Goal: Communication & Community: Answer question/provide support

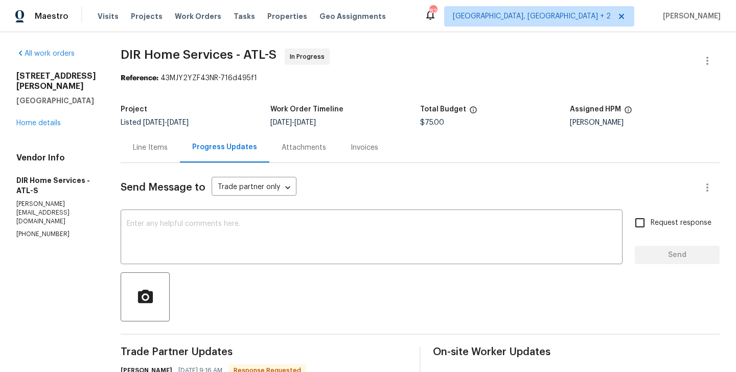
click at [45, 116] on div "2997 Burton Cir Gainesville, GA 30507 Home details" at bounding box center [56, 99] width 80 height 57
click at [40, 120] on link "Home details" at bounding box center [38, 123] width 44 height 7
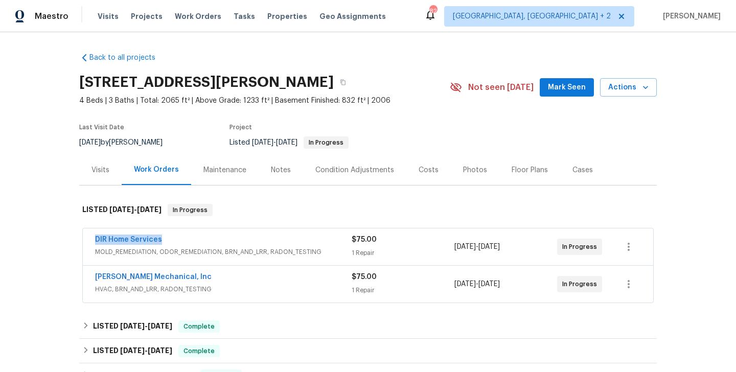
drag, startPoint x: 168, startPoint y: 239, endPoint x: 88, endPoint y: 241, distance: 79.7
click at [88, 241] on div "DIR Home Services MOLD_REMEDIATION, ODOR_REMEDIATION, BRN_AND_LRR, RADON_TESTIN…" at bounding box center [368, 246] width 570 height 37
copy link "DIR Home Services"
click at [119, 241] on link "DIR Home Services" at bounding box center [128, 239] width 67 height 7
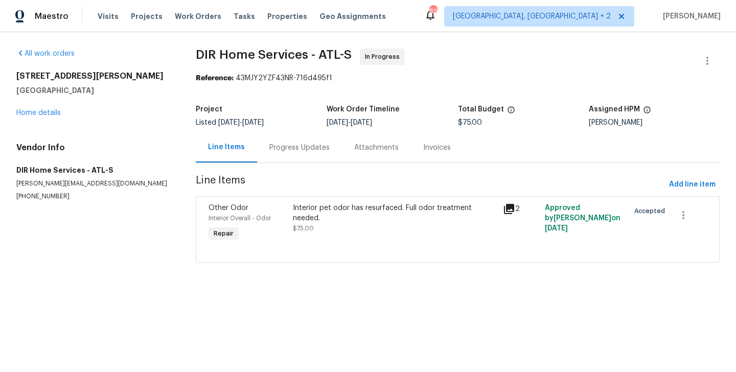
click at [295, 155] on div "Progress Updates" at bounding box center [299, 147] width 85 height 30
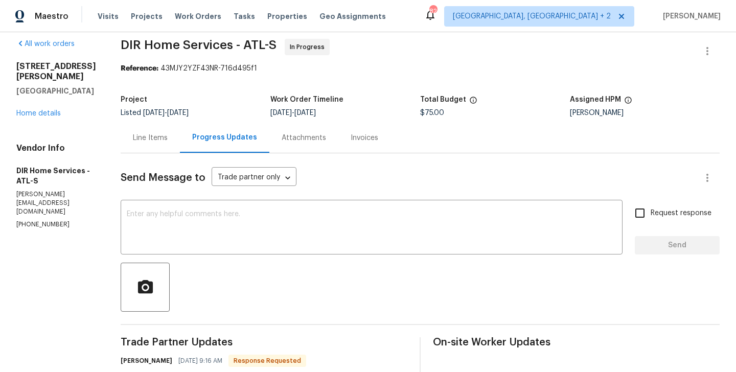
scroll to position [219, 0]
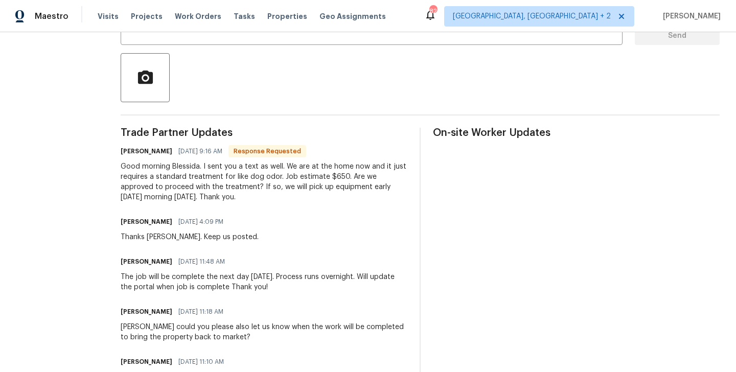
drag, startPoint x: 291, startPoint y: 167, endPoint x: 337, endPoint y: 201, distance: 57.3
click at [337, 201] on div "Good morning Blessida. I sent you a text as well. We are at the home now and it…" at bounding box center [264, 181] width 287 height 41
copy div "We are at the home now and it just requires a standard treatment for like dog o…"
click at [135, 152] on h6 "Kenneth Goodnight" at bounding box center [147, 151] width 52 height 10
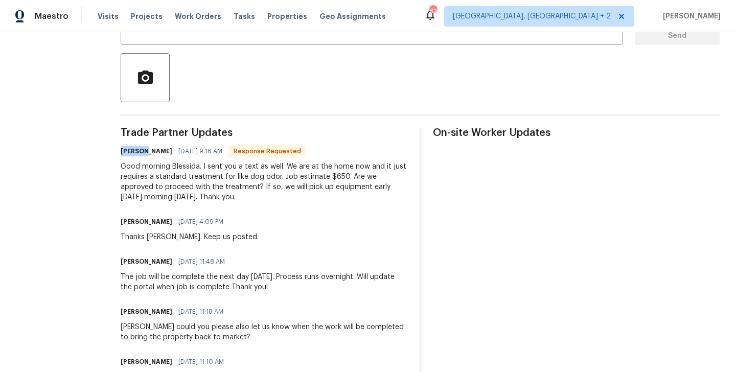
copy h6 "Kenneth"
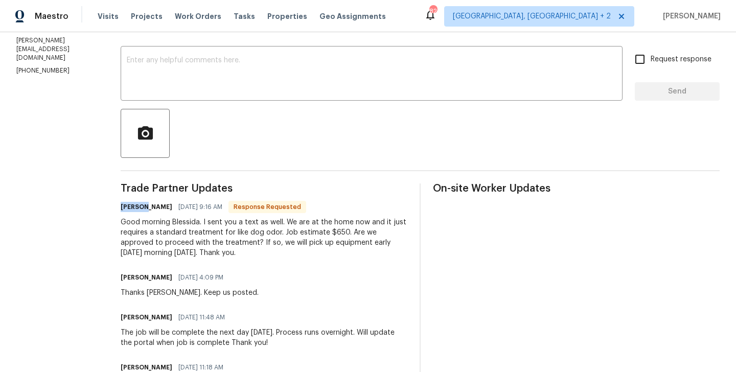
scroll to position [0, 0]
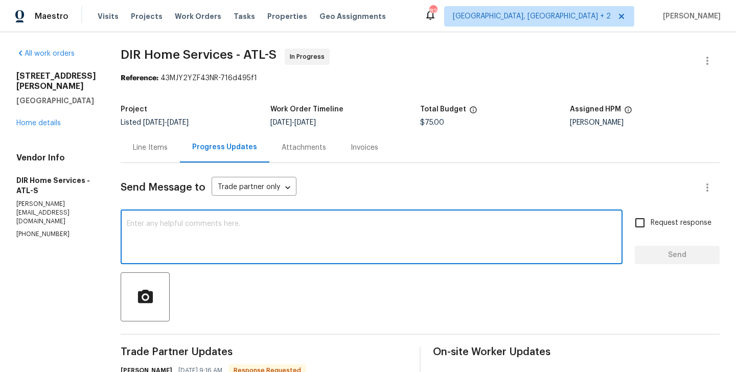
click at [205, 233] on textarea at bounding box center [371, 238] width 489 height 36
paste textarea "Kenneth"
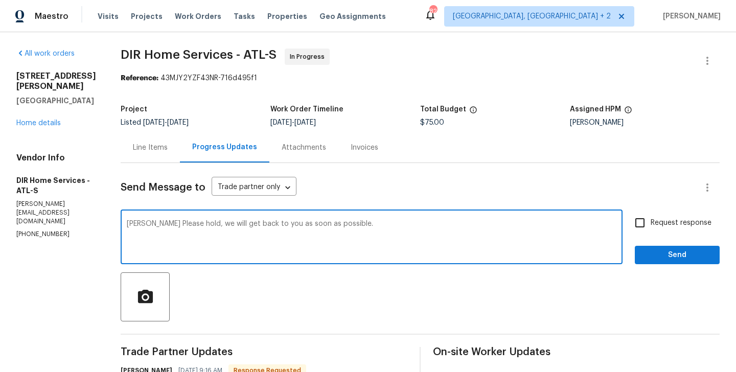
type textarea "Kenneth Please hold, we will get back to you as soon as possible."
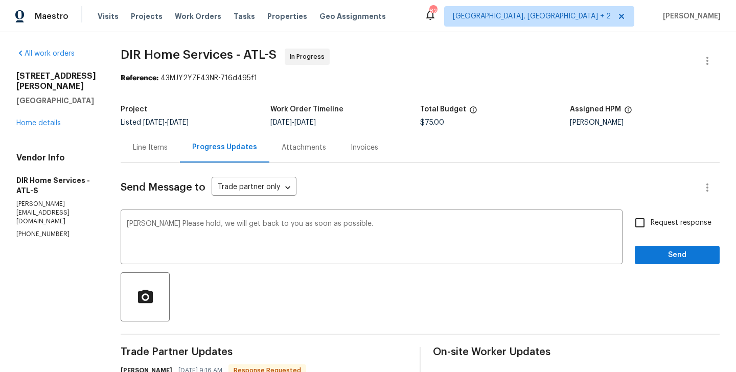
click at [662, 224] on span "Request response" at bounding box center [680, 223] width 61 height 11
click at [650, 224] on input "Request response" at bounding box center [639, 222] width 21 height 21
checkbox input "true"
click at [662, 250] on span "Send" at bounding box center [677, 255] width 68 height 13
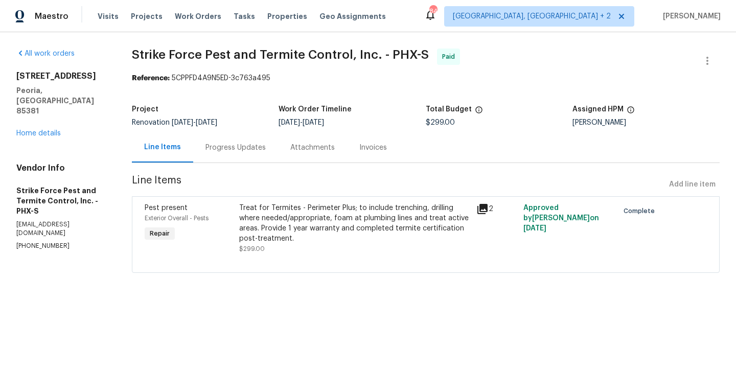
click at [230, 140] on div "Progress Updates" at bounding box center [235, 147] width 85 height 30
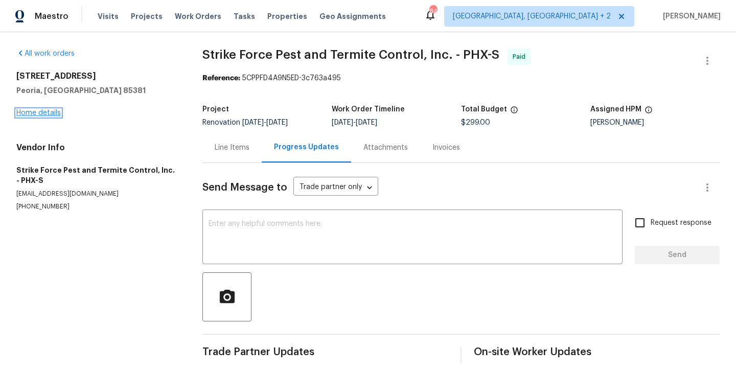
click at [44, 113] on link "Home details" at bounding box center [38, 112] width 44 height 7
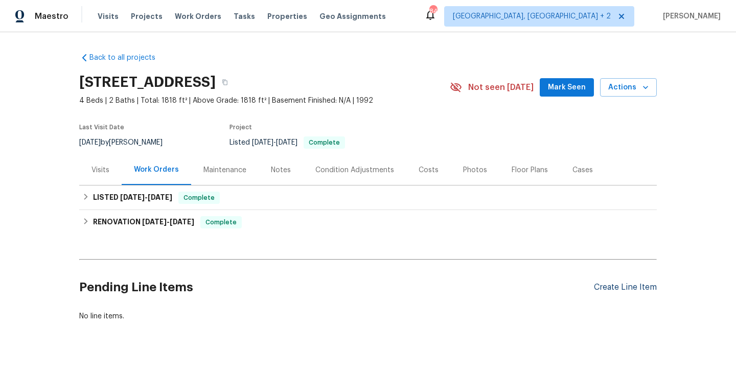
click at [607, 283] on div "Create Line Item" at bounding box center [625, 287] width 63 height 10
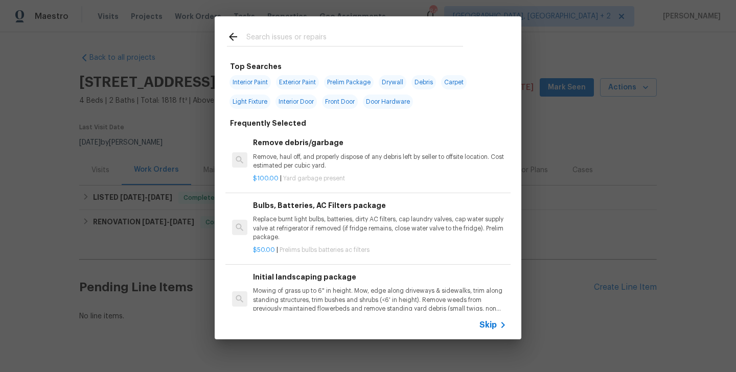
click at [322, 38] on input "text" at bounding box center [354, 38] width 217 height 15
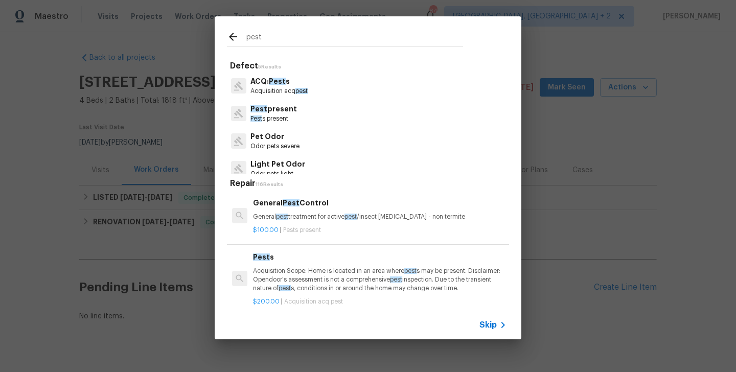
type input "pest"
click at [288, 115] on p "Pest s present" at bounding box center [273, 118] width 46 height 9
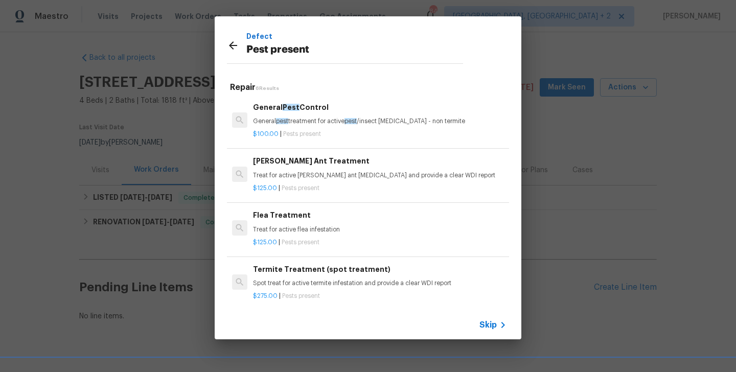
click at [291, 127] on div "$100.00 | Pests present" at bounding box center [379, 132] width 253 height 13
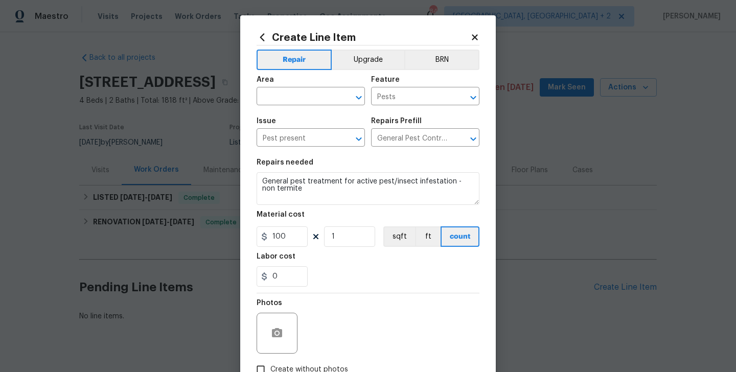
click at [279, 106] on span "Area ​" at bounding box center [310, 90] width 108 height 41
click at [264, 94] on input "text" at bounding box center [296, 97] width 80 height 16
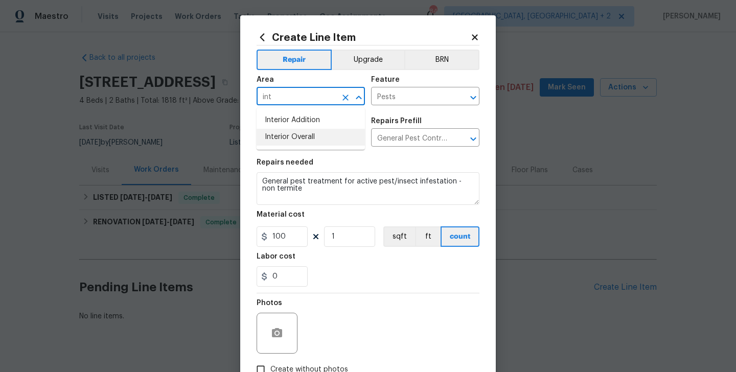
click at [272, 130] on li "Interior Overall" at bounding box center [310, 137] width 108 height 17
type input "Interior Overall"
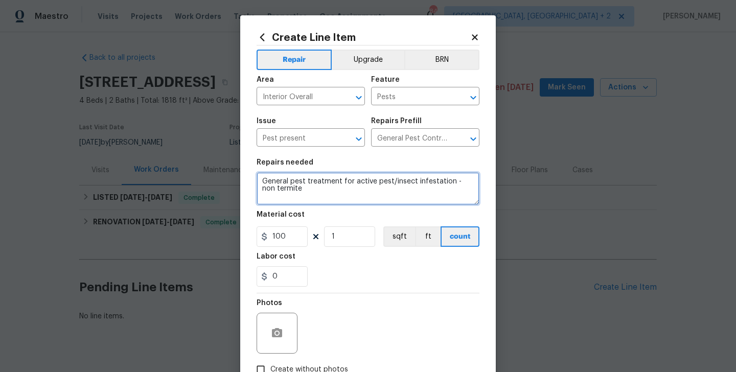
click at [313, 181] on textarea "General pest treatment for active pest/insect infestation - non termite" at bounding box center [367, 188] width 223 height 33
paste textarea "Rework: Feedback received that termite activity is present. Please inspect the …"
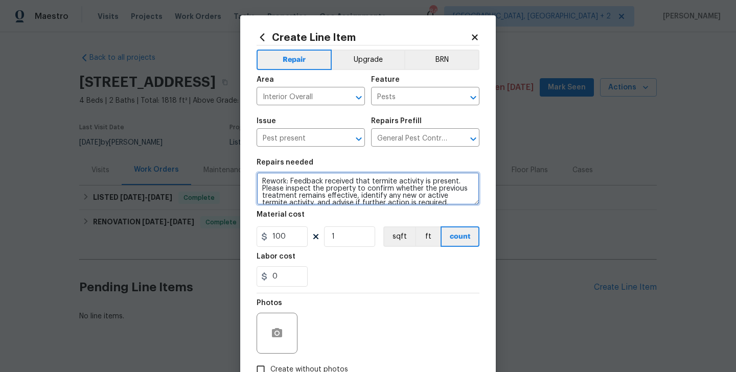
scroll to position [2, 0]
type textarea "Rework: Feedback received that termite activity is present. Please inspect the …"
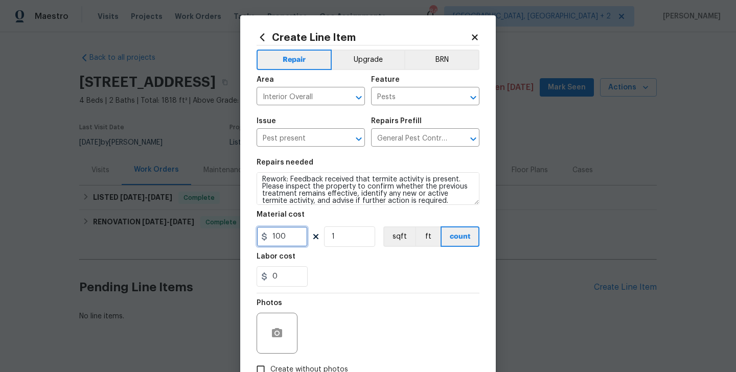
click at [272, 239] on input "100" at bounding box center [281, 236] width 51 height 20
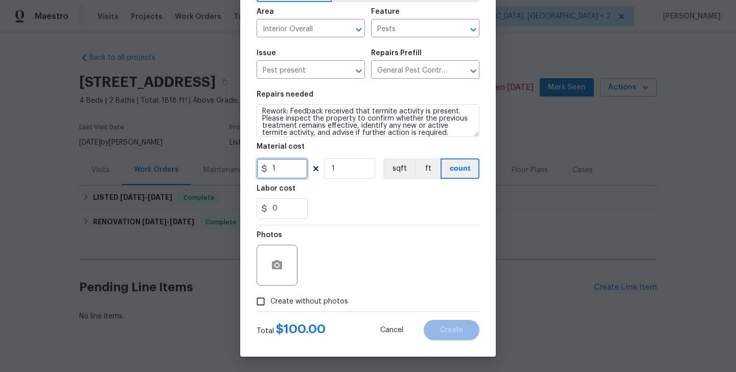
type input "1"
click at [313, 300] on span "Create without photos" at bounding box center [309, 301] width 78 height 11
click at [270, 300] on input "Create without photos" at bounding box center [260, 301] width 19 height 19
checkbox input "true"
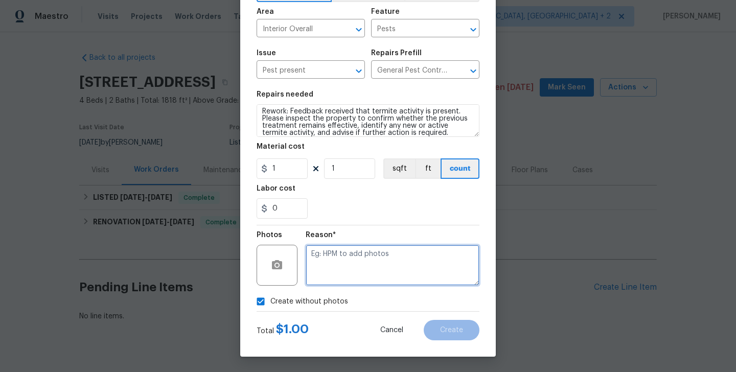
click at [404, 247] on textarea at bounding box center [392, 265] width 174 height 41
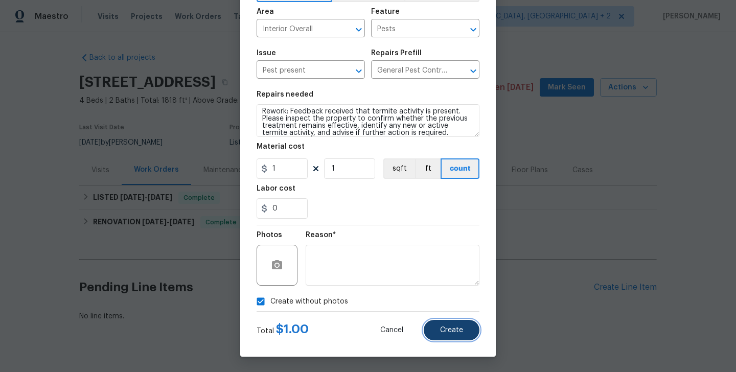
click at [463, 331] on button "Create" at bounding box center [451, 330] width 56 height 20
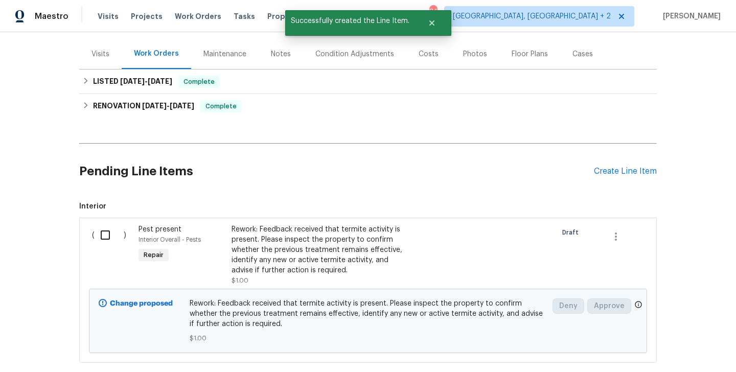
scroll to position [176, 0]
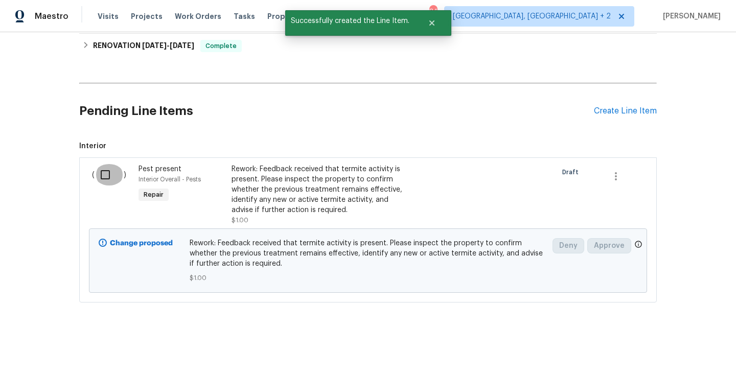
click at [110, 170] on input "checkbox" at bounding box center [108, 174] width 29 height 21
checkbox input "true"
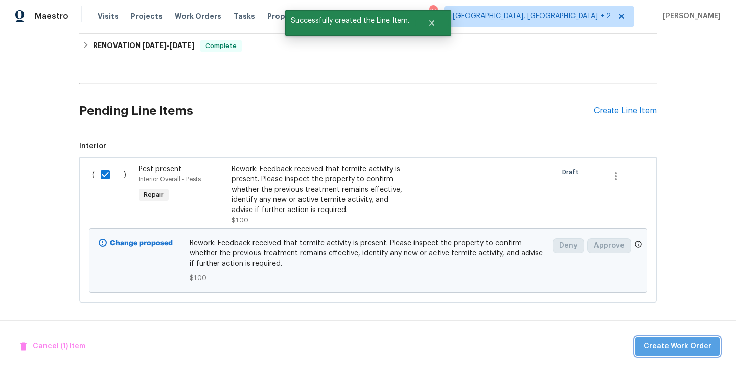
click at [691, 349] on span "Create Work Order" at bounding box center [677, 346] width 68 height 13
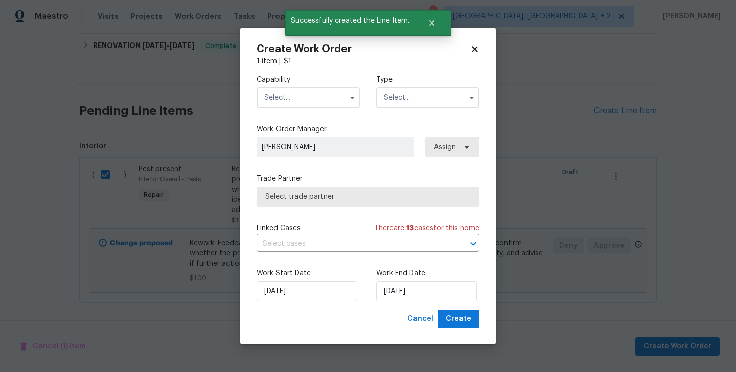
click at [295, 104] on input "text" at bounding box center [307, 97] width 103 height 20
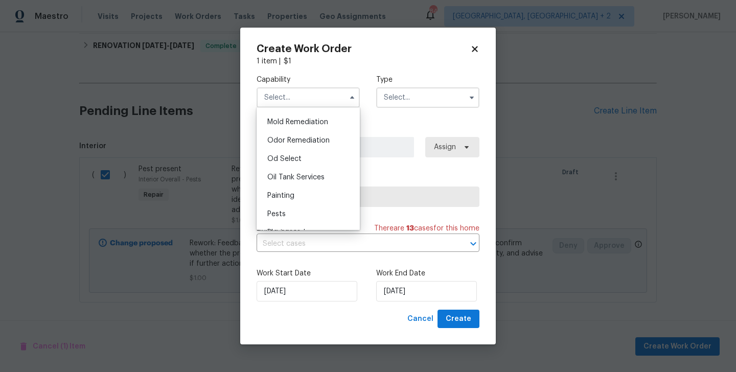
scroll to position [782, 0]
click at [297, 208] on div "Pests" at bounding box center [308, 213] width 98 height 18
type input "Pests"
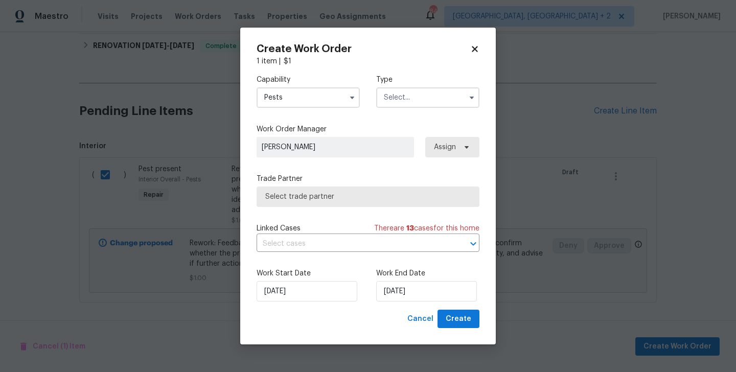
click at [384, 101] on input "text" at bounding box center [427, 97] width 103 height 20
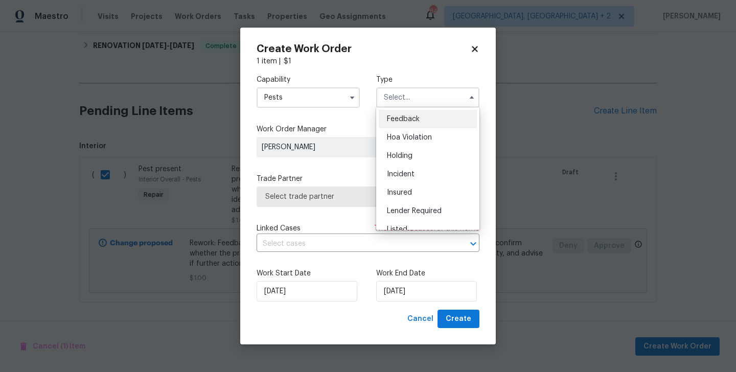
click at [401, 120] on span "Feedback" at bounding box center [403, 118] width 33 height 7
type input "Feedback"
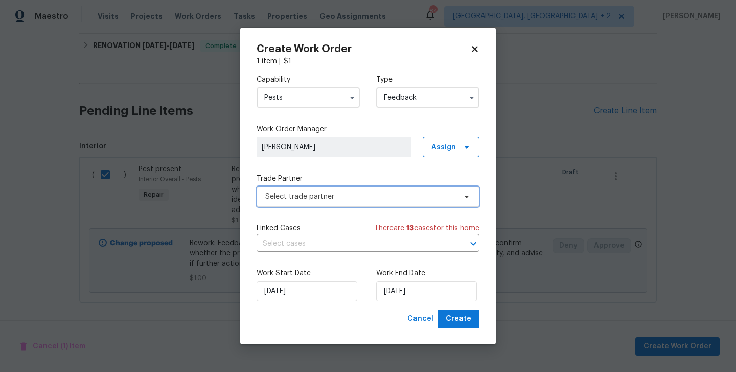
click at [308, 198] on span "Select trade partner" at bounding box center [360, 197] width 191 height 10
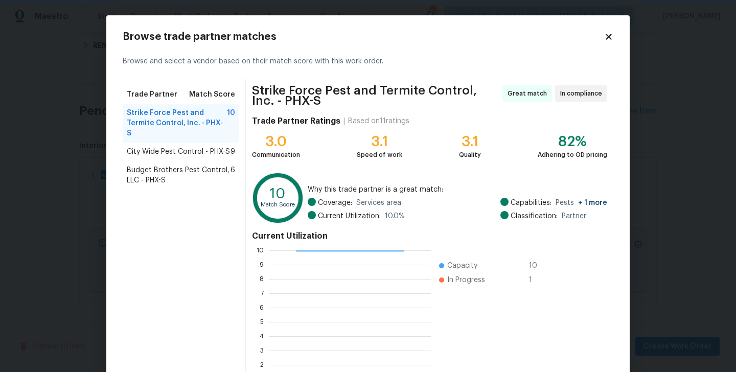
scroll to position [83, 0]
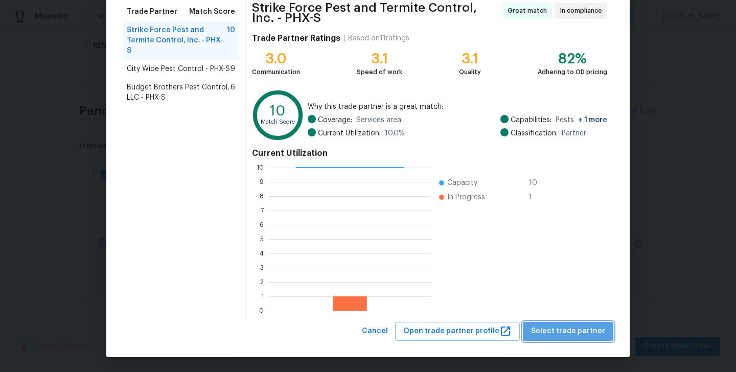
click at [591, 336] on span "Select trade partner" at bounding box center [568, 331] width 74 height 13
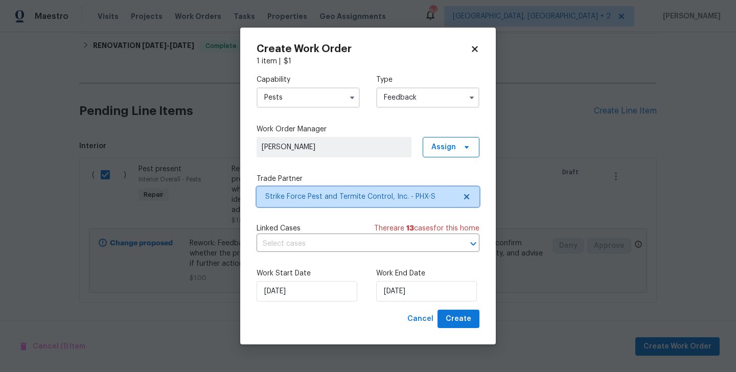
scroll to position [0, 0]
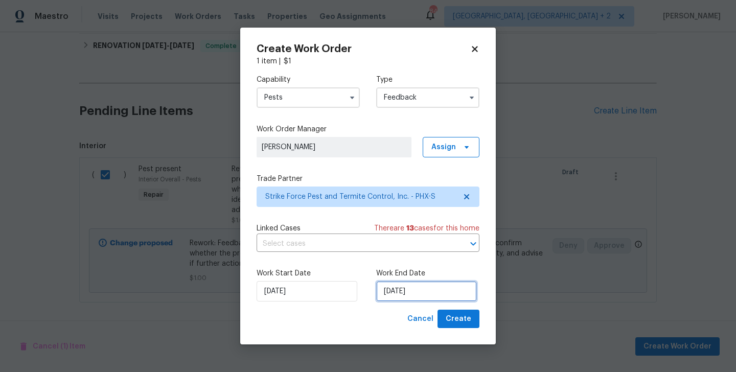
click at [444, 293] on input "[DATE]" at bounding box center [426, 291] width 101 height 20
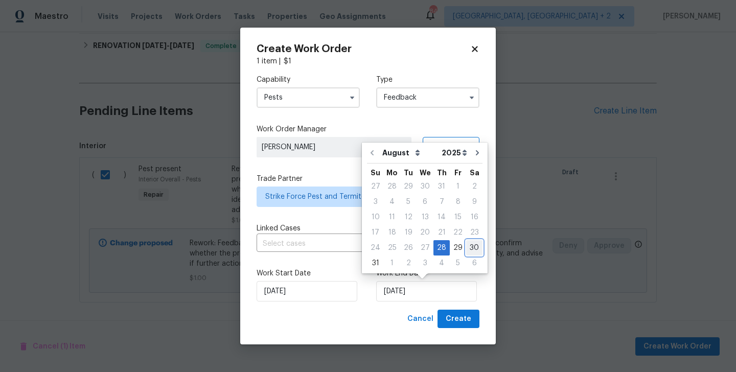
click at [472, 247] on div "30" at bounding box center [474, 248] width 16 height 14
type input "30/08/2025"
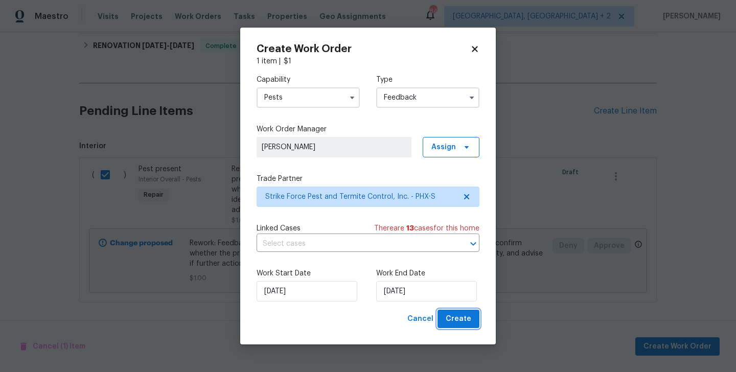
click at [472, 311] on button "Create" at bounding box center [458, 319] width 42 height 19
checkbox input "false"
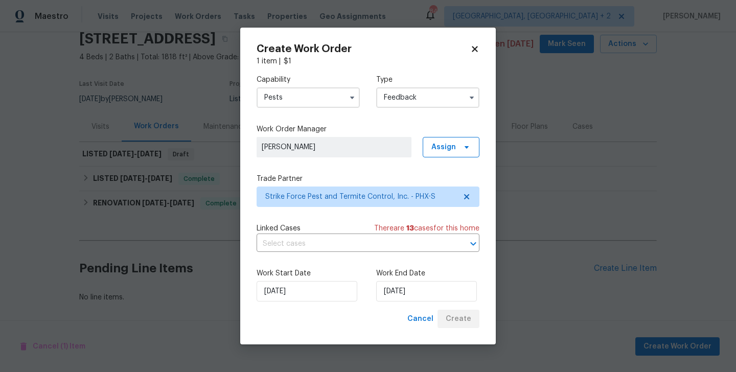
scroll to position [43, 0]
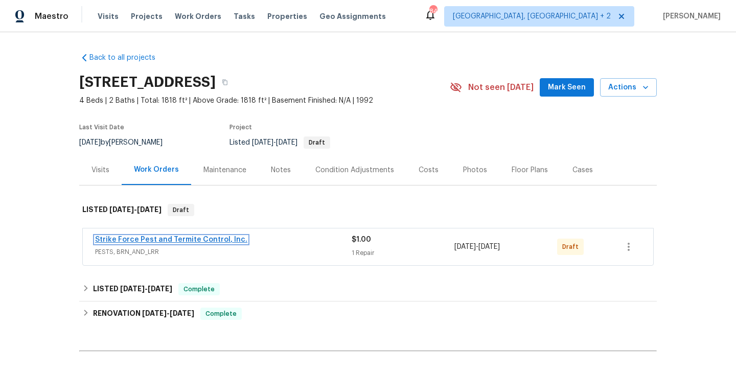
click at [214, 241] on link "Strike Force Pest and Termite Control, Inc." at bounding box center [171, 239] width 152 height 7
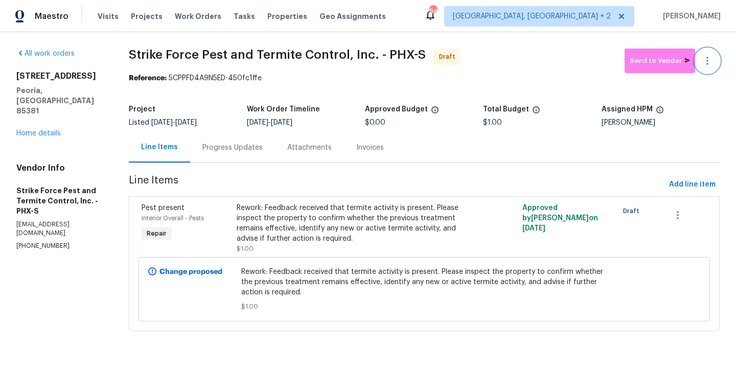
click at [705, 56] on icon "button" at bounding box center [707, 61] width 12 height 12
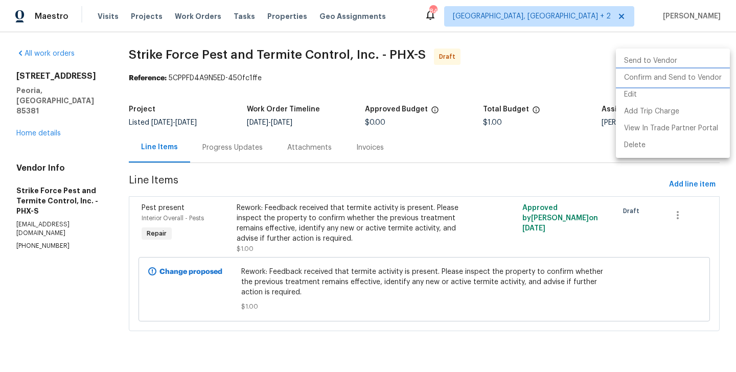
click at [711, 75] on li "Confirm and Send to Vendor" at bounding box center [672, 77] width 114 height 17
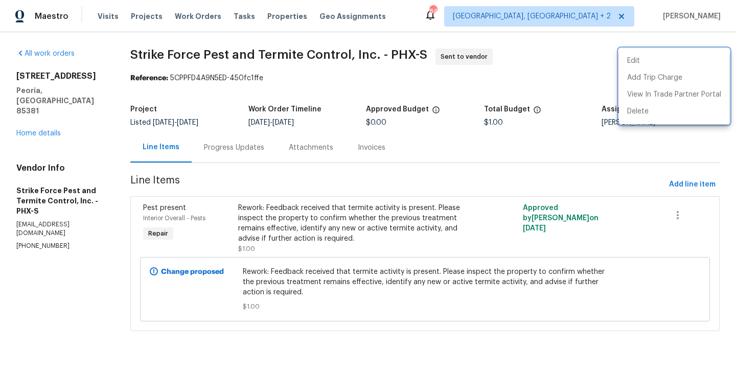
click at [254, 170] on div at bounding box center [368, 186] width 736 height 372
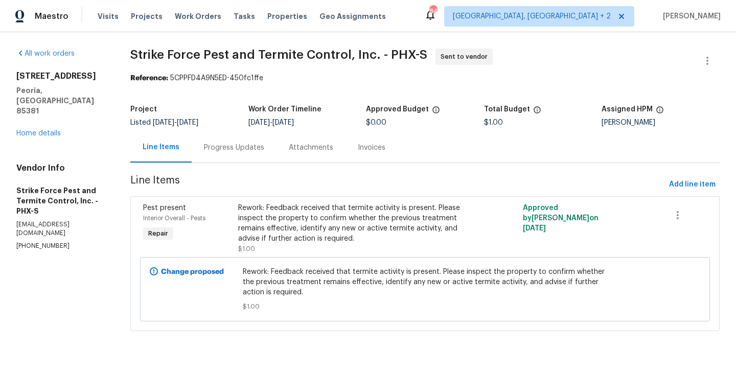
click at [242, 153] on div "Progress Updates" at bounding box center [234, 147] width 85 height 30
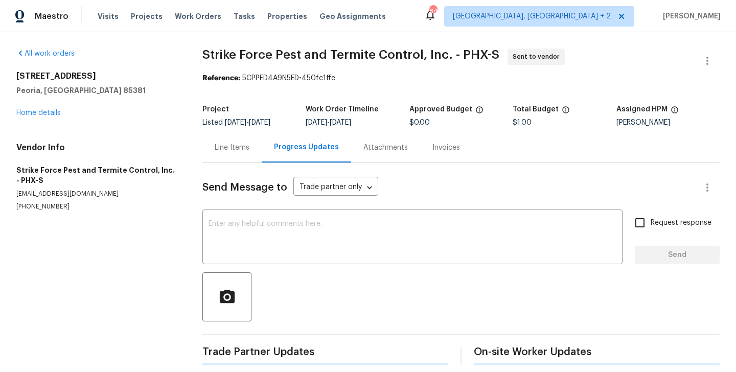
click at [270, 199] on div "Send Message to Trade partner only Trade partner only ​" at bounding box center [448, 187] width 492 height 25
click at [270, 228] on textarea at bounding box center [412, 238] width 408 height 36
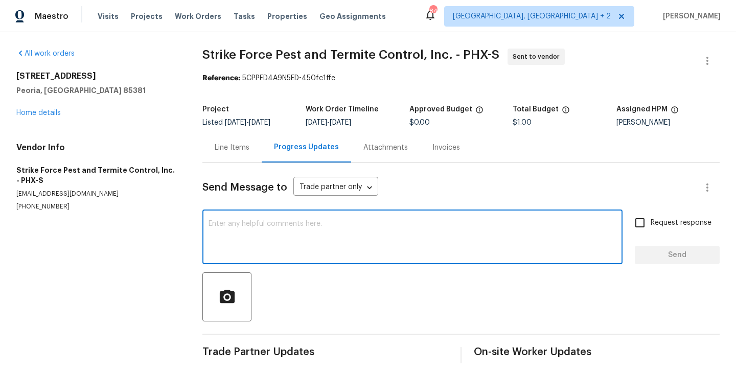
paste textarea "Hi, this is Blessida with Opendoor. I’m confirming you received the WO for the …"
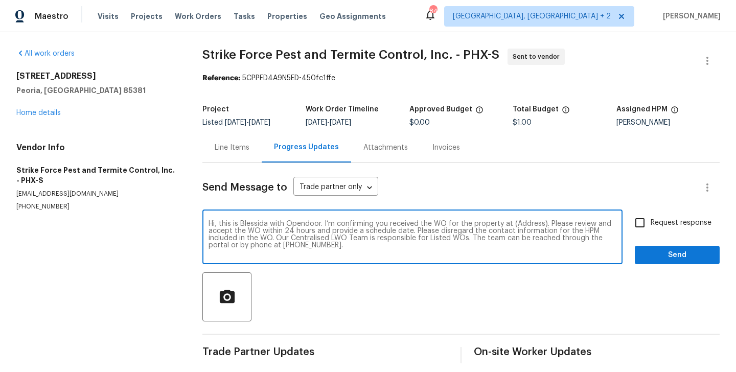
click at [525, 224] on textarea "Hi, this is Blessida with Opendoor. I’m confirming you received the WO for the …" at bounding box center [412, 238] width 408 height 36
paste textarea "7866 W Boca Raton Rd, Peoria, AZ 85381"
type textarea "Hi, this is Blessida with Opendoor. I’m confirming you received the WO for the …"
click at [665, 229] on label "Request response" at bounding box center [670, 222] width 82 height 21
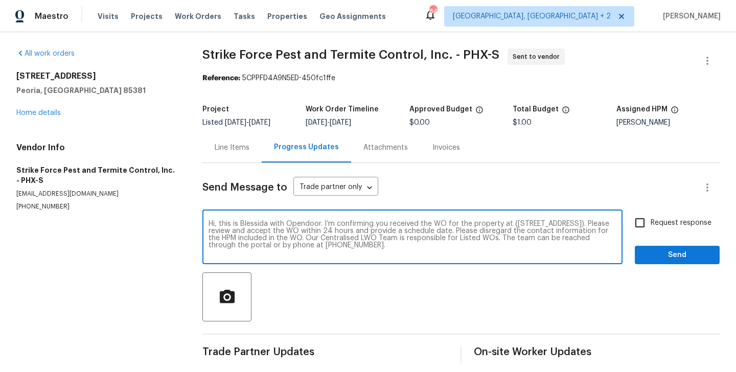
click at [650, 229] on input "Request response" at bounding box center [639, 222] width 21 height 21
checkbox input "true"
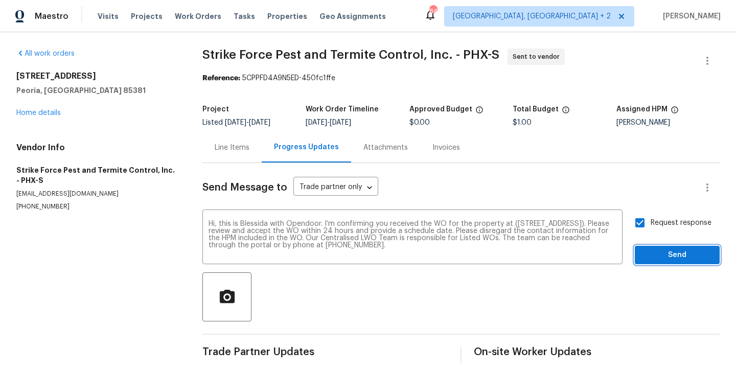
click at [662, 255] on span "Send" at bounding box center [677, 255] width 68 height 13
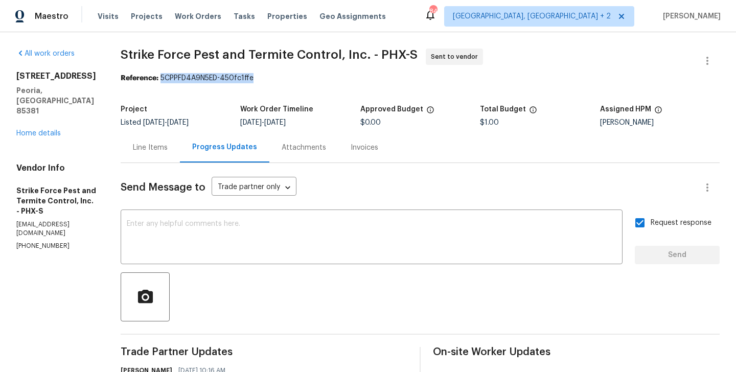
drag, startPoint x: 167, startPoint y: 77, endPoint x: 280, endPoint y: 77, distance: 113.4
click at [280, 77] on div "Reference: 5CPPFD4A9N5ED-450fc1ffe" at bounding box center [420, 78] width 599 height 10
copy div "5CPPFD4A9N5ED-450fc1ffe"
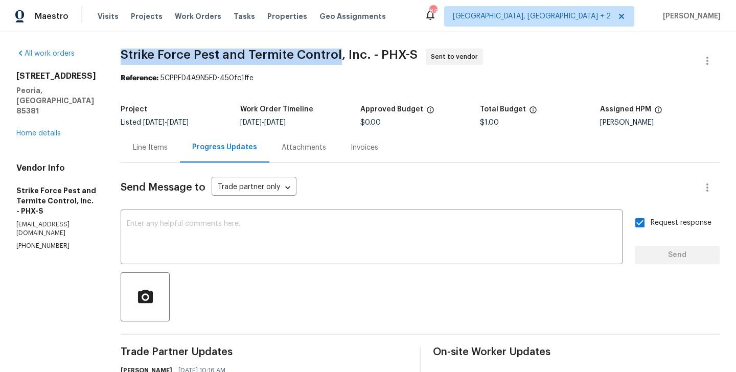
drag, startPoint x: 126, startPoint y: 51, endPoint x: 346, endPoint y: 51, distance: 220.2
click at [346, 51] on div "All work orders 7866 W Boca Raton Rd Peoria, AZ 85381 Home details Vendor Info …" at bounding box center [368, 246] width 736 height 428
copy span "Strike Force Pest and Termite Control"
click at [49, 130] on link "Home details" at bounding box center [38, 133] width 44 height 7
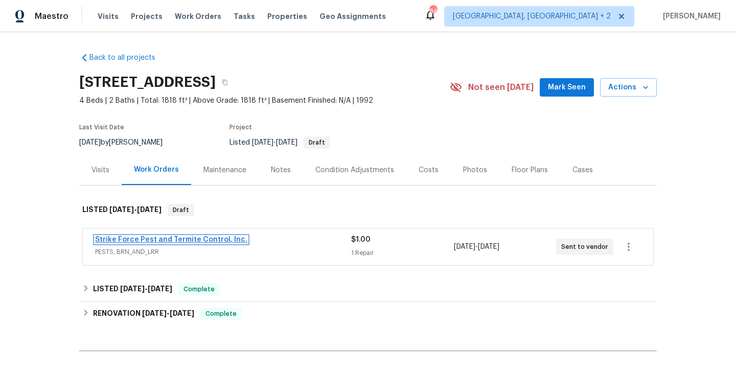
click at [204, 240] on link "Strike Force Pest and Termite Control, Inc." at bounding box center [171, 239] width 152 height 7
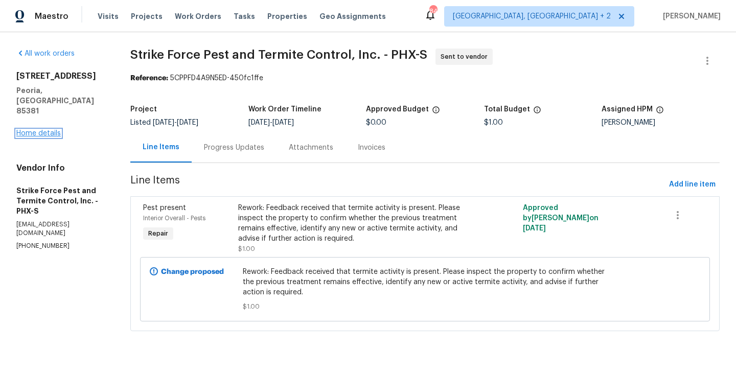
click at [36, 130] on link "Home details" at bounding box center [38, 133] width 44 height 7
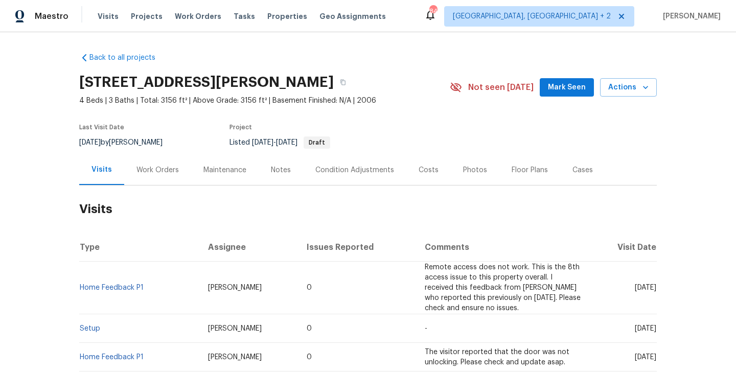
click at [158, 174] on div "Work Orders" at bounding box center [157, 170] width 42 height 10
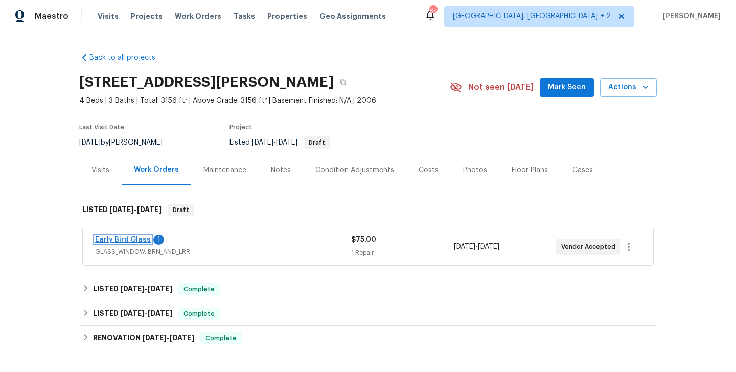
click at [128, 238] on link "Early Bird Glass" at bounding box center [123, 239] width 56 height 7
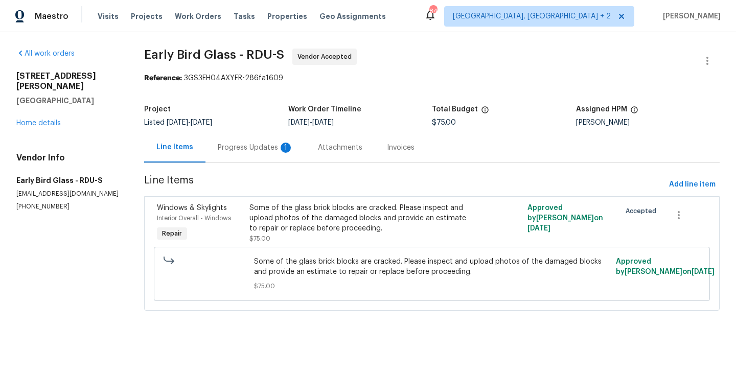
click at [264, 148] on div "Progress Updates 1" at bounding box center [256, 148] width 76 height 10
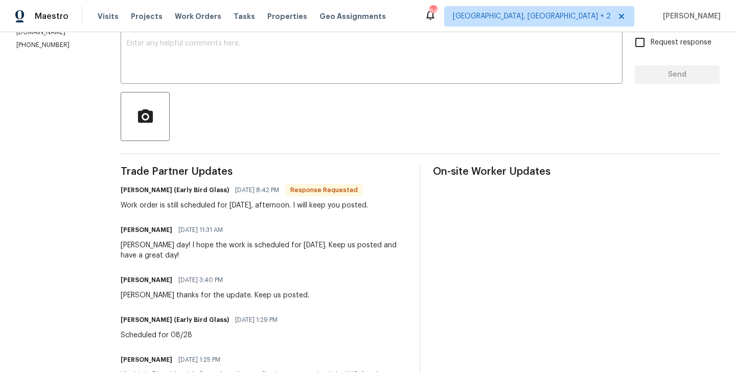
scroll to position [174, 0]
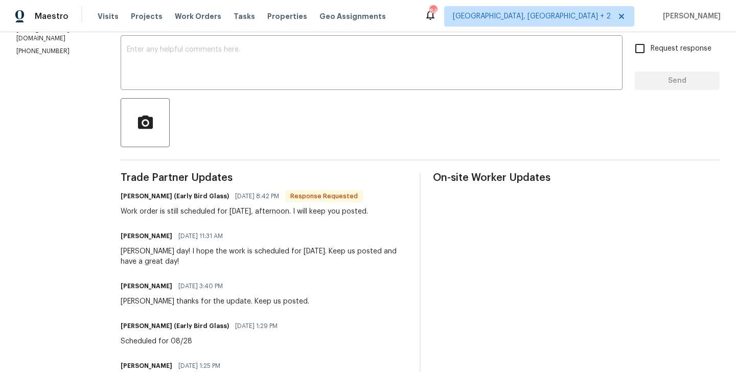
click at [123, 195] on h6 "[PERSON_NAME] (Early Bird Glass)" at bounding box center [175, 196] width 108 height 10
copy h6 "[PERSON_NAME]"
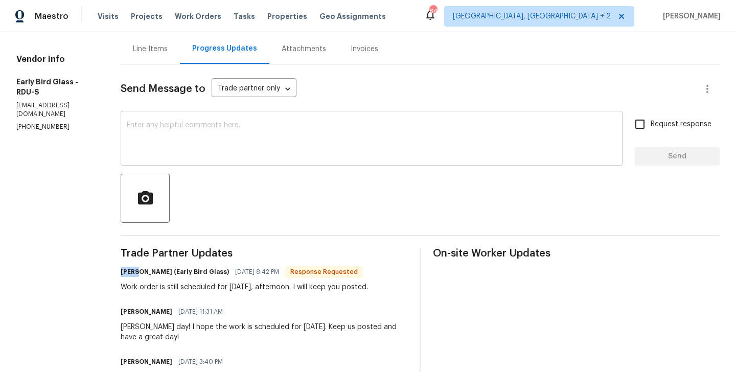
scroll to position [99, 0]
click at [248, 155] on textarea at bounding box center [371, 139] width 489 height 36
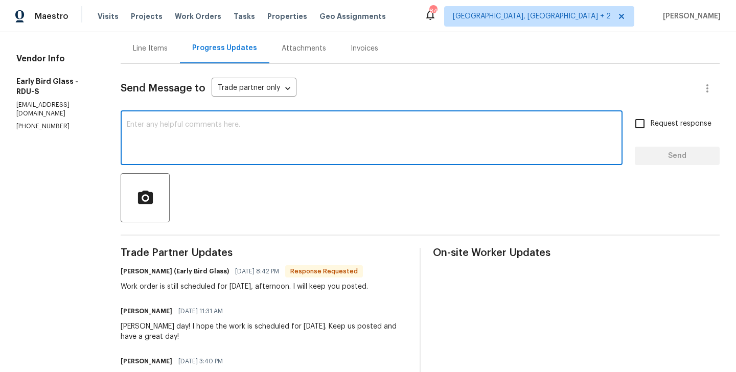
paste textarea "[PERSON_NAME]"
type textarea "[PERSON_NAME] thanks for the confirmation. Keep us posted."
click at [654, 123] on span "Request response" at bounding box center [680, 124] width 61 height 11
click at [650, 123] on input "Request response" at bounding box center [639, 123] width 21 height 21
checkbox input "true"
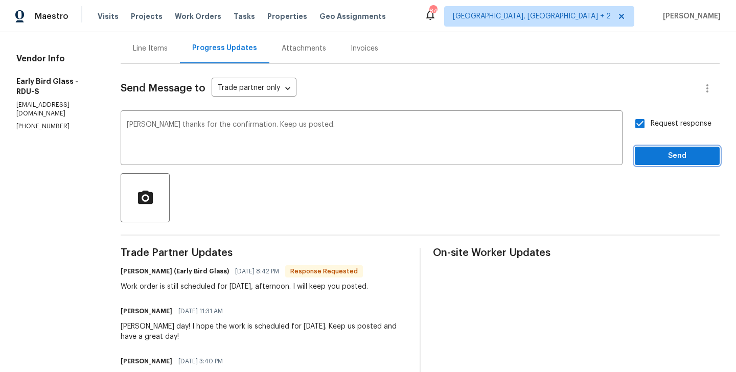
click at [654, 154] on span "Send" at bounding box center [677, 156] width 68 height 13
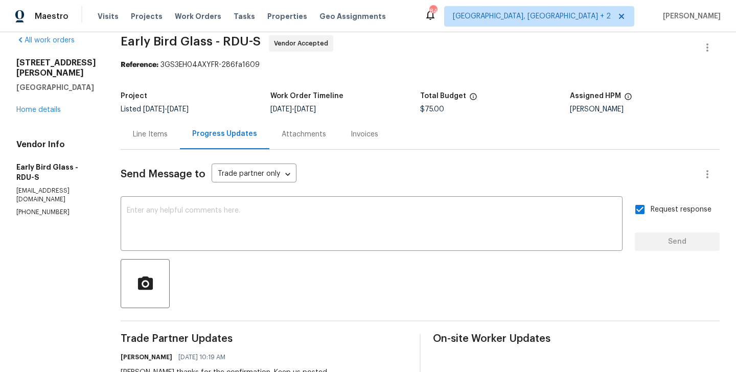
scroll to position [0, 0]
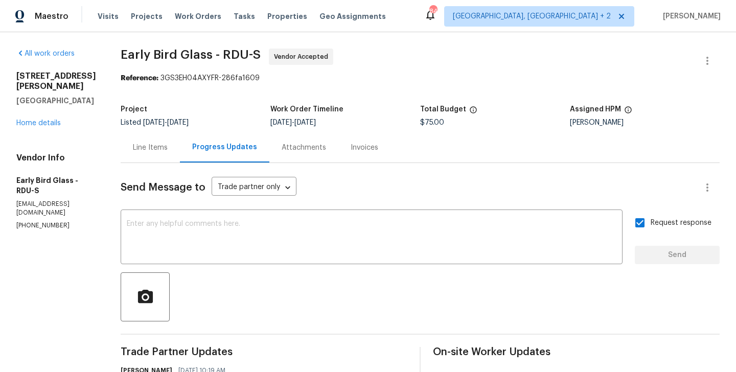
click at [121, 54] on span "Early Bird Glass - RDU-S" at bounding box center [191, 55] width 140 height 12
drag, startPoint x: 115, startPoint y: 54, endPoint x: 207, endPoint y: 59, distance: 91.6
click at [207, 59] on span "Early Bird Glass - RDU-S" at bounding box center [191, 55] width 140 height 12
copy span "Early Bird Glass"
click at [48, 120] on link "Home details" at bounding box center [38, 123] width 44 height 7
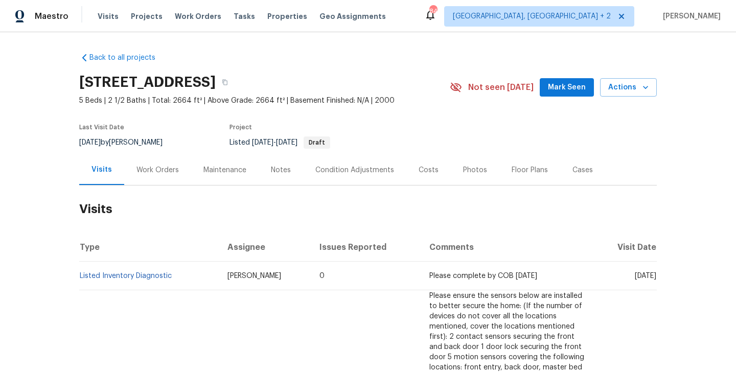
click at [182, 169] on div "Work Orders" at bounding box center [157, 170] width 67 height 30
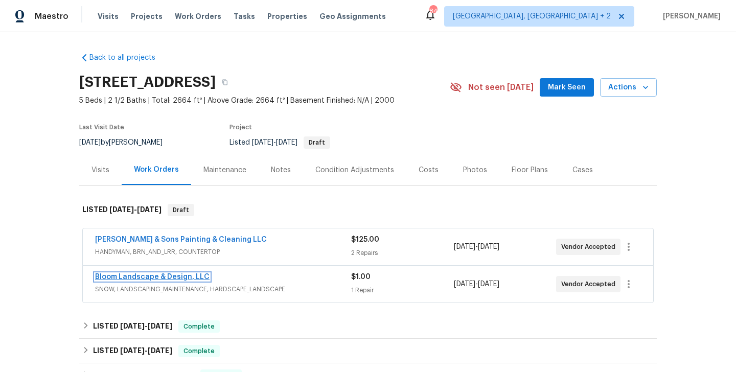
click at [186, 273] on link "Bloom Landscape & Design, LLC" at bounding box center [152, 276] width 114 height 7
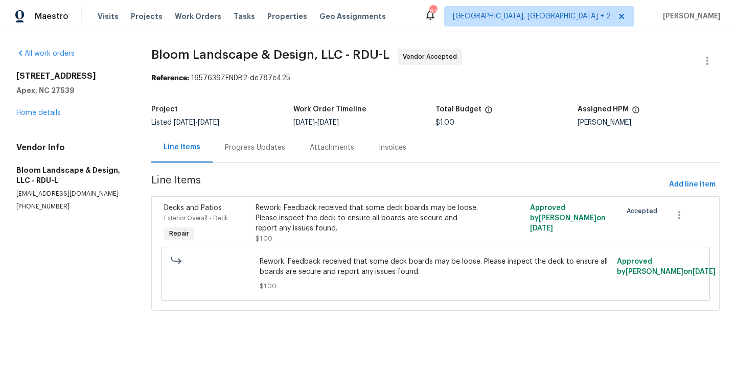
click at [253, 151] on div "Progress Updates" at bounding box center [255, 148] width 60 height 10
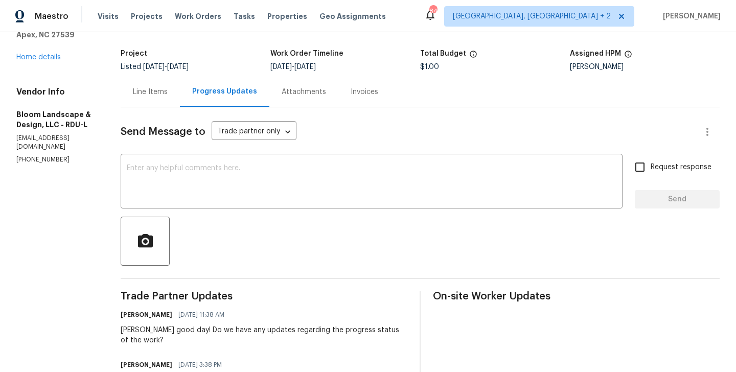
scroll to position [34, 0]
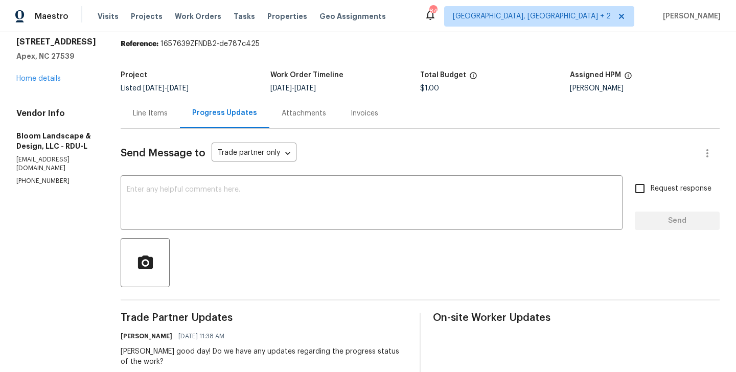
click at [59, 177] on p "[PHONE_NUMBER]" at bounding box center [56, 181] width 80 height 9
click at [59, 177] on p "(919) 808-9004" at bounding box center [56, 181] width 80 height 9
copy p "(919) 808-9004"
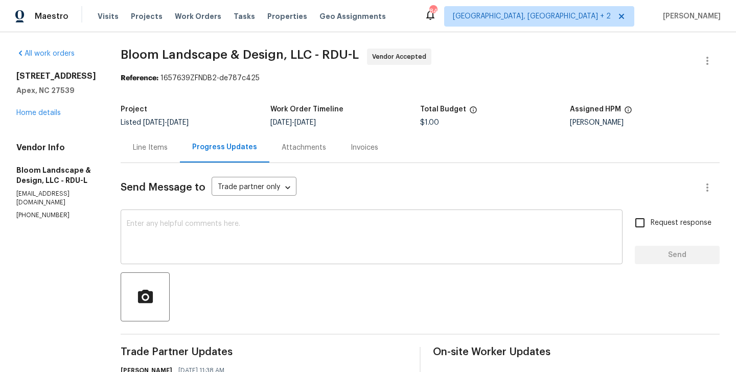
click at [180, 226] on textarea at bounding box center [371, 238] width 489 height 36
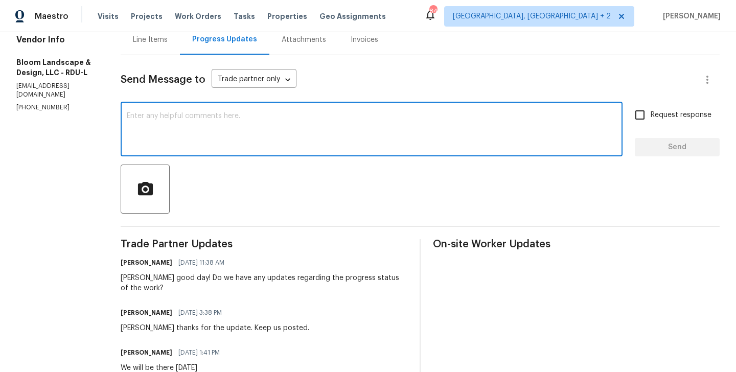
scroll to position [126, 0]
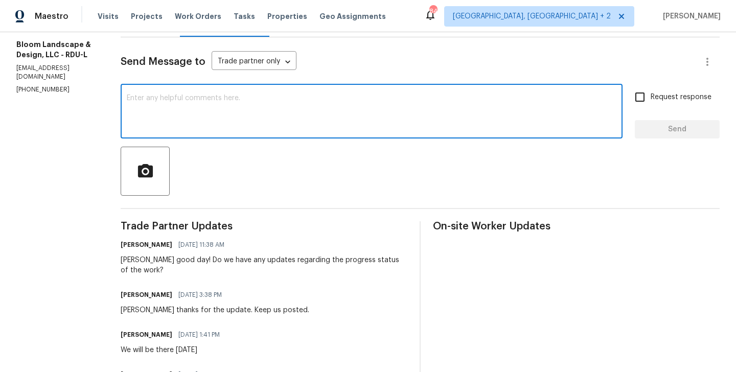
paste textarea "Hi Team do we have any updates regarding the completion?"
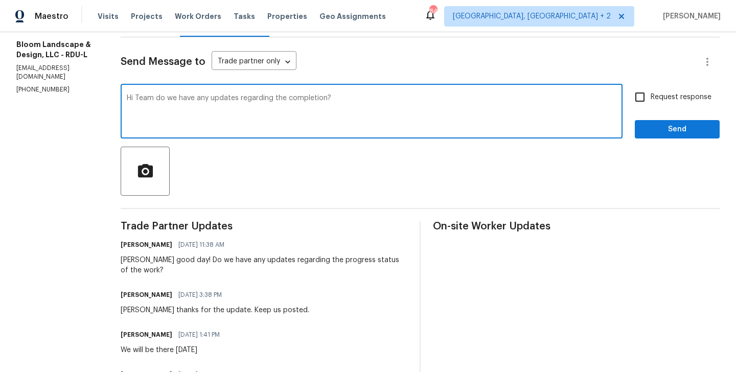
click at [145, 100] on textarea "Hi Team do we have any updates regarding the completion?" at bounding box center [371, 112] width 489 height 36
click at [329, 100] on textarea "Hi Leila, do we have any updates regarding the completion?" at bounding box center [371, 112] width 489 height 36
type textarea "Hi Leila, do we have any updates regarding the completion of the work?"
click at [676, 96] on span "Request response" at bounding box center [680, 97] width 61 height 11
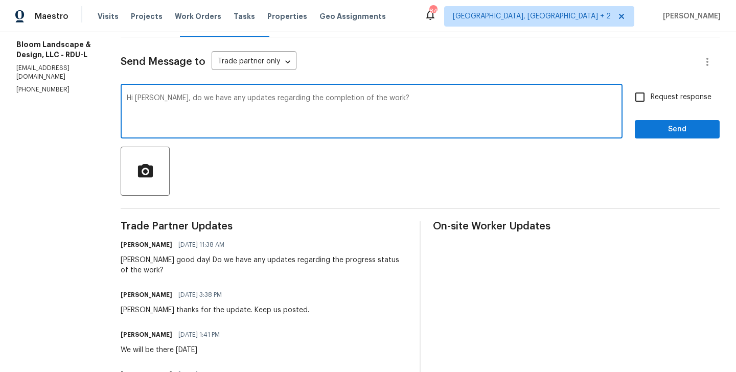
click at [650, 96] on input "Request response" at bounding box center [639, 96] width 21 height 21
checkbox input "true"
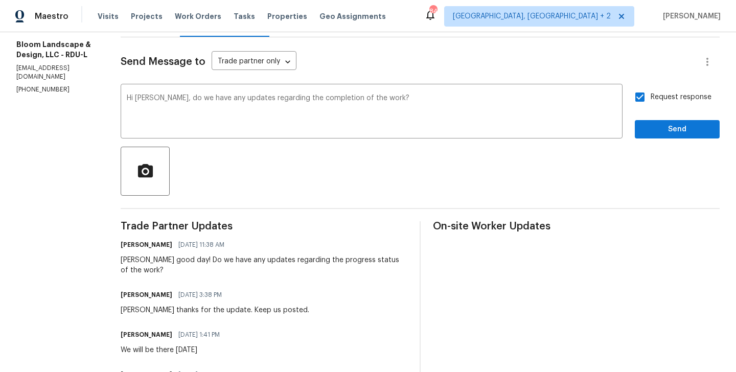
click at [676, 139] on div "Send Message to Trade partner only Trade partner only ​ Hi Leila, do we have an…" at bounding box center [420, 242] width 599 height 411
click at [658, 129] on span "Send" at bounding box center [677, 129] width 68 height 13
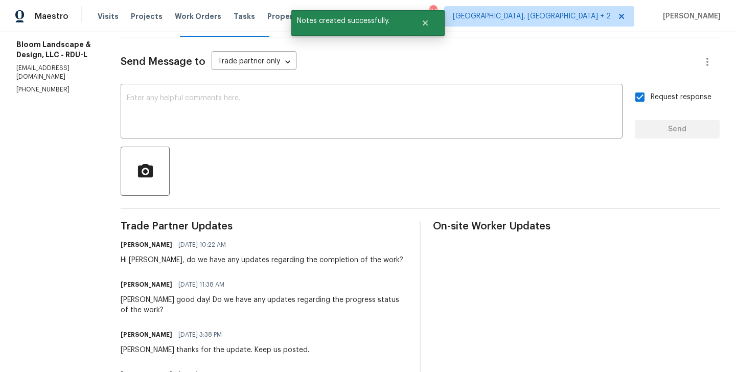
scroll to position [0, 0]
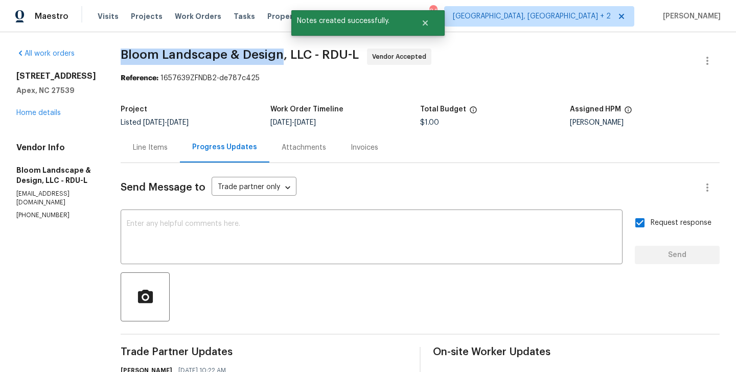
drag, startPoint x: 125, startPoint y: 53, endPoint x: 285, endPoint y: 54, distance: 159.9
click at [285, 54] on div "All work orders 2408 Tiltonshire Ln Apex, NC 27539 Home details Vendor Info Blo…" at bounding box center [368, 331] width 736 height 598
copy span "Bloom Landscape & Design"
click at [51, 115] on link "Home details" at bounding box center [38, 112] width 44 height 7
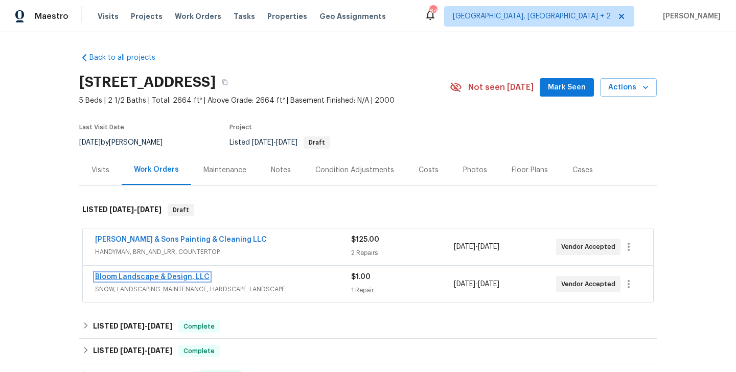
click at [193, 275] on link "Bloom Landscape & Design, LLC" at bounding box center [152, 276] width 114 height 7
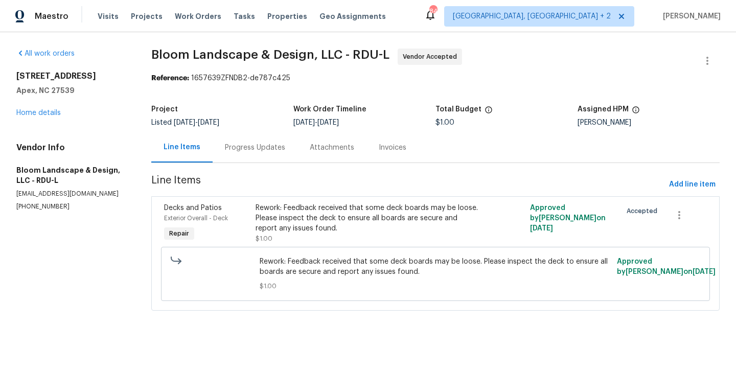
click at [251, 143] on div "Progress Updates" at bounding box center [255, 148] width 60 height 10
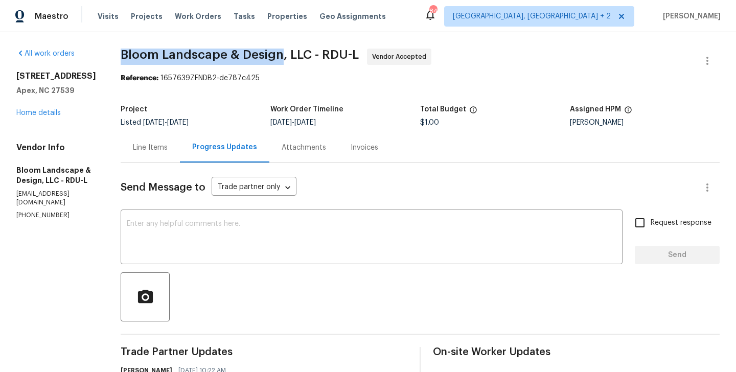
drag, startPoint x: 147, startPoint y: 56, endPoint x: 287, endPoint y: 56, distance: 140.0
click at [287, 56] on span "Bloom Landscape & Design, LLC - RDU-L" at bounding box center [240, 55] width 238 height 12
click at [50, 116] on div "2408 Tiltonshire Ln Apex, NC 27539 Home details" at bounding box center [56, 94] width 80 height 47
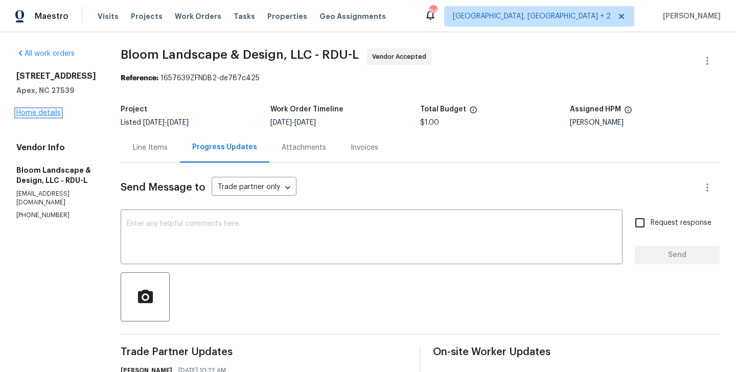
click at [59, 115] on link "Home details" at bounding box center [38, 112] width 44 height 7
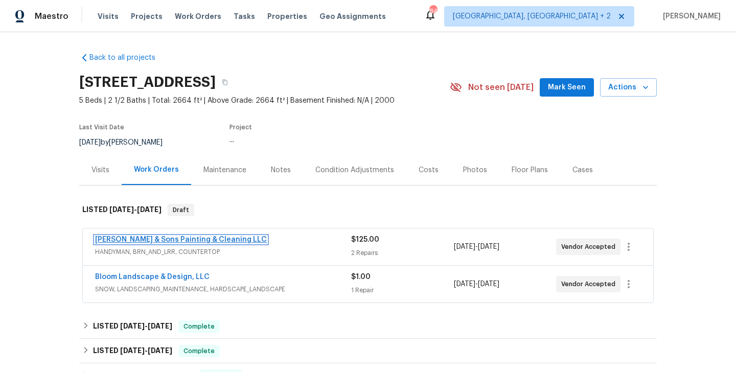
click at [176, 240] on link "Hodge & Sons Painting & Cleaning LLC" at bounding box center [181, 239] width 172 height 7
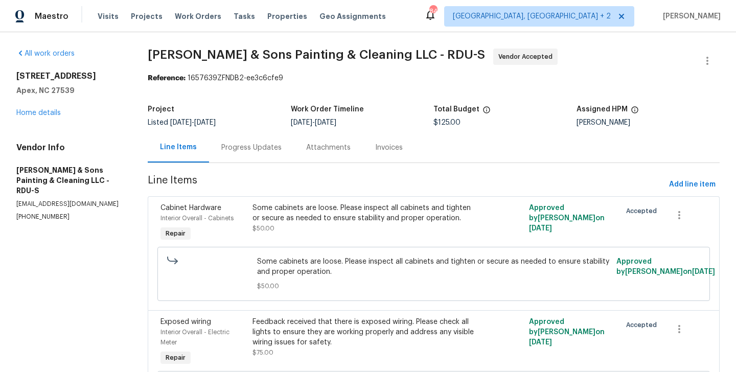
click at [263, 146] on div "Progress Updates" at bounding box center [251, 148] width 60 height 10
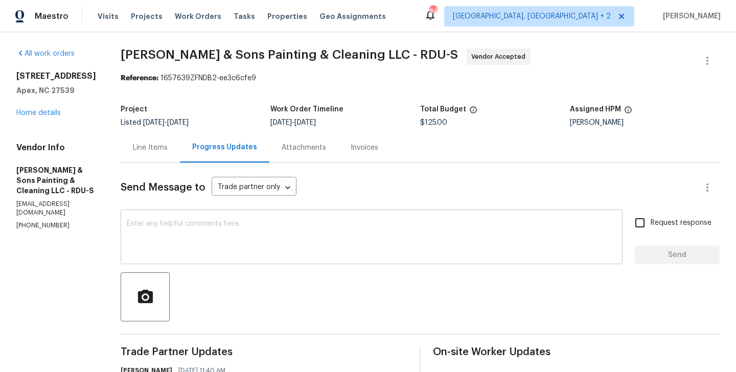
scroll to position [128, 0]
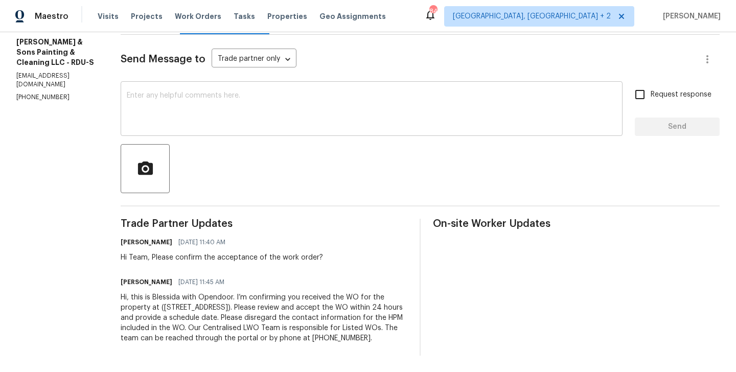
click at [204, 116] on textarea at bounding box center [371, 110] width 489 height 36
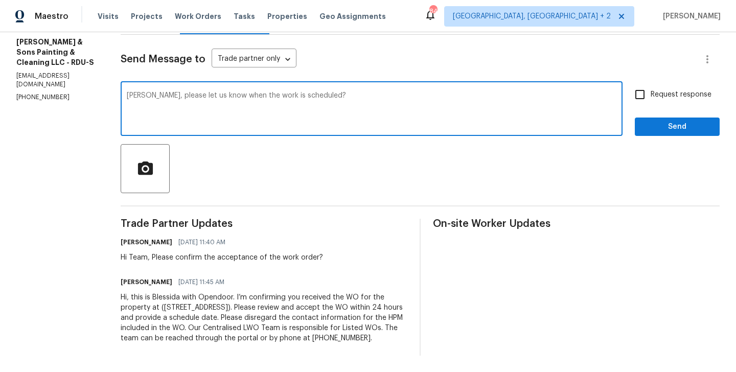
type textarea "Christopher, please let us know when the work is scheduled?"
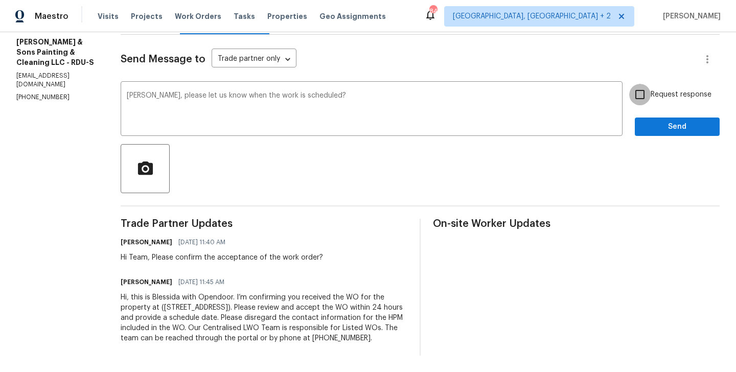
click at [650, 89] on input "Request response" at bounding box center [639, 94] width 21 height 21
checkbox input "true"
click at [650, 123] on span "Send" at bounding box center [677, 127] width 68 height 13
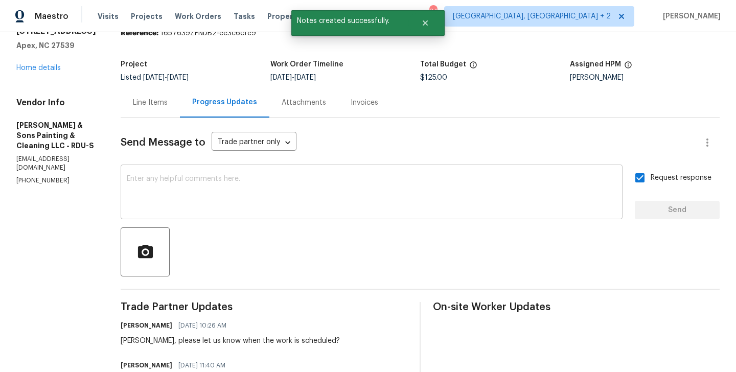
scroll to position [0, 0]
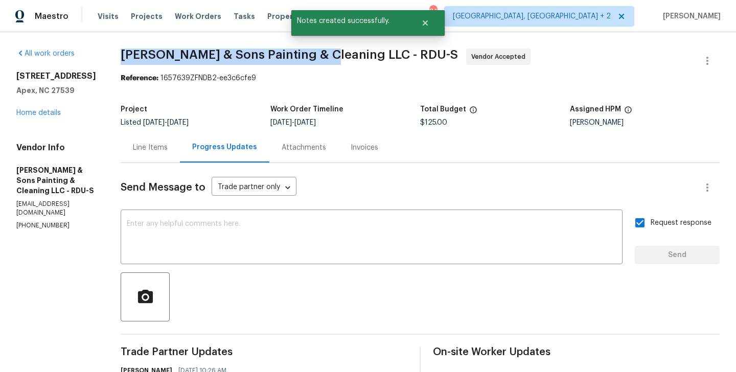
drag, startPoint x: 110, startPoint y: 58, endPoint x: 311, endPoint y: 55, distance: 200.3
click at [311, 55] on span "Hodge & Sons Painting & Cleaning LLC - RDU-S" at bounding box center [289, 55] width 337 height 12
copy span "Hodge & Sons Painting & Cleaning"
click at [48, 116] on link "Home details" at bounding box center [38, 112] width 44 height 7
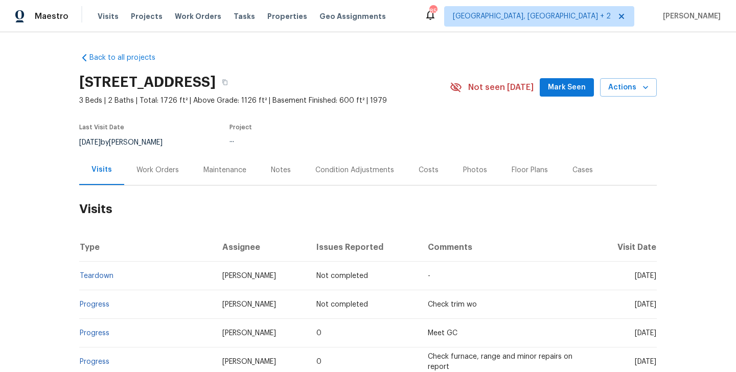
click at [151, 169] on div "Work Orders" at bounding box center [157, 170] width 42 height 10
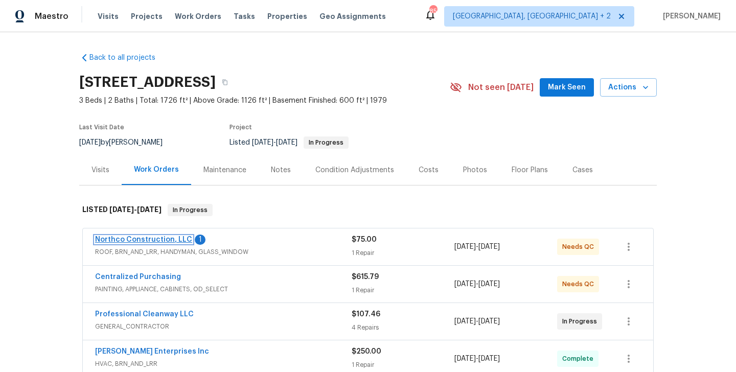
click at [151, 237] on link "Northco Construction, LLC" at bounding box center [143, 239] width 97 height 7
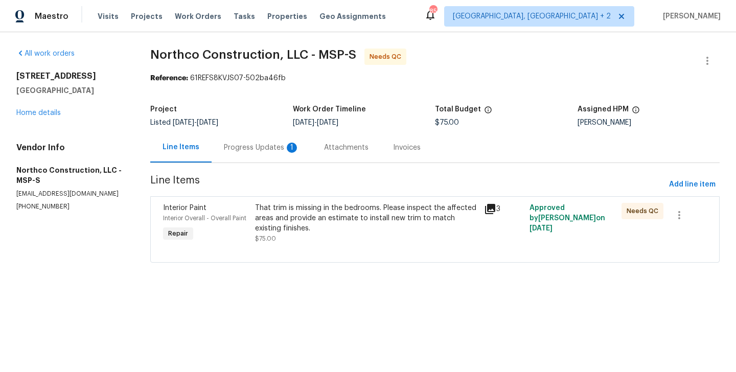
click at [240, 157] on div "Progress Updates 1" at bounding box center [261, 147] width 100 height 30
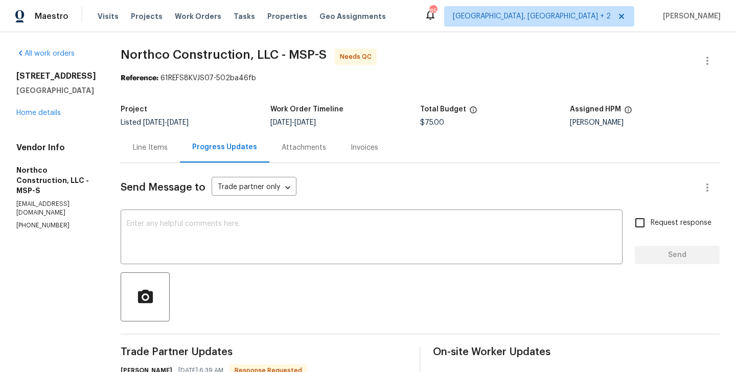
click at [133, 150] on div "Line Items" at bounding box center [150, 148] width 35 height 10
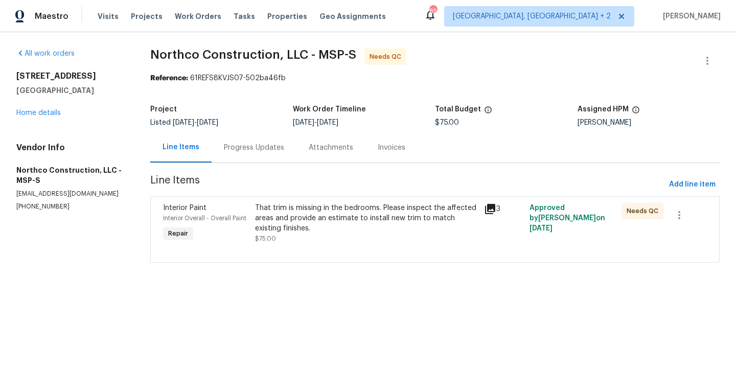
click at [347, 218] on div "That trim is missing in the bedrooms. Please inspect the affected areas and pro…" at bounding box center [366, 218] width 223 height 31
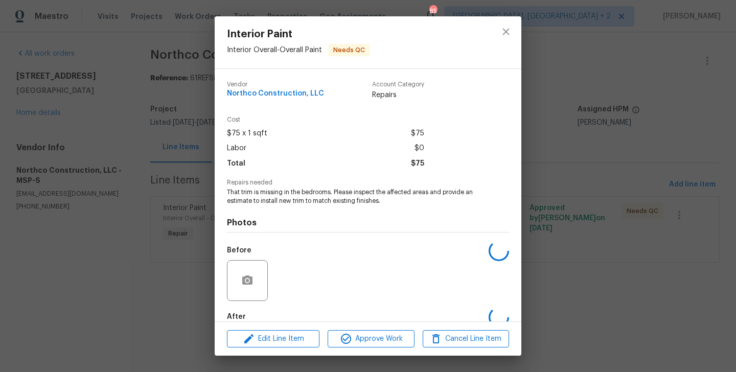
scroll to position [56, 0]
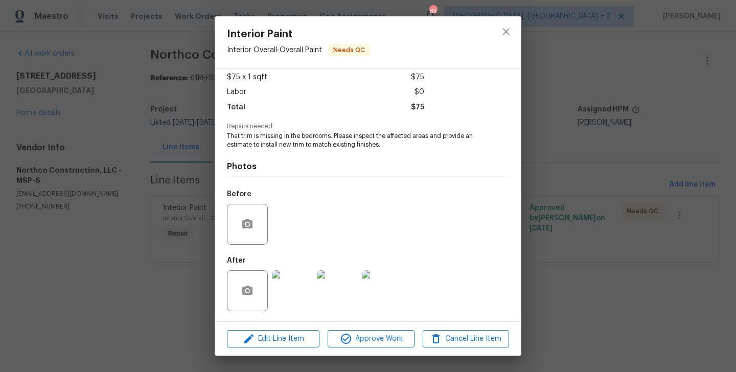
click at [289, 293] on img at bounding box center [292, 290] width 41 height 41
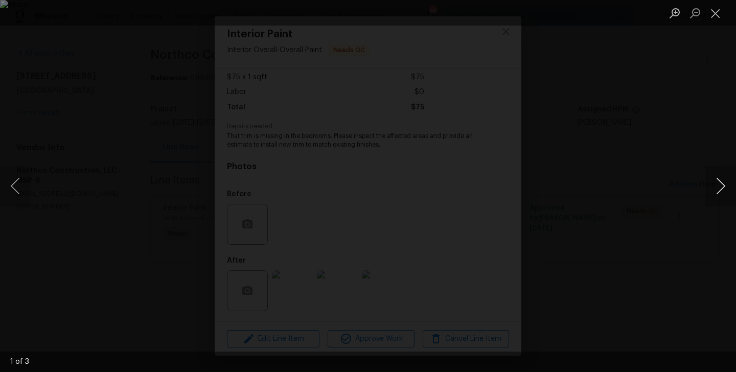
click at [717, 194] on button "Next image" at bounding box center [720, 185] width 31 height 41
click at [625, 207] on img "Lightbox" at bounding box center [368, 186] width 736 height 372
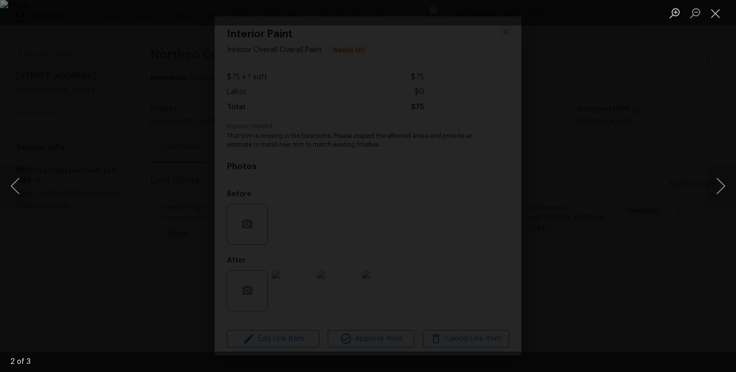
click at [625, 207] on img "Lightbox" at bounding box center [368, 186] width 736 height 372
click at [625, 207] on img "Lightbox" at bounding box center [108, 164] width 1478 height 747
click at [600, 103] on img "Lightbox" at bounding box center [210, 164] width 1478 height 747
click at [717, 20] on button "Close lightbox" at bounding box center [715, 13] width 20 height 18
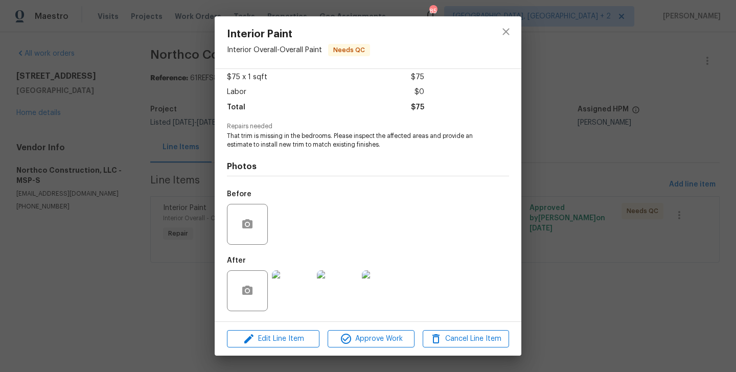
click at [667, 114] on div "Interior Paint Interior Overall - Overall Paint Needs QC Vendor Northco Constru…" at bounding box center [368, 186] width 736 height 372
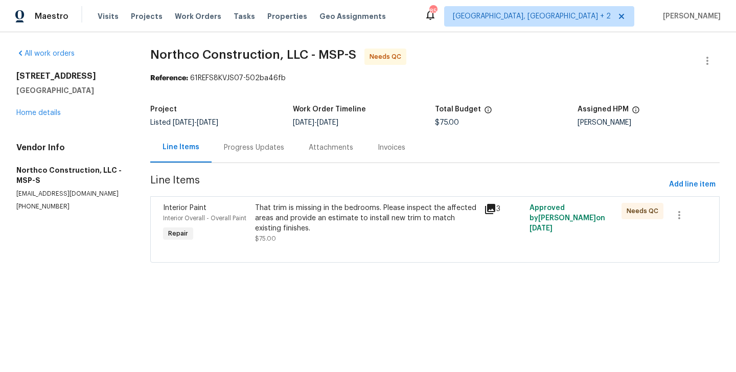
click at [285, 217] on div "That trim is missing in the bedrooms. Please inspect the affected areas and pro…" at bounding box center [366, 218] width 223 height 31
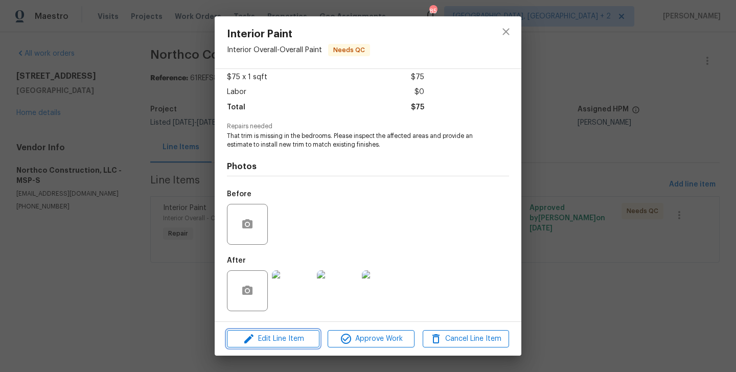
click at [278, 334] on span "Edit Line Item" at bounding box center [273, 339] width 86 height 13
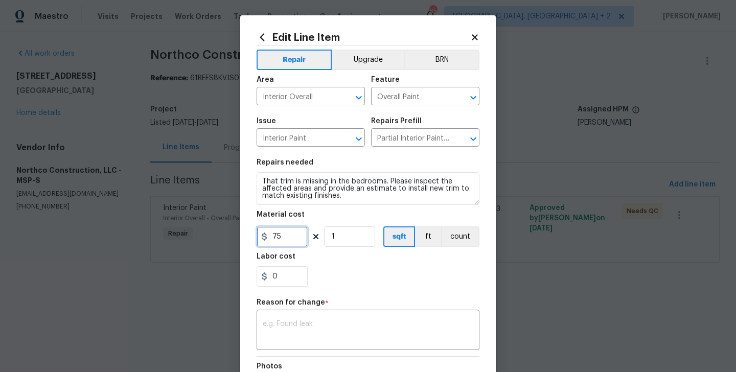
click at [276, 243] on input "75" at bounding box center [281, 236] width 51 height 20
type input "225"
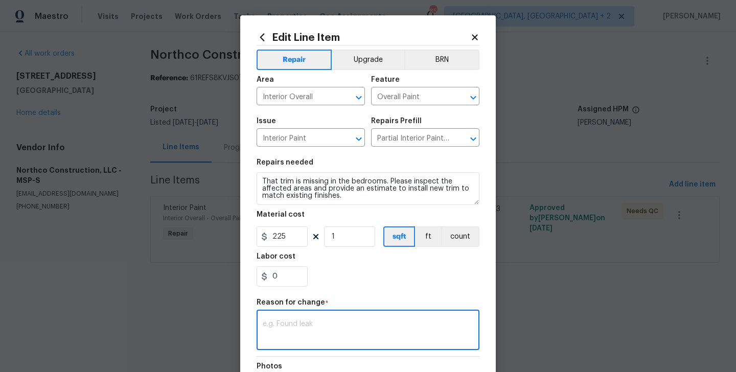
click at [290, 327] on textarea at bounding box center [368, 330] width 210 height 21
paste textarea "(BA) Updated per vendor’s final cost."
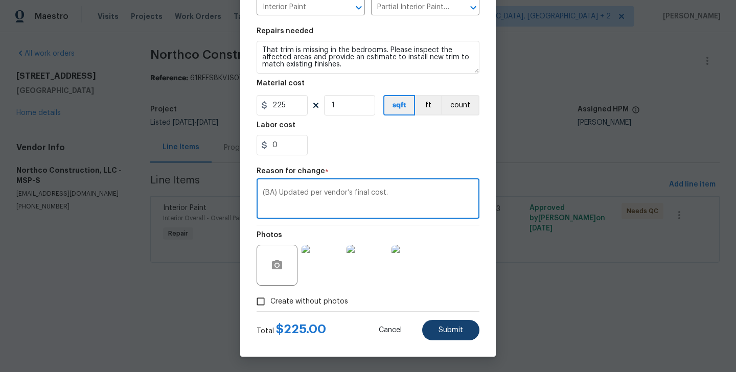
type textarea "(BA) Updated per vendor’s final cost."
click at [461, 328] on span "Submit" at bounding box center [450, 330] width 25 height 8
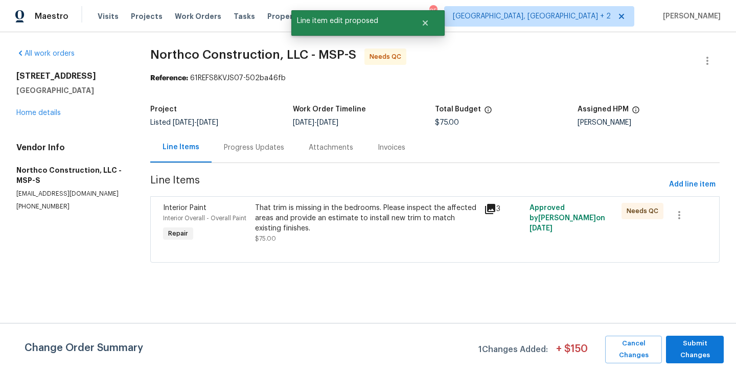
scroll to position [0, 0]
click at [699, 340] on span "Submit Changes" at bounding box center [695, 349] width 48 height 23
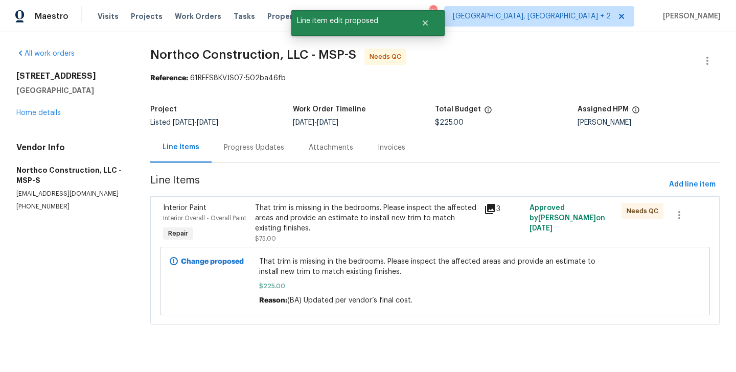
click at [248, 166] on section "Northco Construction, LLC - MSP-S Needs QC Reference: 61REFS8KVJS07-502ba46fb P…" at bounding box center [434, 193] width 569 height 289
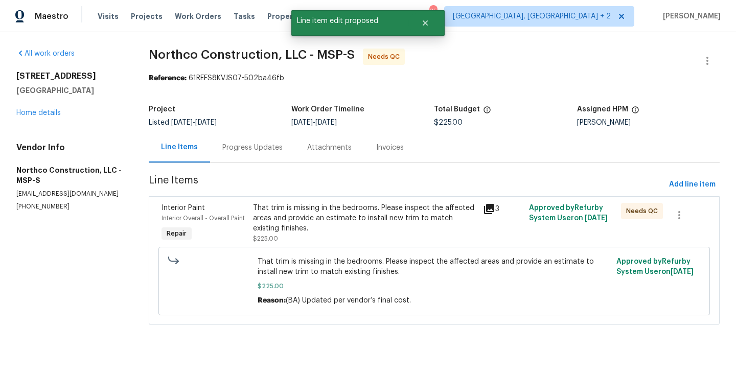
click at [251, 155] on div "Progress Updates" at bounding box center [252, 147] width 85 height 30
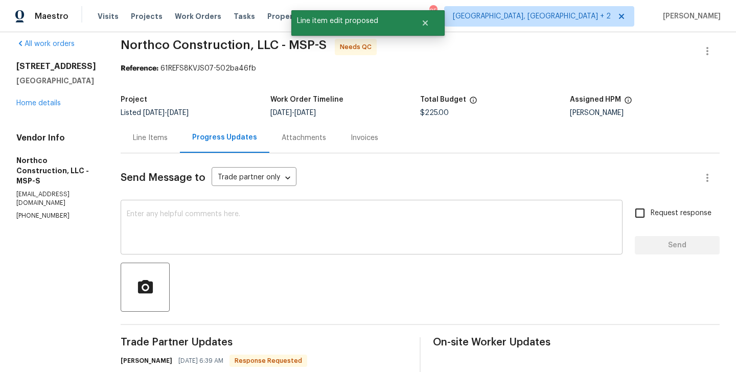
scroll to position [37, 0]
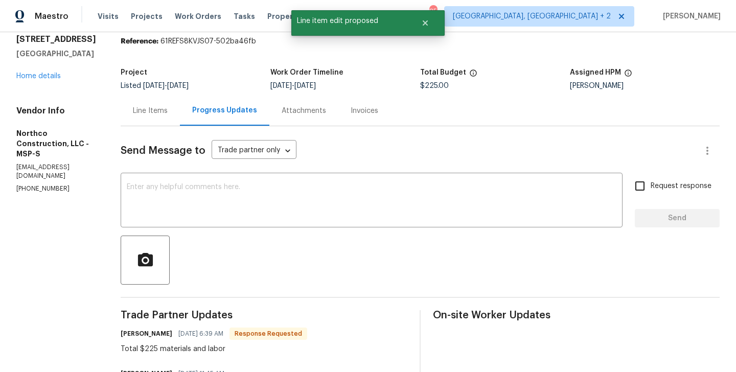
click at [121, 332] on h6 "Matt Heger" at bounding box center [147, 333] width 52 height 10
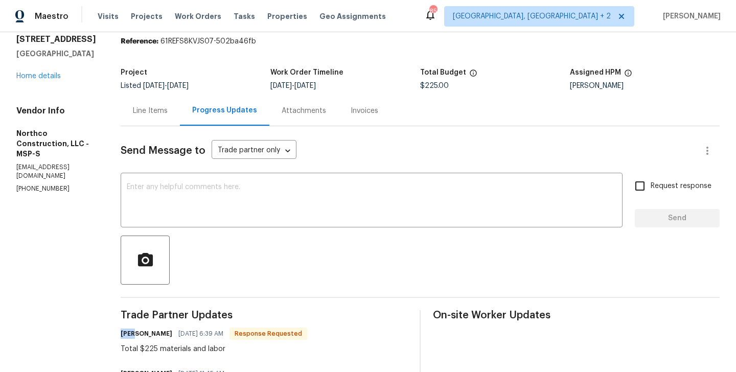
click at [121, 332] on h6 "Matt Heger" at bounding box center [147, 333] width 52 height 10
copy h6 "Matt"
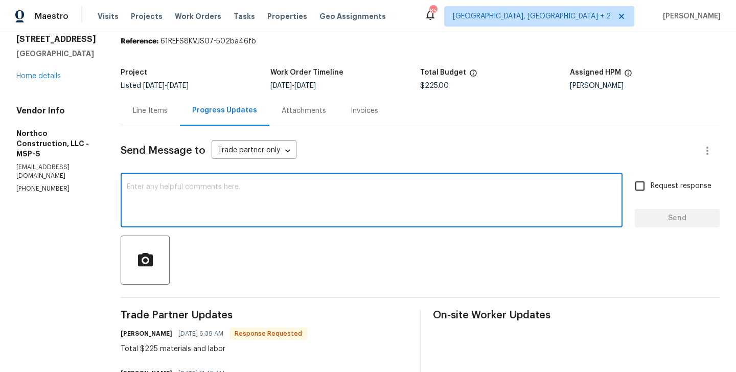
click at [156, 218] on textarea at bounding box center [371, 201] width 489 height 36
paste textarea "Matt"
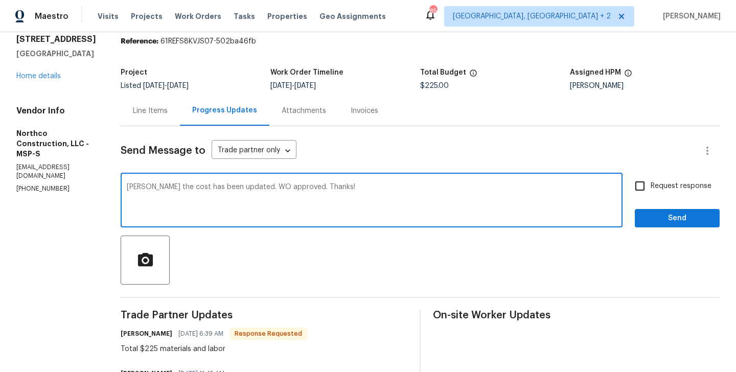
type textarea "Matt the cost has been updated. WO approved. Thanks!"
click at [672, 204] on div "Request response Send" at bounding box center [676, 201] width 85 height 52
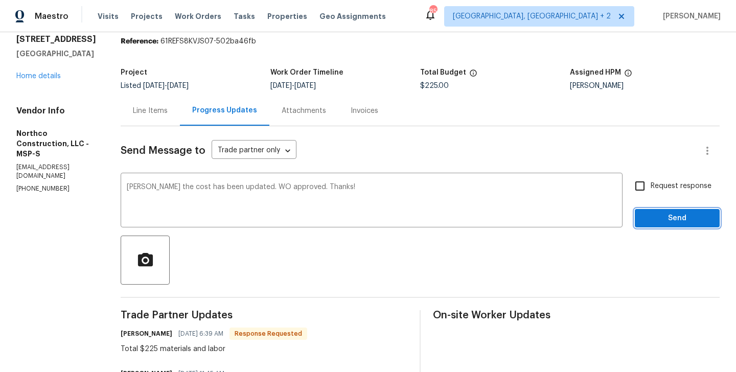
click at [665, 216] on span "Send" at bounding box center [677, 218] width 68 height 13
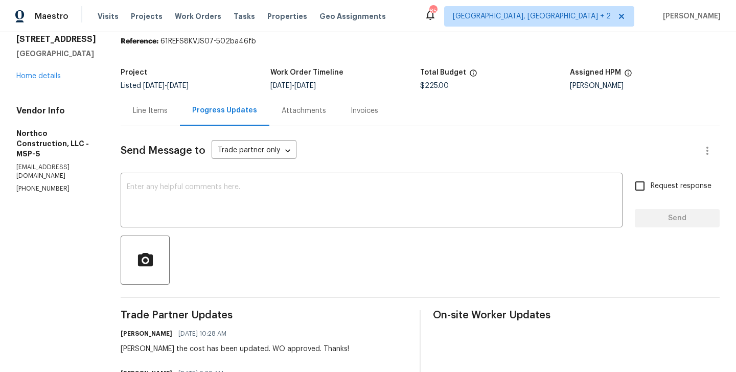
scroll to position [0, 0]
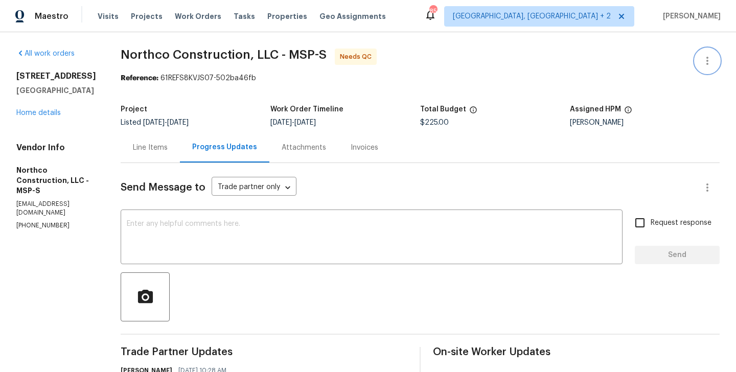
click at [703, 63] on icon "button" at bounding box center [707, 61] width 12 height 12
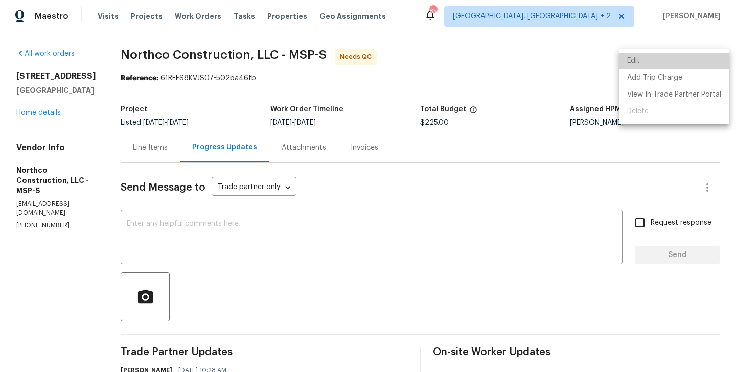
click at [681, 63] on li "Edit" at bounding box center [674, 61] width 110 height 17
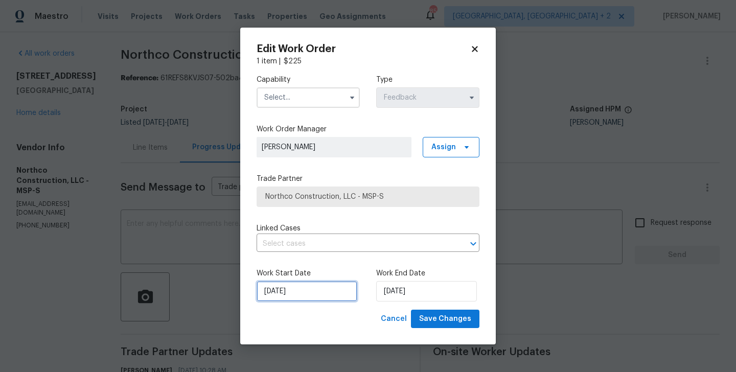
click at [304, 299] on input "22/08/2025" at bounding box center [306, 291] width 101 height 20
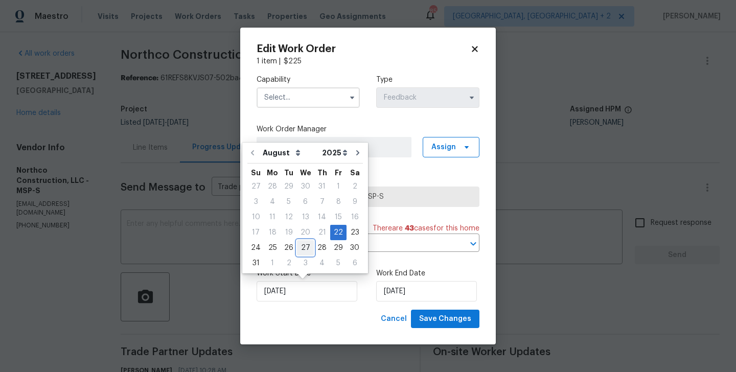
click at [302, 252] on div "27" at bounding box center [305, 248] width 17 height 14
type input "27/08/2025"
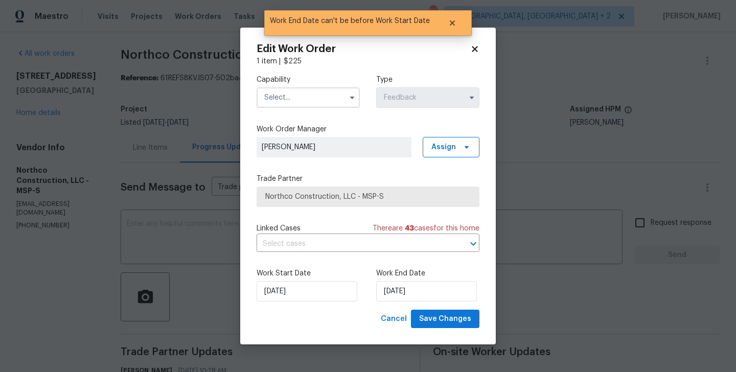
click at [410, 303] on div "Work Start Date 27/08/2025 Work End Date 27/08/2025" at bounding box center [367, 285] width 223 height 50
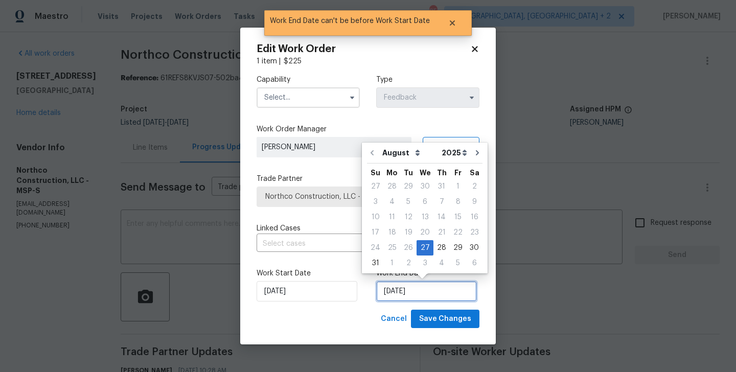
click at [407, 295] on input "27/08/2025" at bounding box center [426, 291] width 101 height 20
click at [440, 248] on div "28" at bounding box center [441, 248] width 16 height 14
type input "28/08/2025"
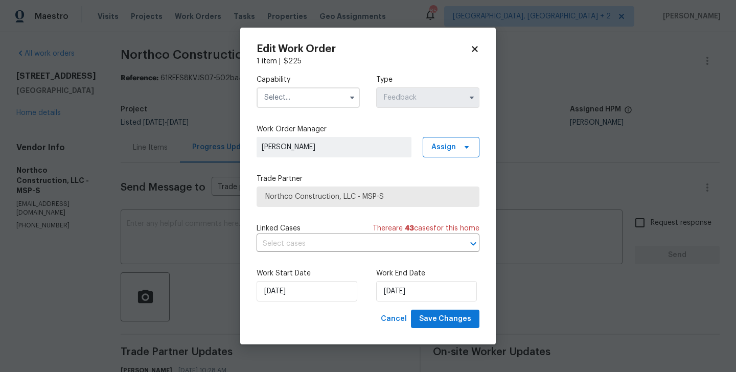
click at [294, 86] on div "Capability" at bounding box center [307, 91] width 103 height 33
click at [294, 87] on input "text" at bounding box center [307, 97] width 103 height 20
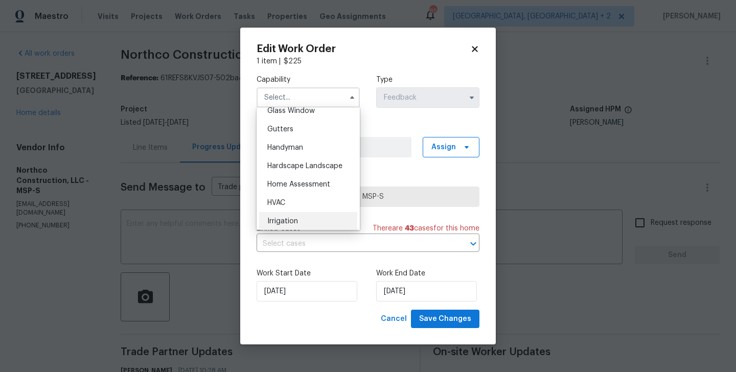
scroll to position [534, 0]
click at [298, 148] on span "Handyman" at bounding box center [285, 147] width 36 height 7
type input "Handyman"
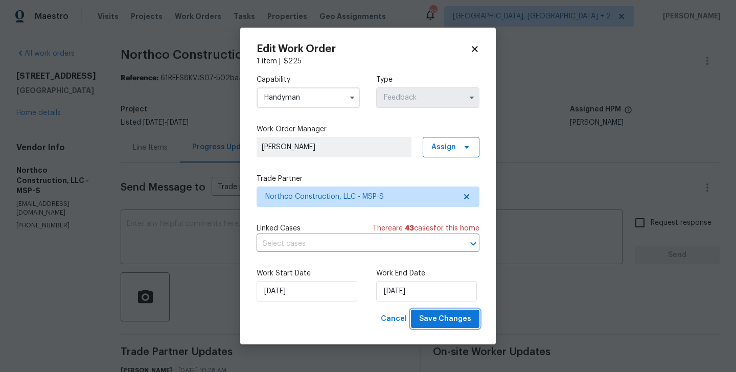
click at [455, 318] on span "Save Changes" at bounding box center [445, 319] width 52 height 13
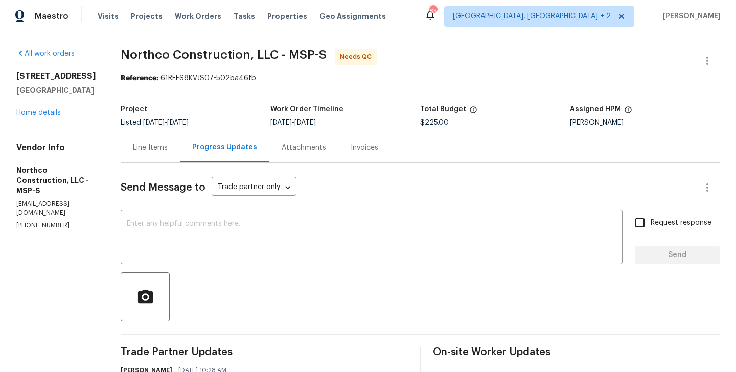
click at [144, 151] on div "Line Items" at bounding box center [150, 148] width 35 height 10
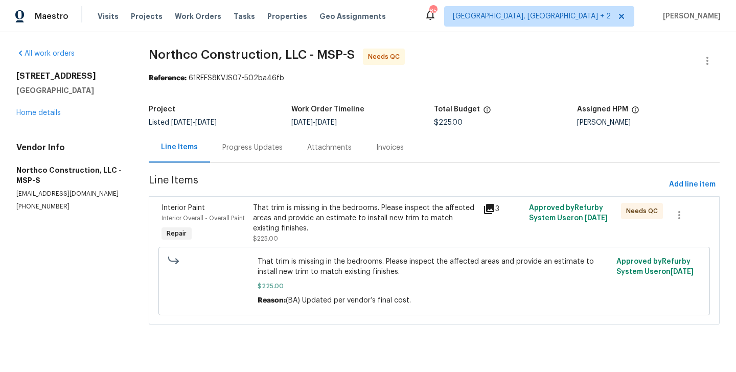
click at [356, 241] on div "That trim is missing in the bedrooms. Please inspect the affected areas and pro…" at bounding box center [365, 223] width 224 height 41
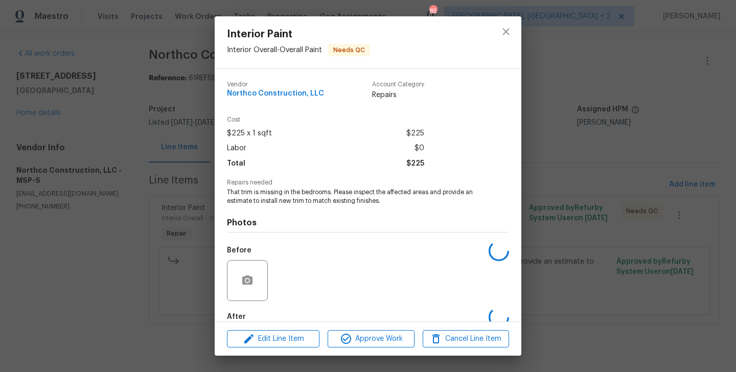
scroll to position [56, 0]
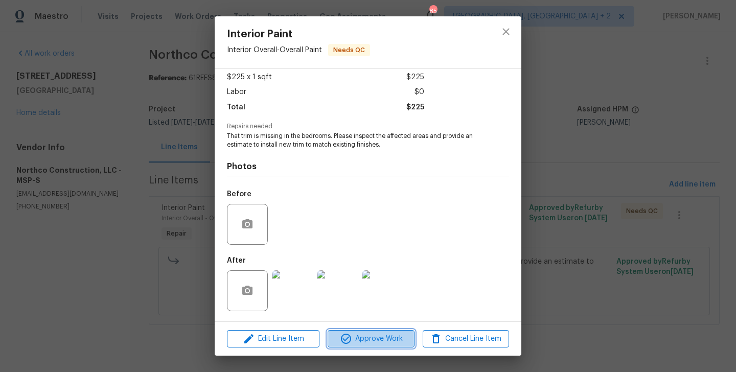
click at [353, 330] on button "Approve Work" at bounding box center [370, 339] width 86 height 18
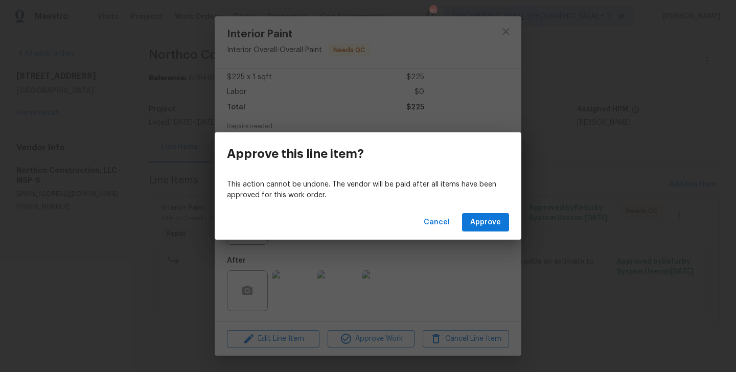
click at [461, 225] on div "Cancel Approve" at bounding box center [368, 222] width 306 height 35
click at [471, 223] on span "Approve" at bounding box center [485, 222] width 31 height 13
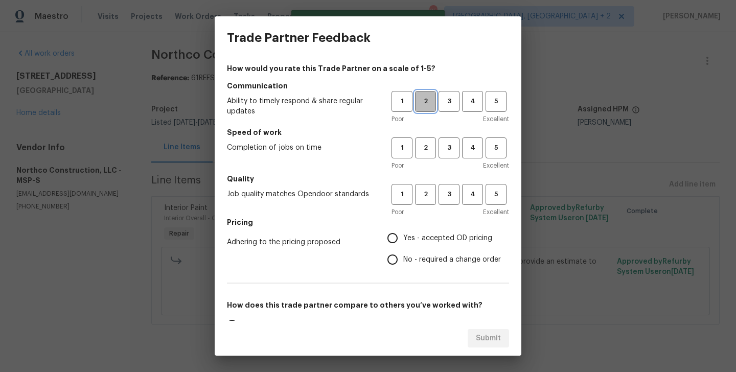
click at [427, 103] on span "2" at bounding box center [425, 102] width 19 height 12
click at [427, 135] on h5 "Speed of work" at bounding box center [368, 132] width 282 height 10
click at [427, 149] on span "2" at bounding box center [425, 148] width 19 height 12
click at [427, 188] on button "2" at bounding box center [425, 194] width 21 height 21
click at [436, 264] on span "No - required a change order" at bounding box center [452, 259] width 98 height 11
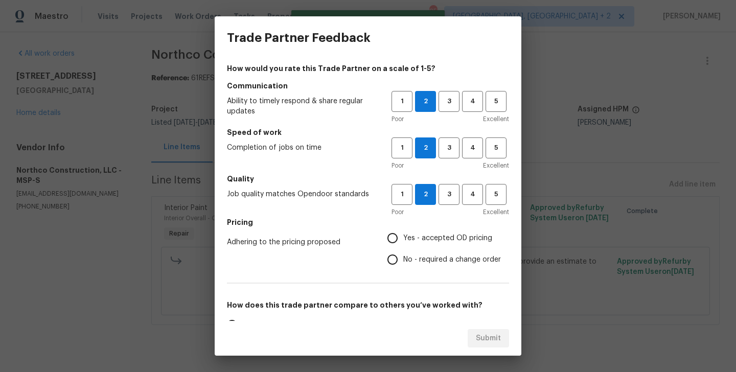
click at [403, 264] on input "No - required a change order" at bounding box center [392, 259] width 21 height 21
radio input "true"
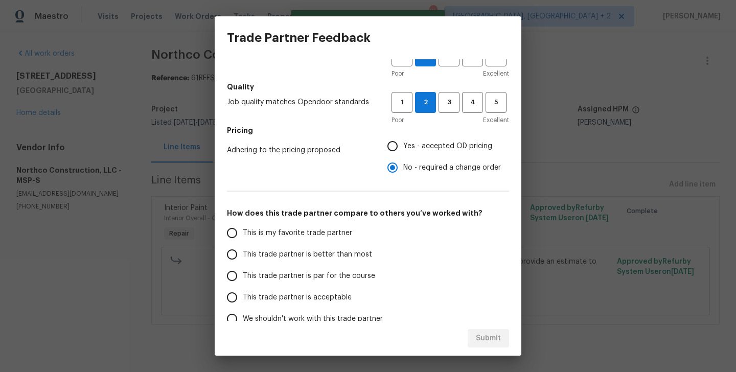
scroll to position [115, 0]
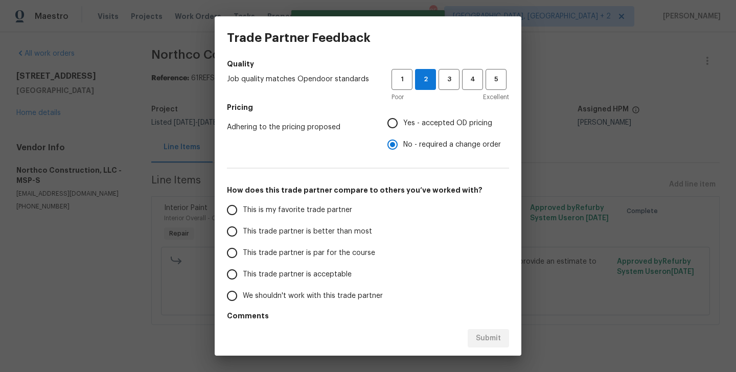
click at [346, 233] on span "This trade partner is better than most" at bounding box center [307, 231] width 129 height 11
click at [243, 233] on input "This trade partner is better than most" at bounding box center [231, 231] width 21 height 21
click at [490, 339] on span "Submit" at bounding box center [488, 338] width 25 height 13
radio input "true"
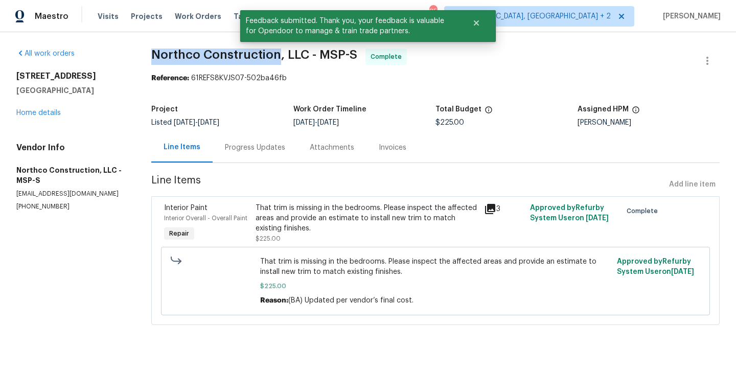
drag, startPoint x: 152, startPoint y: 59, endPoint x: 276, endPoint y: 59, distance: 124.1
click at [276, 59] on span "Northco Construction, LLC - MSP-S" at bounding box center [254, 55] width 206 height 12
copy span "Northco Construction"
click at [254, 158] on div "Progress Updates" at bounding box center [254, 147] width 85 height 30
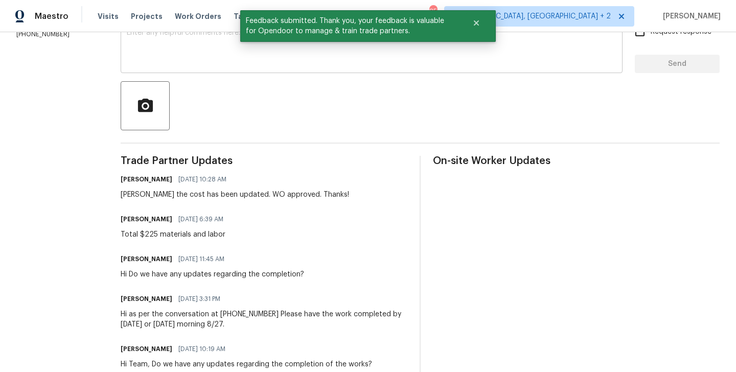
scroll to position [263, 0]
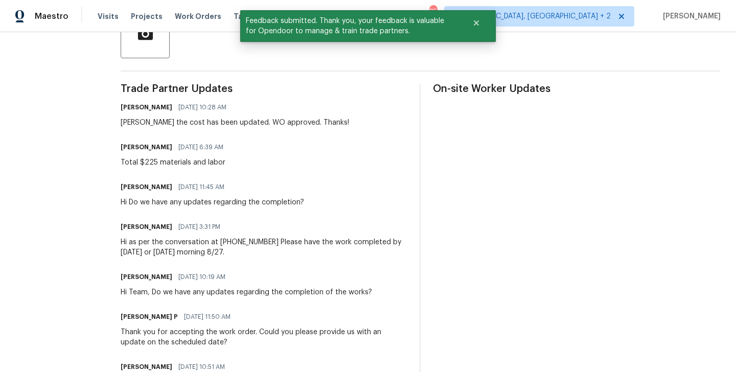
click at [182, 163] on div "Total $225 materials and labor" at bounding box center [175, 162] width 109 height 10
copy div "Total $225 materials and labor"
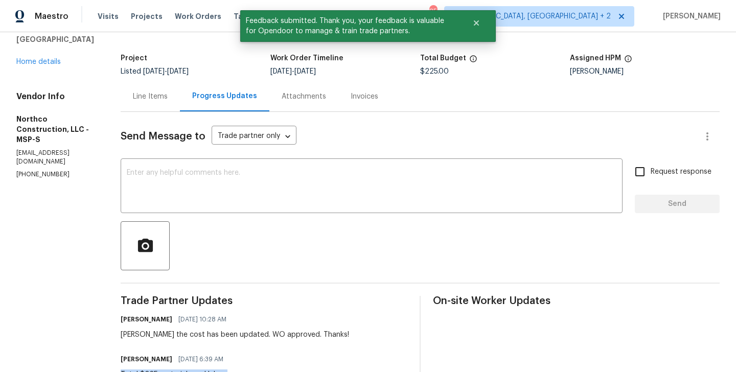
scroll to position [0, 0]
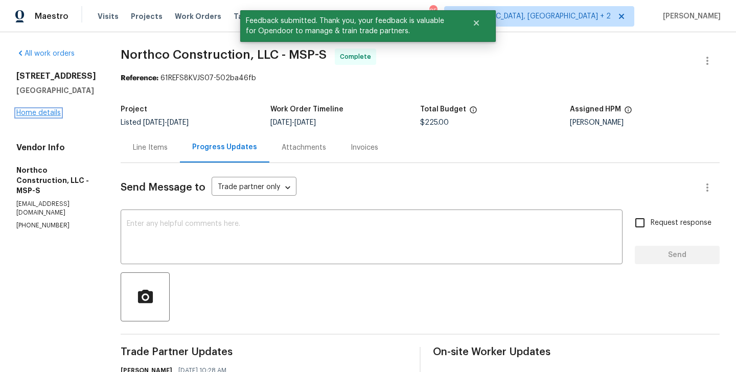
click at [44, 116] on link "Home details" at bounding box center [38, 112] width 44 height 7
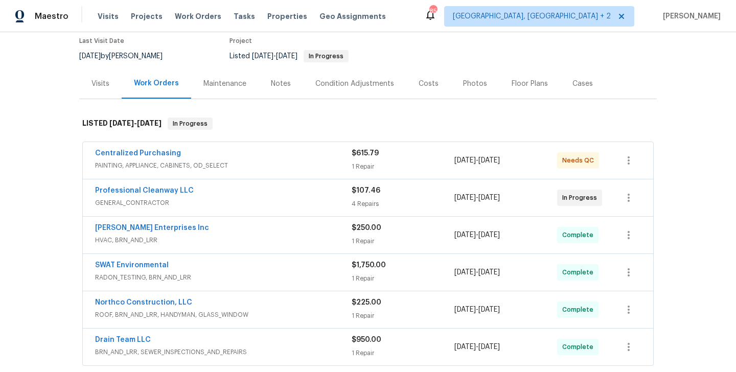
scroll to position [89, 0]
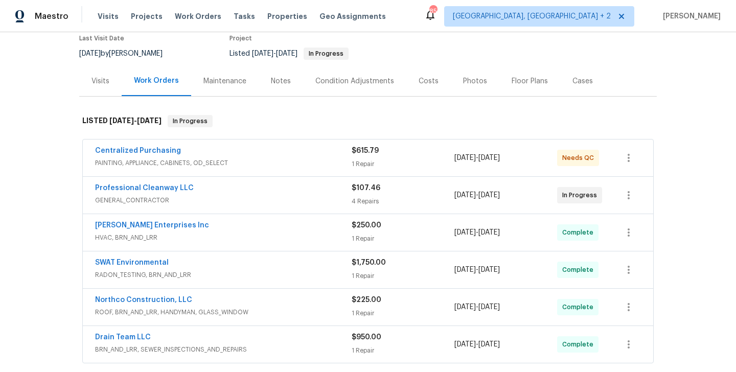
click at [224, 190] on div "Professional Cleanway LLC" at bounding box center [223, 189] width 256 height 12
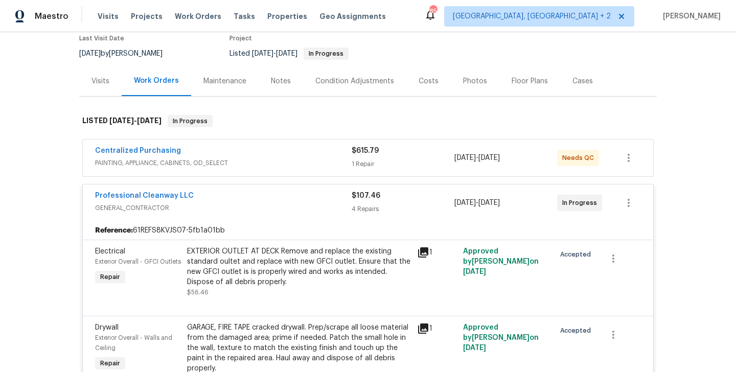
click at [210, 198] on div "Professional Cleanway LLC" at bounding box center [223, 197] width 256 height 12
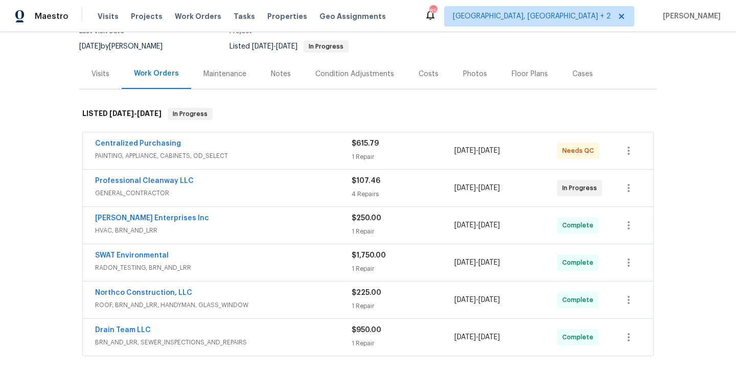
scroll to position [48, 0]
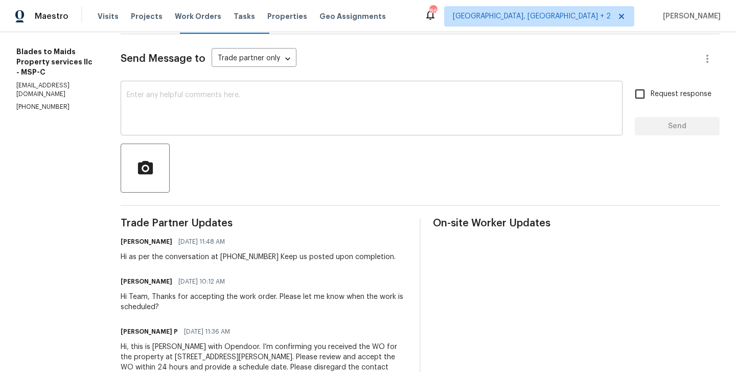
scroll to position [129, 0]
click at [45, 101] on section "All work orders [STREET_ADDRESS][PERSON_NAME] Home details Vendor Info Blades t…" at bounding box center [56, 161] width 80 height 485
copy p "[PHONE_NUMBER]"
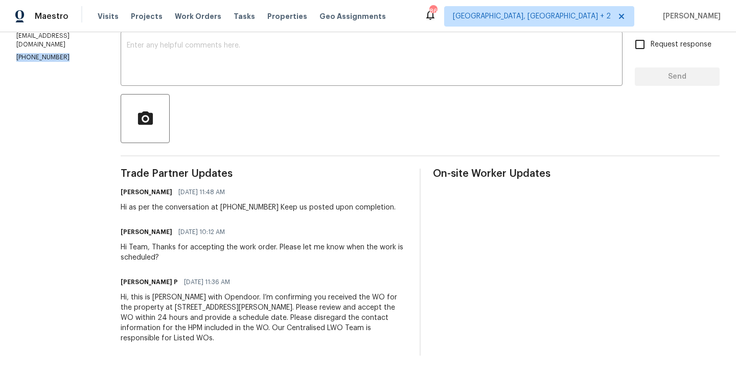
scroll to position [0, 0]
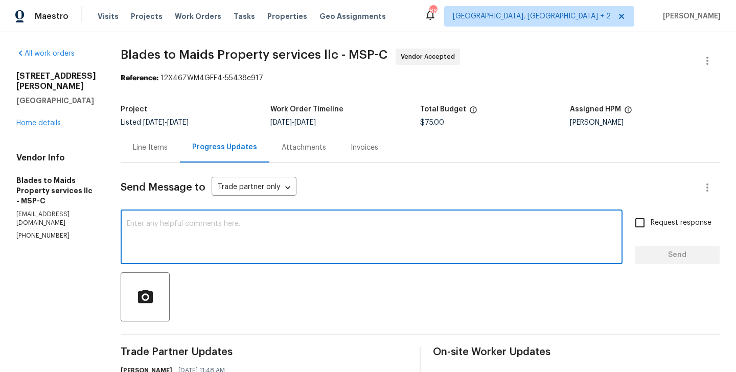
click at [223, 236] on textarea at bounding box center [371, 238] width 489 height 36
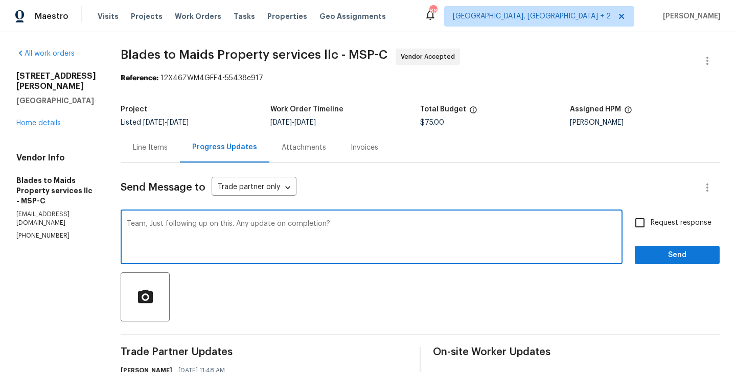
type textarea "Team, Just following up on this. Any update on completion?"
click at [655, 221] on span "Request response" at bounding box center [680, 223] width 61 height 11
click at [650, 221] on input "Request response" at bounding box center [639, 222] width 21 height 21
checkbox input "true"
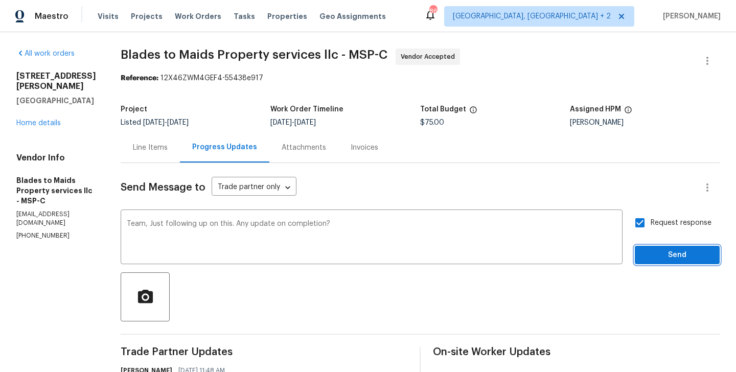
click at [655, 249] on span "Send" at bounding box center [677, 255] width 68 height 13
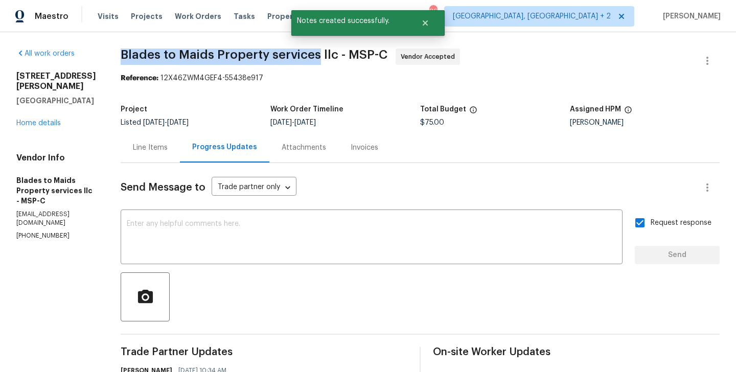
drag, startPoint x: 116, startPoint y: 61, endPoint x: 311, endPoint y: 61, distance: 194.1
click at [311, 61] on span "Blades to Maids Property services llc - MSP-C Vendor Accepted" at bounding box center [408, 61] width 574 height 25
copy span "Blades to Maids Property services"
click at [52, 120] on link "Home details" at bounding box center [38, 123] width 44 height 7
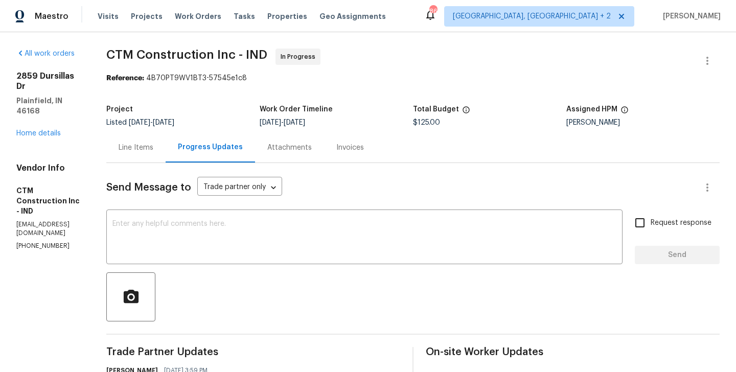
click at [49, 242] on p "[PHONE_NUMBER]" at bounding box center [48, 246] width 65 height 9
copy p "[PHONE_NUMBER]"
drag, startPoint x: 96, startPoint y: 96, endPoint x: 16, endPoint y: 73, distance: 82.4
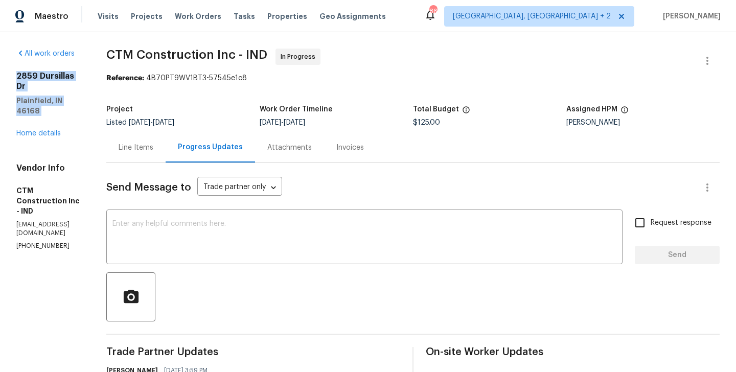
click at [16, 73] on div "[STREET_ADDRESS][PERSON_NAME] Home details" at bounding box center [48, 104] width 65 height 67
copy div "[STREET_ADDRESS][PERSON_NAME]"
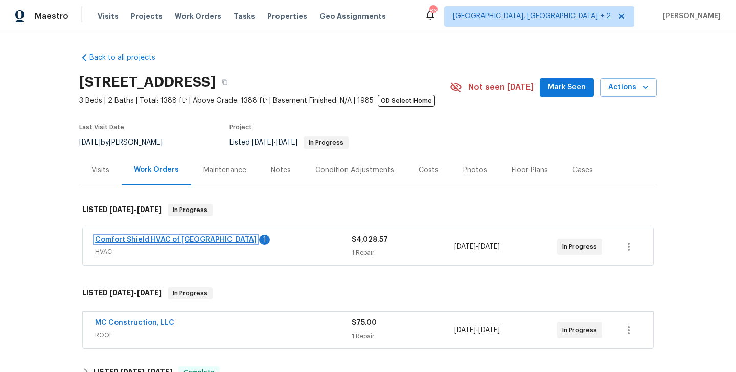
click at [181, 237] on link "Comfort Shield HVAC of NC" at bounding box center [175, 239] width 161 height 7
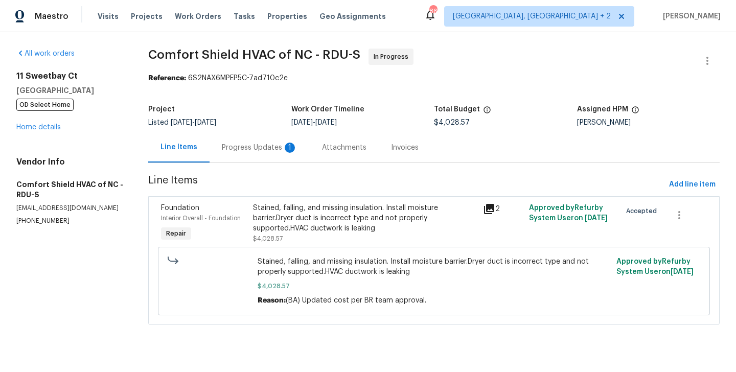
click at [250, 156] on div "Progress Updates 1" at bounding box center [259, 147] width 100 height 30
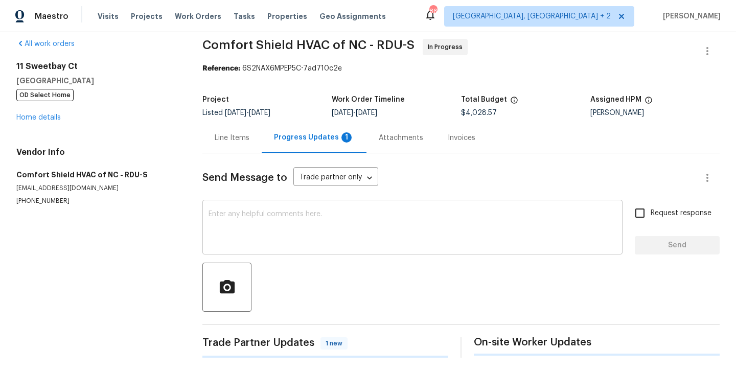
scroll to position [158, 0]
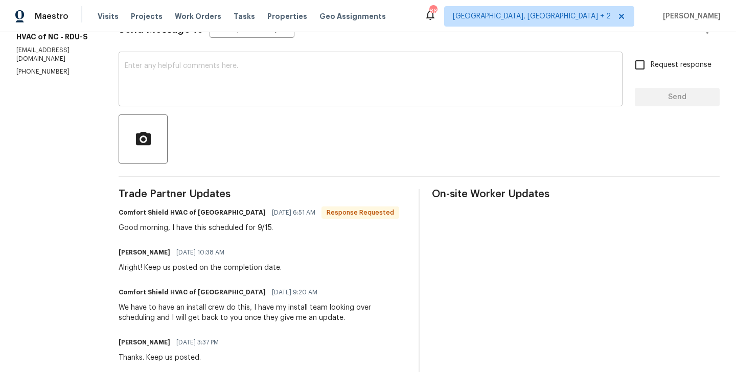
click at [202, 90] on textarea at bounding box center [370, 80] width 491 height 36
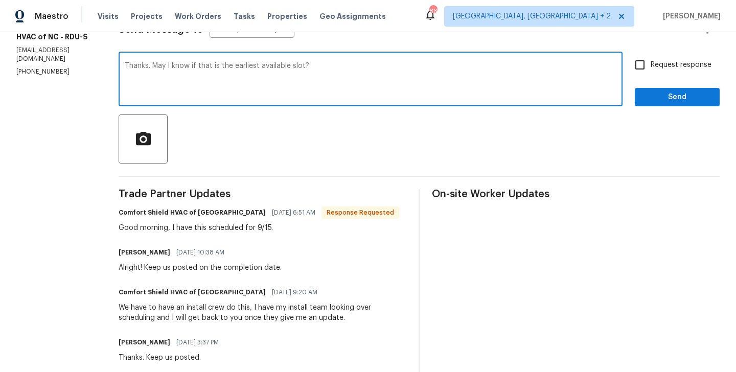
type textarea "Thanks. May I know if that is the earliest available slot?"
click at [655, 63] on span "Request response" at bounding box center [680, 65] width 61 height 11
click at [650, 63] on input "Request response" at bounding box center [639, 64] width 21 height 21
checkbox input "true"
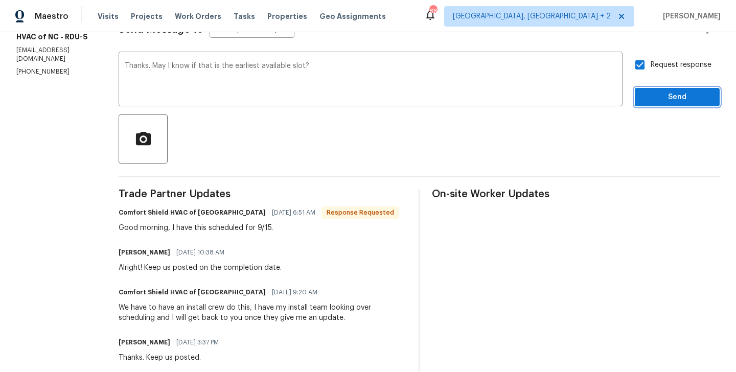
click at [656, 96] on span "Send" at bounding box center [677, 97] width 68 height 13
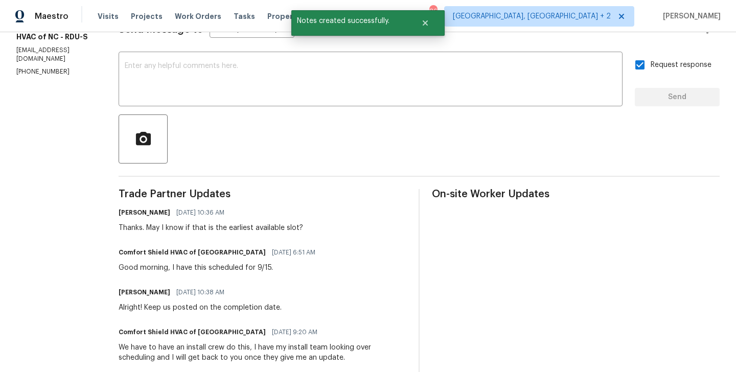
scroll to position [0, 0]
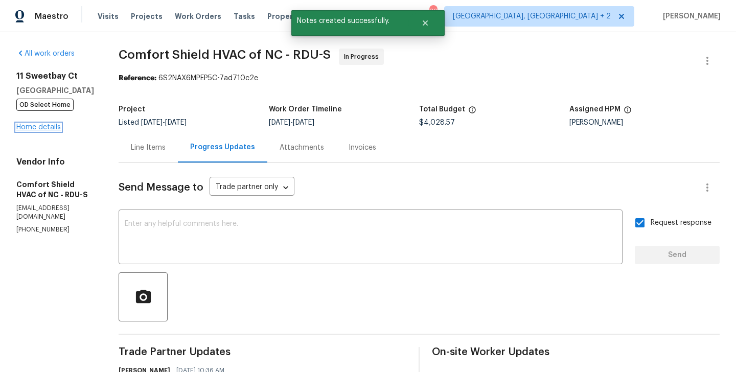
click at [27, 124] on link "Home details" at bounding box center [38, 127] width 44 height 7
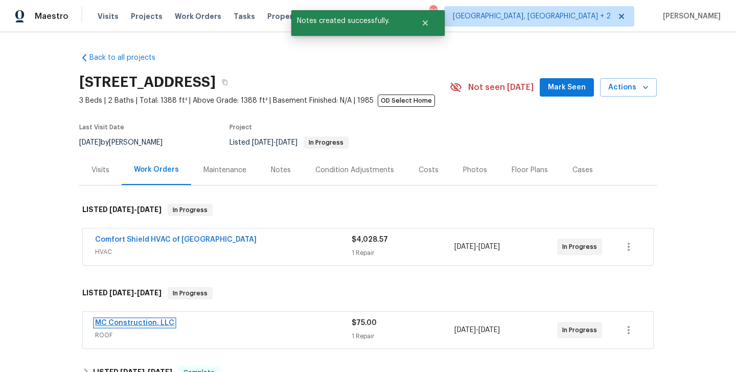
click at [153, 320] on link "MC Construction, LLC" at bounding box center [134, 322] width 79 height 7
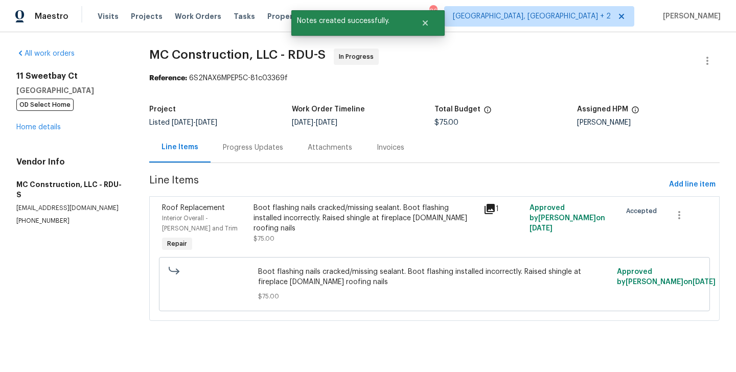
click at [275, 151] on div "Progress Updates" at bounding box center [253, 148] width 60 height 10
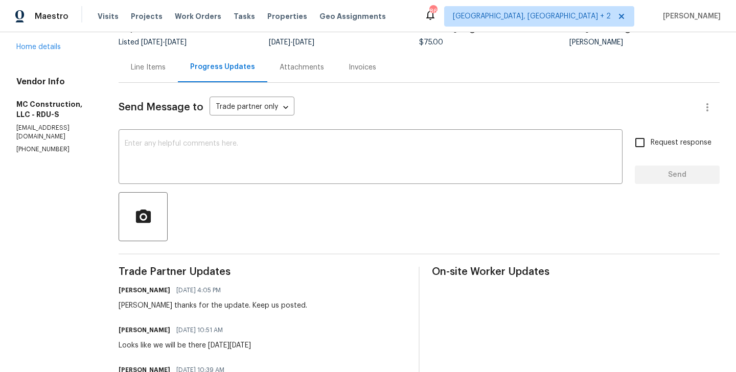
scroll to position [123, 0]
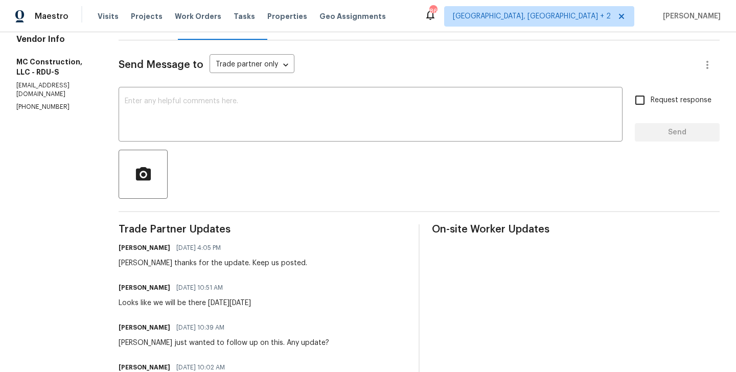
click at [119, 289] on h6 "Rick Ploughe" at bounding box center [145, 287] width 52 height 10
copy h6 "Rick"
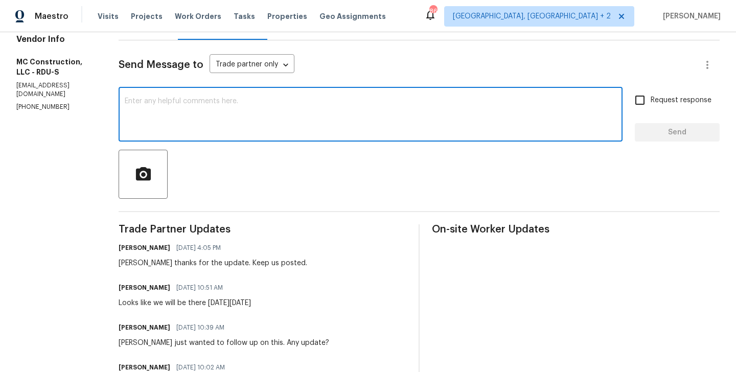
click at [181, 126] on textarea at bounding box center [370, 116] width 491 height 36
paste textarea "Rick"
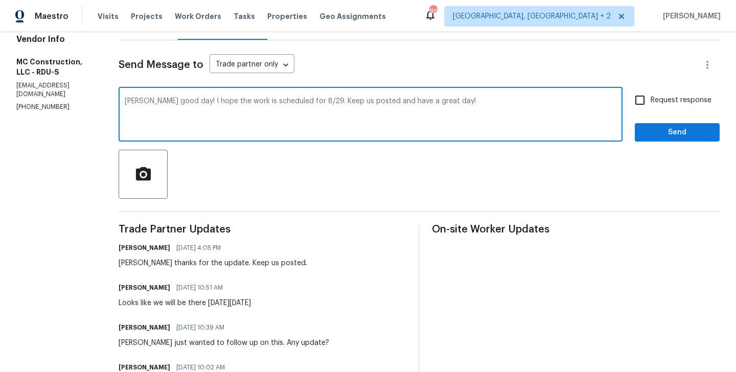
type textarea "Rick good day! I hope the work is scheduled for 8/29. Keep us posted and have a…"
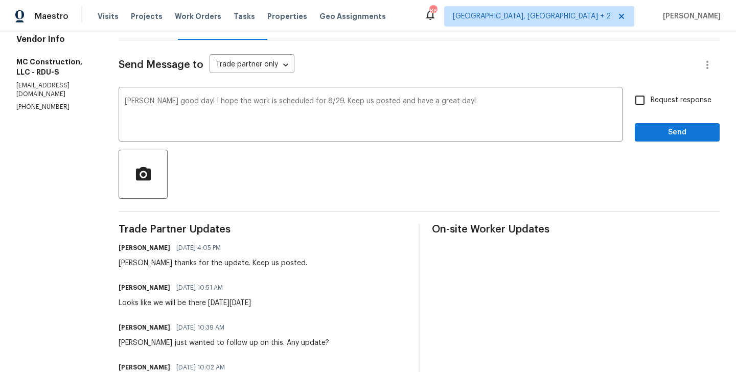
click at [662, 102] on span "Request response" at bounding box center [680, 100] width 61 height 11
click at [650, 102] on input "Request response" at bounding box center [639, 99] width 21 height 21
checkbox input "true"
click at [662, 140] on button "Send" at bounding box center [676, 132] width 85 height 19
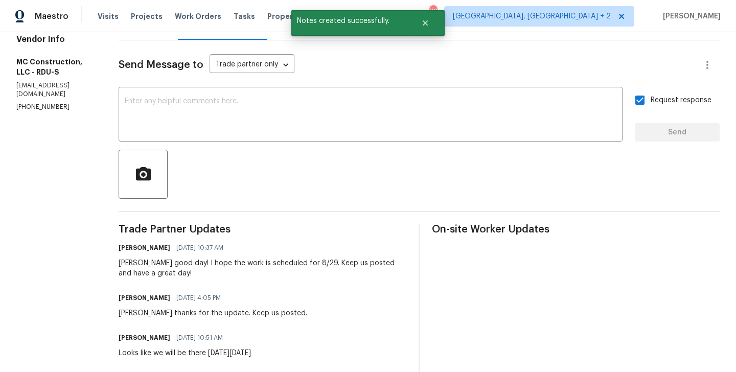
scroll to position [0, 0]
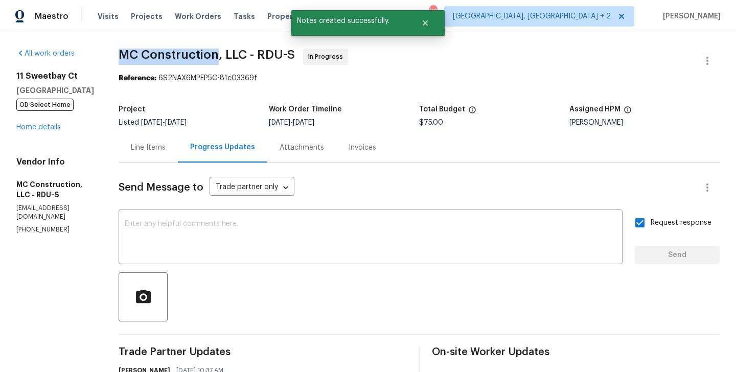
drag, startPoint x: 113, startPoint y: 53, endPoint x: 208, endPoint y: 53, distance: 95.5
click at [208, 53] on span "MC Construction, LLC - RDU-S" at bounding box center [207, 55] width 176 height 12
copy span "MC Construction"
click at [31, 129] on link "Home details" at bounding box center [38, 127] width 44 height 7
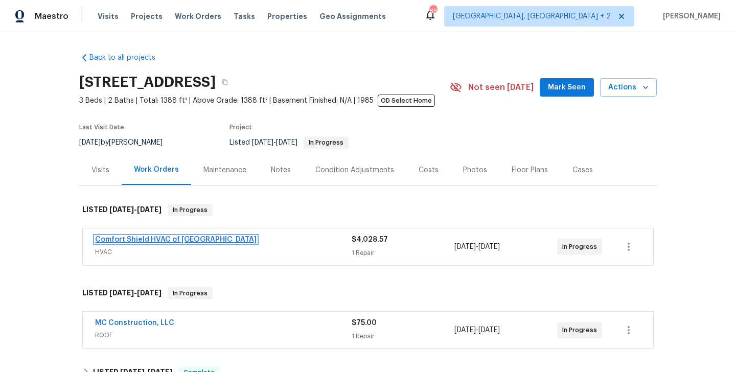
click at [169, 240] on link "Comfort Shield HVAC of NC" at bounding box center [175, 239] width 161 height 7
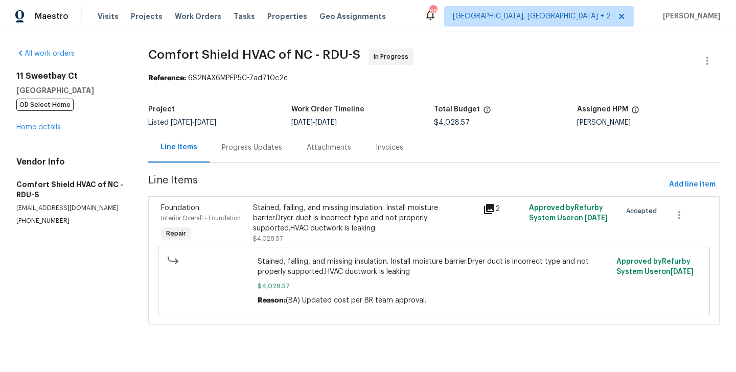
click at [254, 146] on div "Progress Updates" at bounding box center [252, 148] width 60 height 10
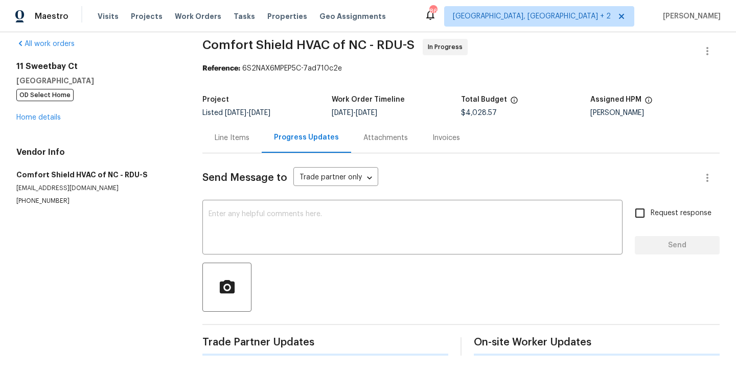
scroll to position [162, 0]
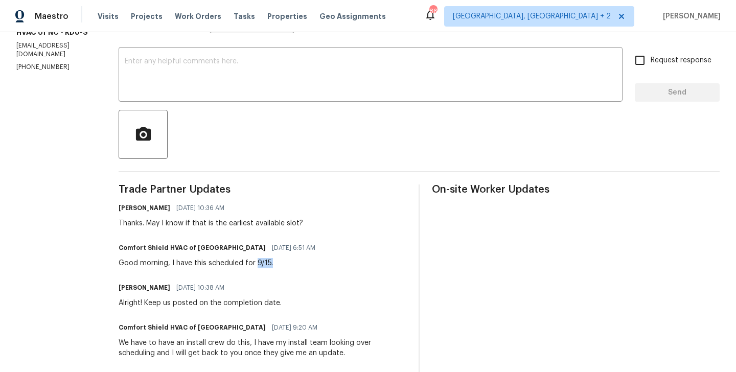
drag, startPoint x: 284, startPoint y: 264, endPoint x: 320, endPoint y: 264, distance: 35.8
click at [320, 264] on div "Comfort Shield HVAC of NC 08/28/2025 6:51 AM Good morning, I have this schedule…" at bounding box center [263, 255] width 288 height 28
copy div "9/15."
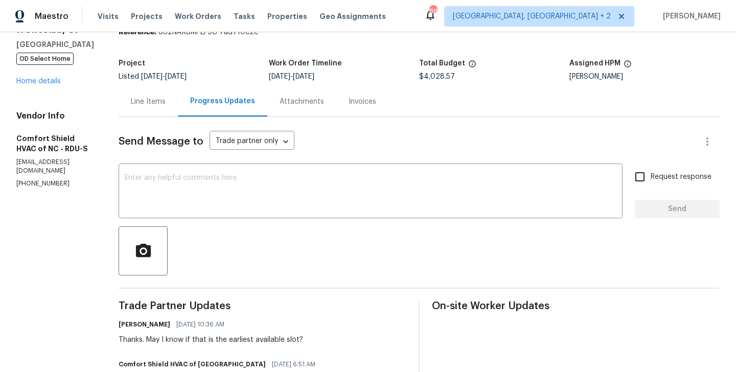
scroll to position [0, 0]
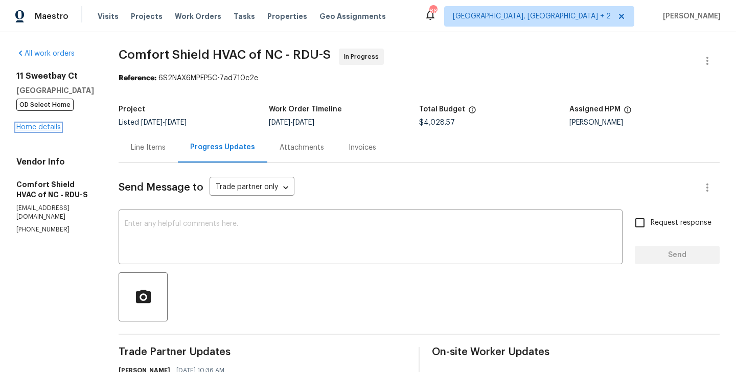
click at [50, 125] on link "Home details" at bounding box center [38, 127] width 44 height 7
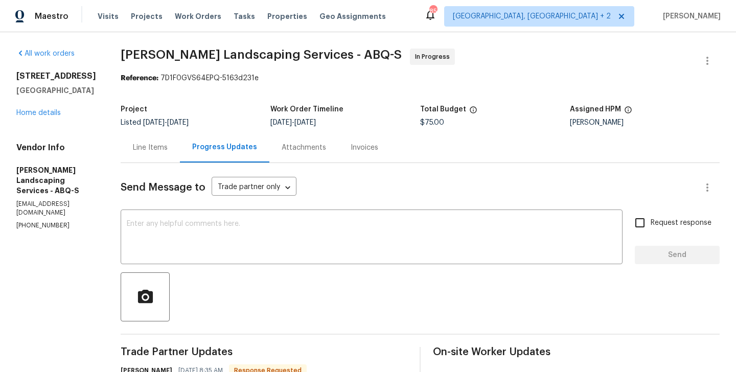
click at [320, 149] on div "Attachments" at bounding box center [303, 148] width 44 height 10
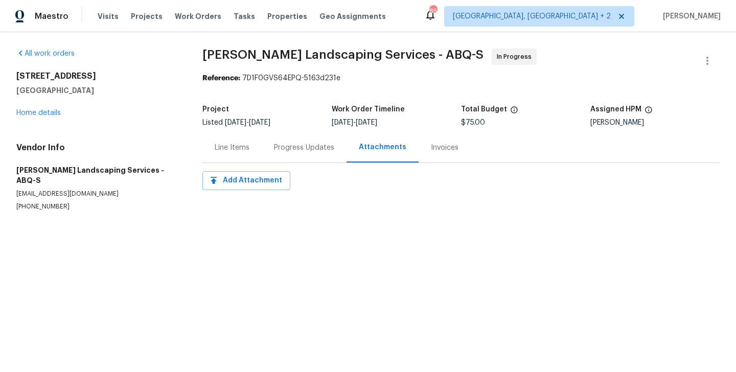
click at [295, 144] on div "Progress Updates" at bounding box center [304, 148] width 60 height 10
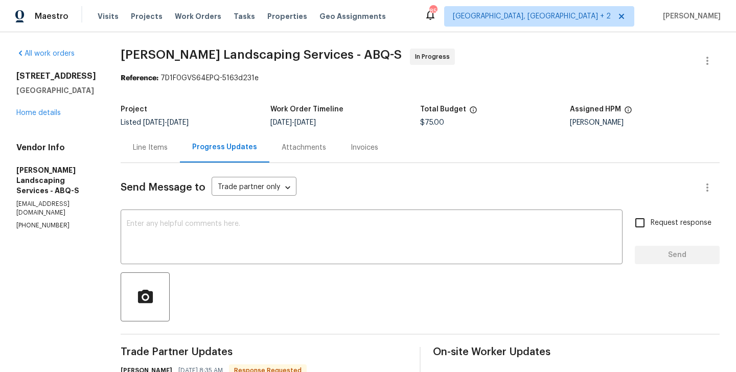
click at [180, 158] on div "Line Items" at bounding box center [150, 147] width 59 height 30
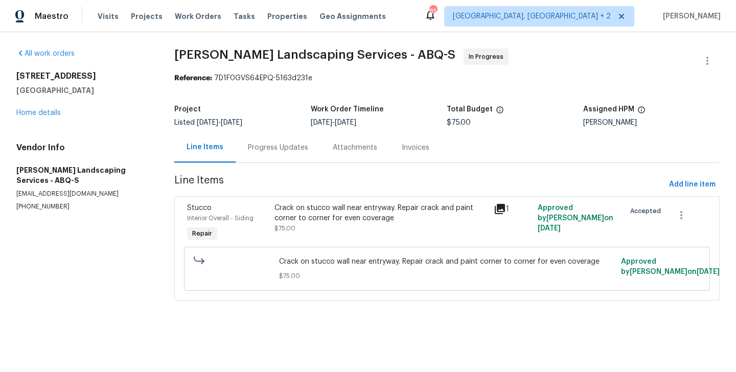
click at [381, 211] on div "Crack on stucco wall near entryway. Repair crack and paint corner to corner for…" at bounding box center [380, 213] width 213 height 20
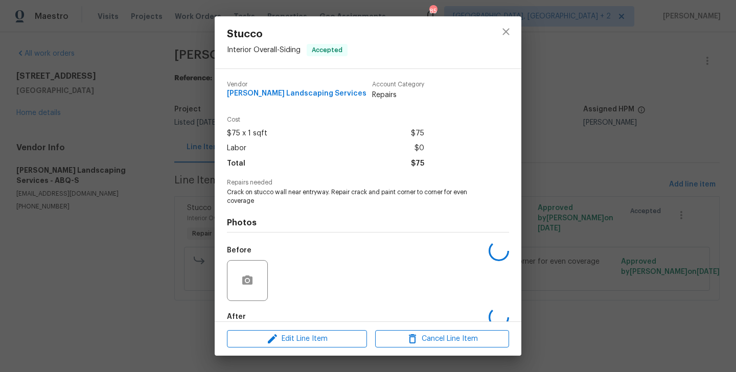
scroll to position [56, 0]
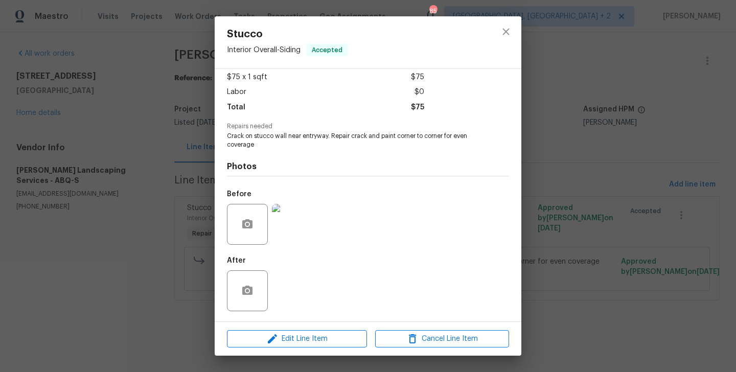
click at [287, 214] on img at bounding box center [292, 224] width 41 height 41
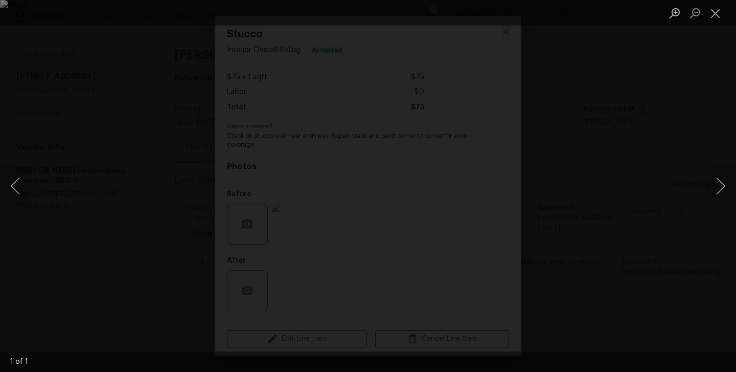
click at [692, 167] on div "Lightbox" at bounding box center [368, 186] width 736 height 372
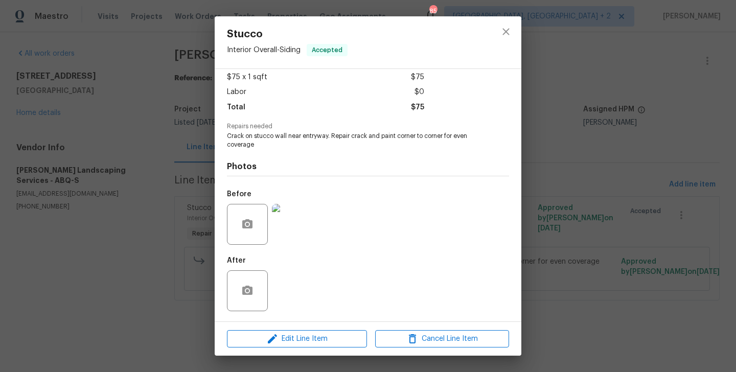
click at [591, 172] on div "Stucco Interior Overall - Siding Accepted Vendor Rodriguez Landscaping Services…" at bounding box center [368, 186] width 736 height 372
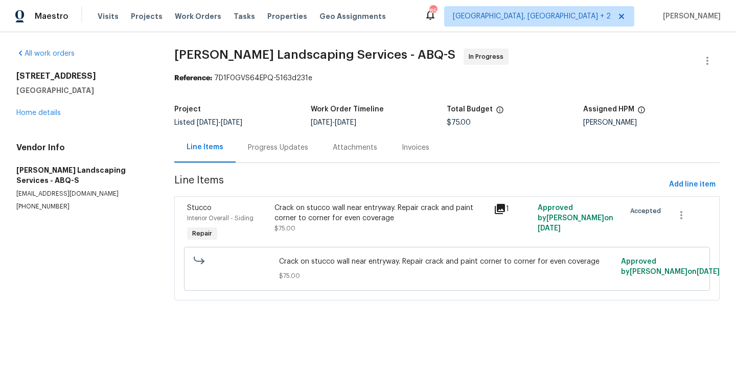
click at [292, 151] on div "Progress Updates" at bounding box center [278, 148] width 60 height 10
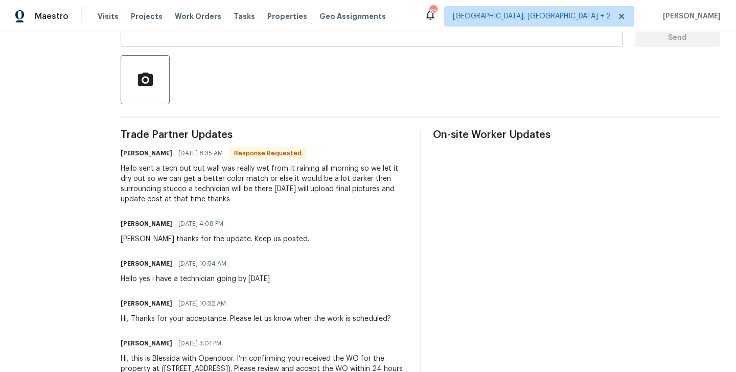
scroll to position [289, 0]
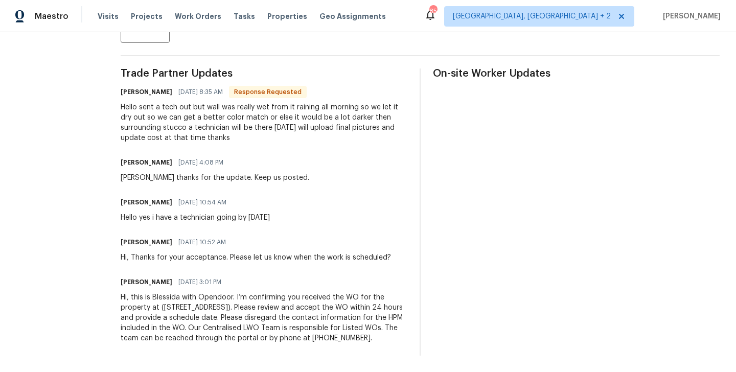
click at [152, 87] on h6 "Josue Rodriguez" at bounding box center [147, 92] width 52 height 10
copy h6 "Josue"
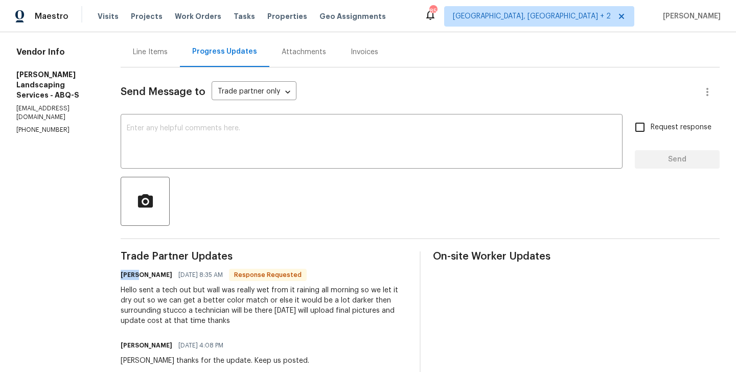
scroll to position [0, 0]
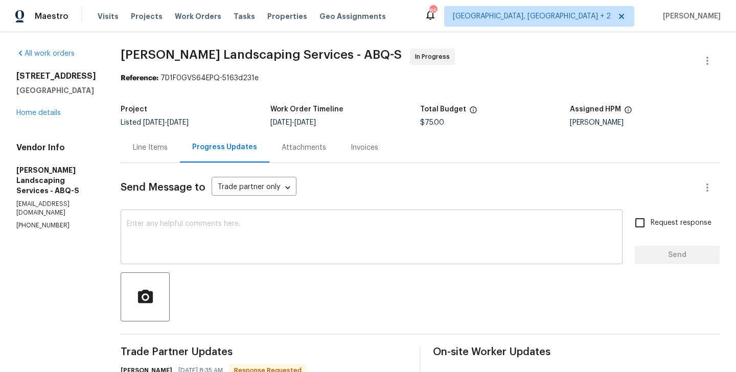
click at [207, 215] on div "x ​" at bounding box center [372, 238] width 502 height 52
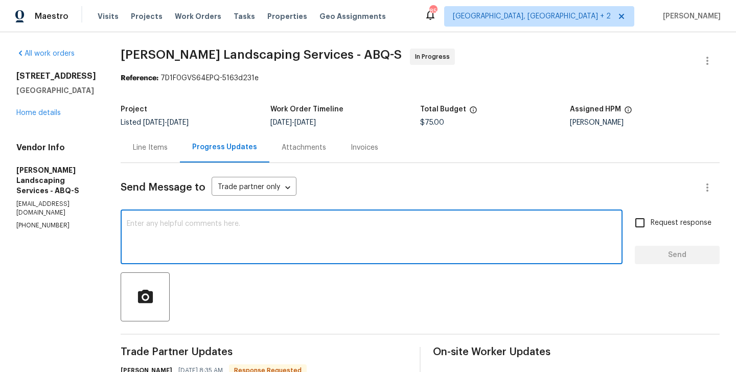
paste textarea "Josue"
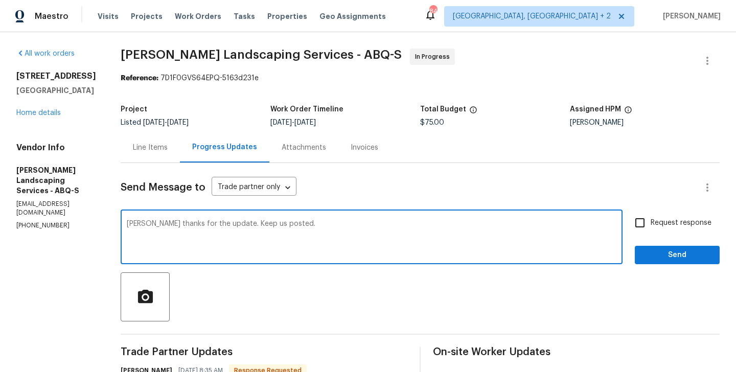
type textarea "Josue thanks for the update. Keep us posted."
click at [635, 225] on input "Request response" at bounding box center [639, 222] width 21 height 21
checkbox input "true"
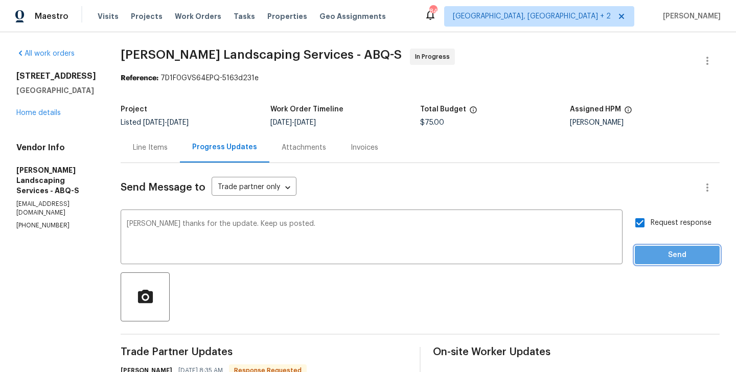
click at [656, 256] on span "Send" at bounding box center [677, 255] width 68 height 13
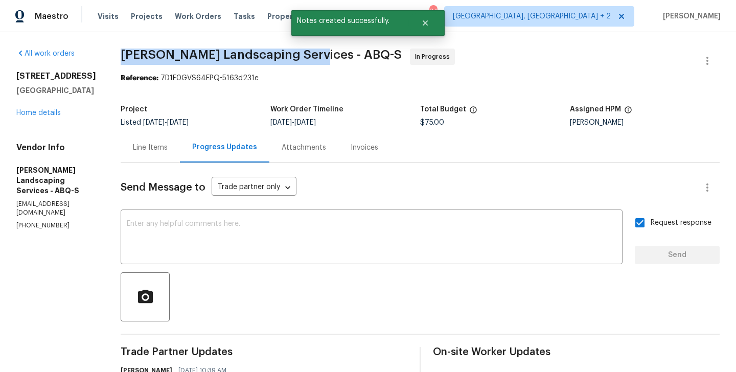
drag, startPoint x: 143, startPoint y: 54, endPoint x: 335, endPoint y: 54, distance: 191.5
click at [335, 54] on div "All work orders 2711 Monterey Ave SE Albuquerque, NM 87106 Home details Vendor …" at bounding box center [368, 361] width 736 height 658
copy span "Rodriguez Landscaping Services"
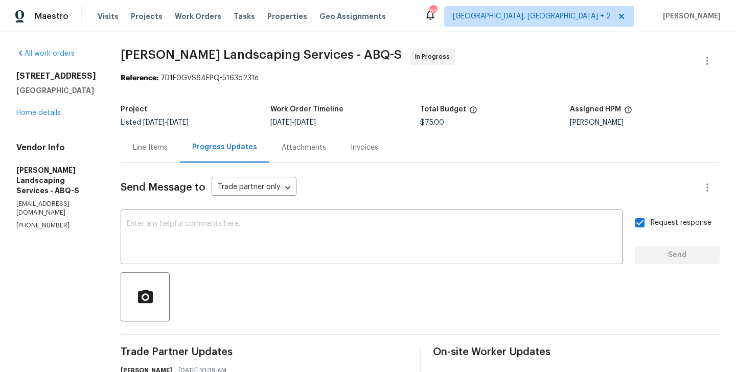
click at [61, 115] on div "2711 Monterey Ave SE Albuquerque, NM 87106 Home details" at bounding box center [56, 94] width 80 height 47
click at [54, 115] on link "Home details" at bounding box center [38, 112] width 44 height 7
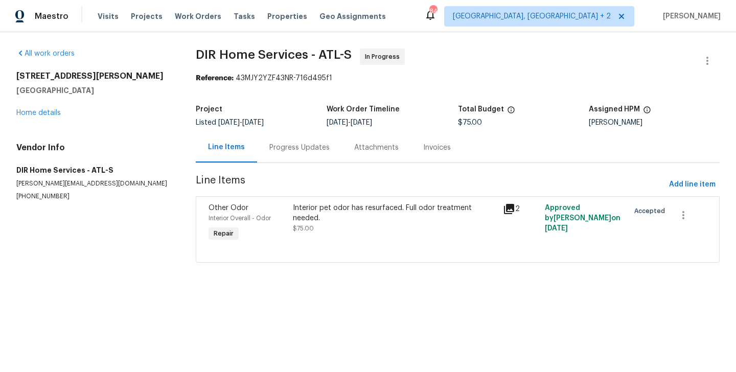
click at [307, 156] on div "Progress Updates" at bounding box center [299, 147] width 85 height 30
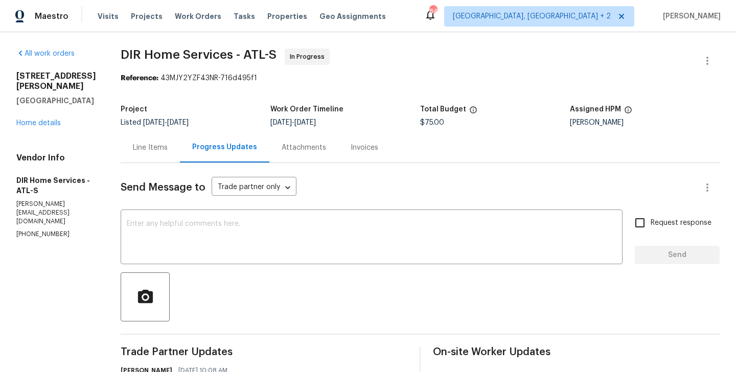
click at [167, 152] on div "Line Items" at bounding box center [150, 148] width 35 height 10
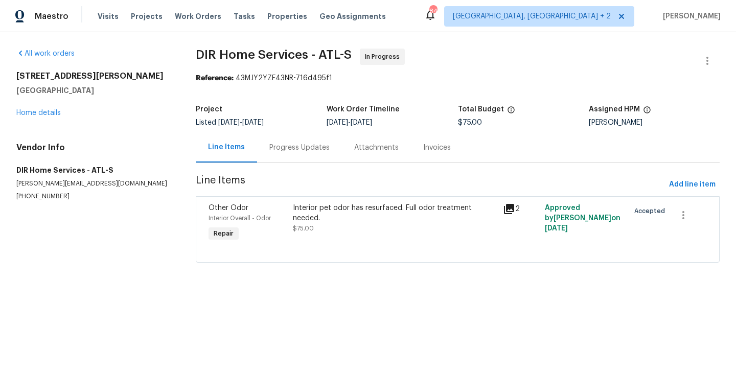
click at [324, 245] on div at bounding box center [457, 250] width 498 height 12
click at [319, 224] on div "Interior pet odor has resurfaced. Full odor treatment needed. $75.00" at bounding box center [395, 223] width 210 height 47
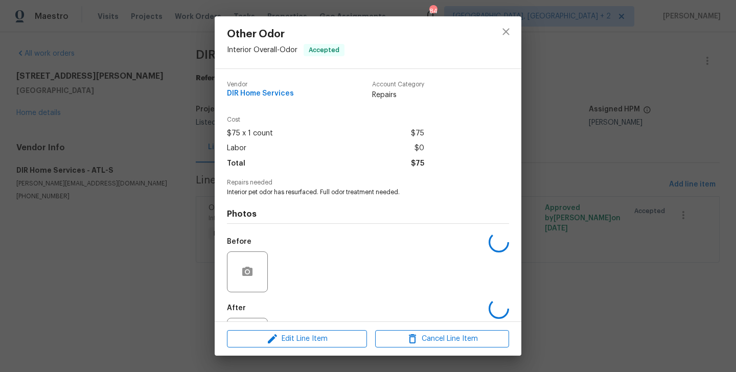
scroll to position [48, 0]
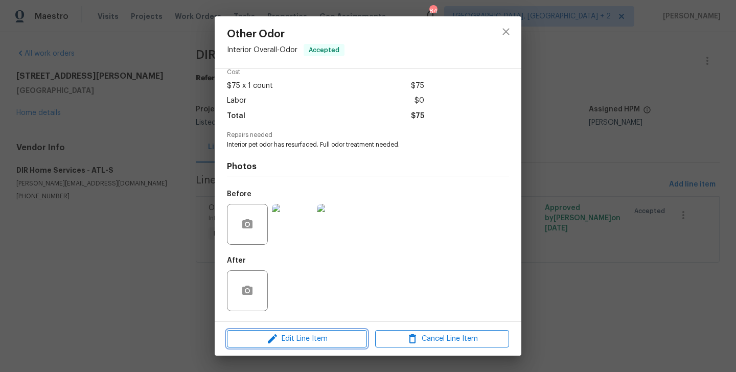
click at [298, 333] on span "Edit Line Item" at bounding box center [297, 339] width 134 height 13
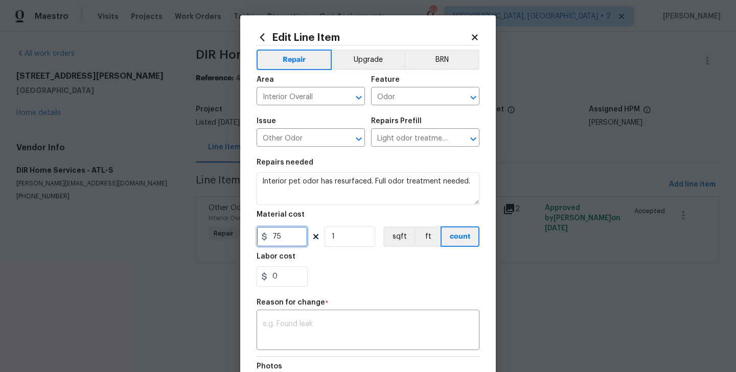
click at [276, 232] on input "75" at bounding box center [281, 236] width 51 height 20
type input "650"
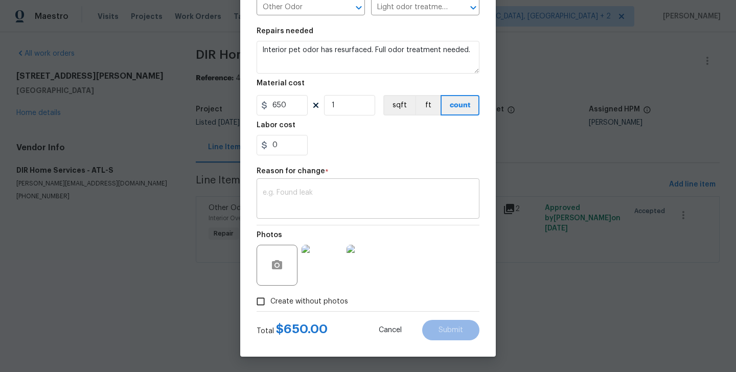
click at [314, 193] on textarea at bounding box center [368, 199] width 210 height 21
paste textarea "(BA) Updated cost per BR team approval."
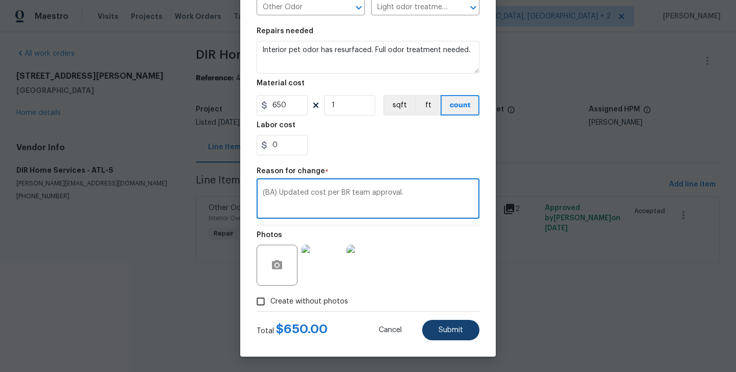
type textarea "(BA) Updated cost per BR team approval."
click at [463, 332] on button "Submit" at bounding box center [450, 330] width 57 height 20
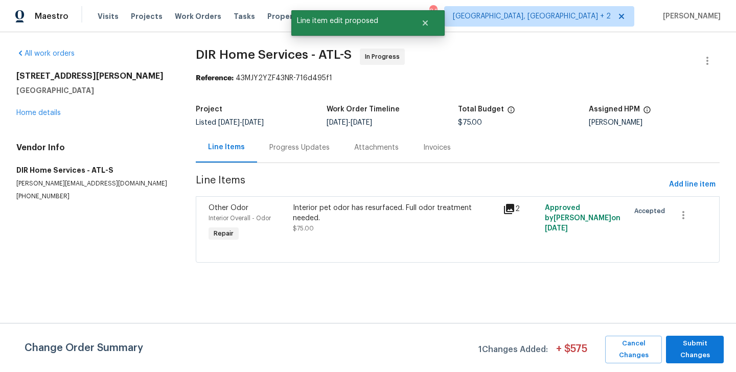
scroll to position [0, 0]
click at [689, 348] on span "Submit Changes" at bounding box center [695, 349] width 48 height 23
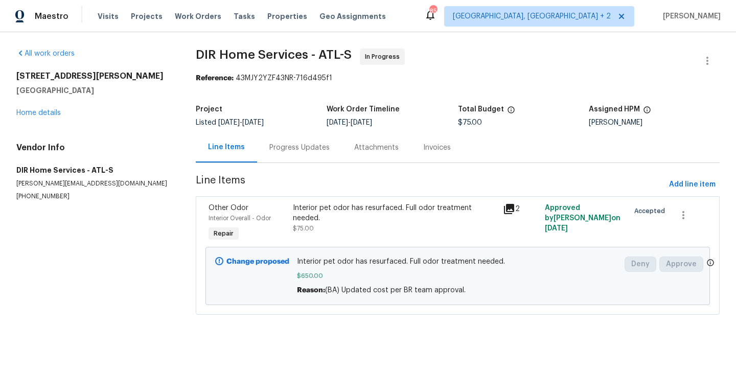
drag, startPoint x: 281, startPoint y: 150, endPoint x: 281, endPoint y: 159, distance: 9.7
click at [281, 150] on div "Progress Updates" at bounding box center [299, 148] width 60 height 10
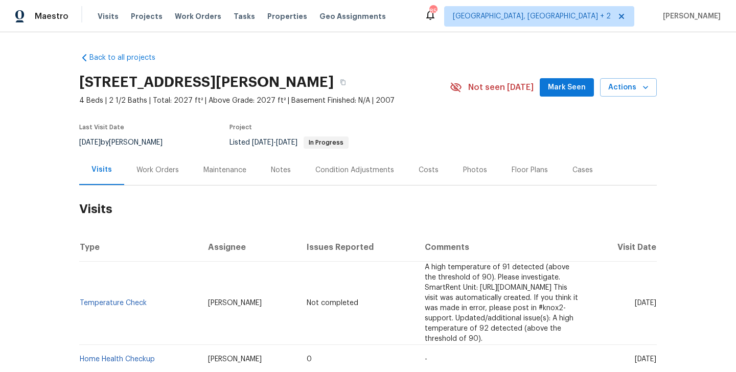
click at [155, 163] on div "Work Orders" at bounding box center [157, 170] width 67 height 30
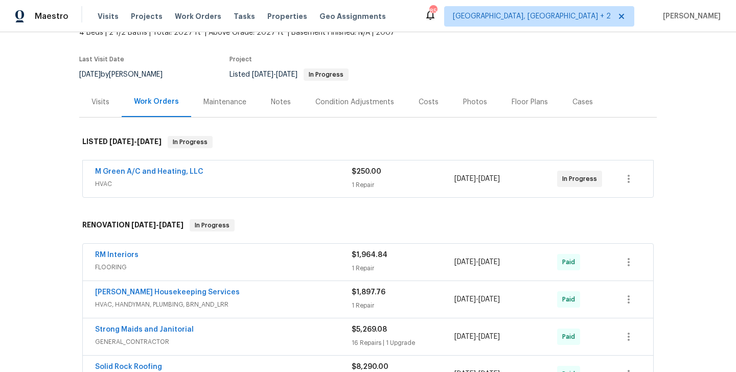
scroll to position [73, 0]
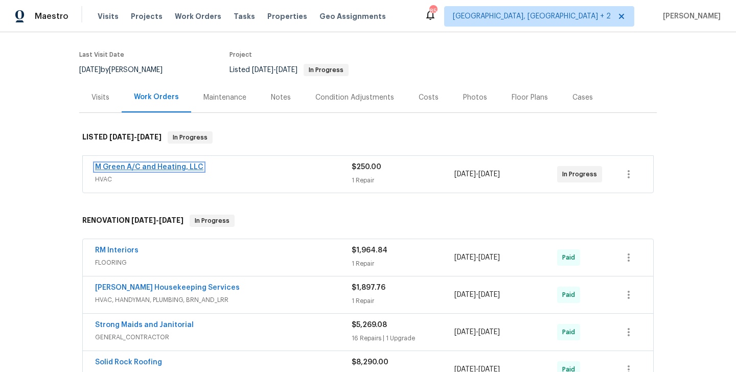
click at [186, 167] on link "M Green A/C and Heating, LLC" at bounding box center [149, 166] width 108 height 7
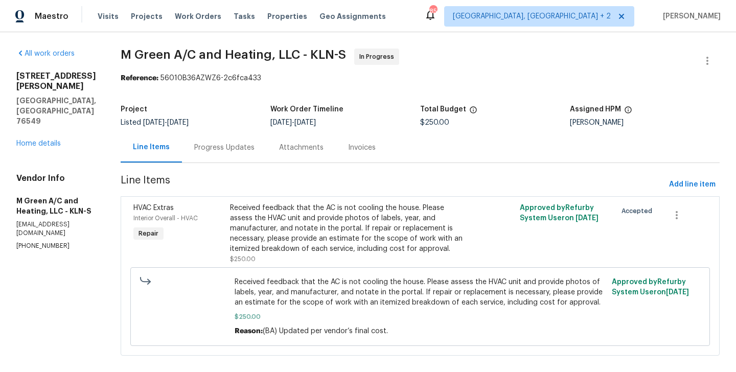
click at [262, 157] on div "Progress Updates" at bounding box center [224, 147] width 85 height 30
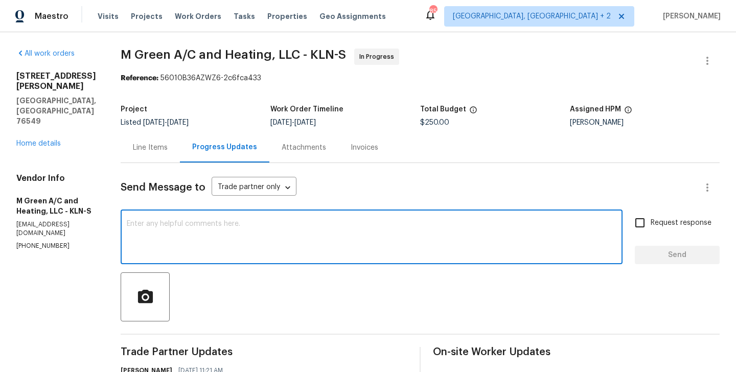
click at [222, 247] on textarea at bounding box center [371, 238] width 489 height 36
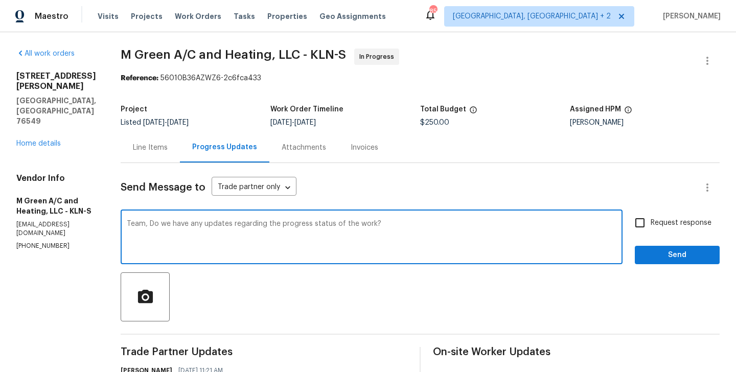
type textarea "Team, Do we have any updates regarding the progress status of the work?"
click at [650, 217] on input "Request response" at bounding box center [639, 222] width 21 height 21
checkbox input "true"
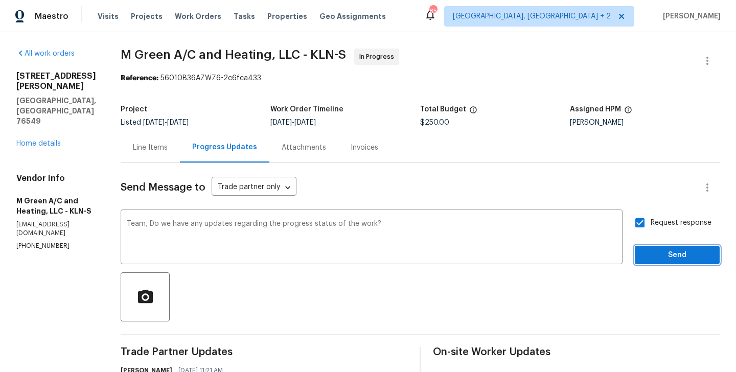
click at [651, 246] on button "Send" at bounding box center [676, 255] width 85 height 19
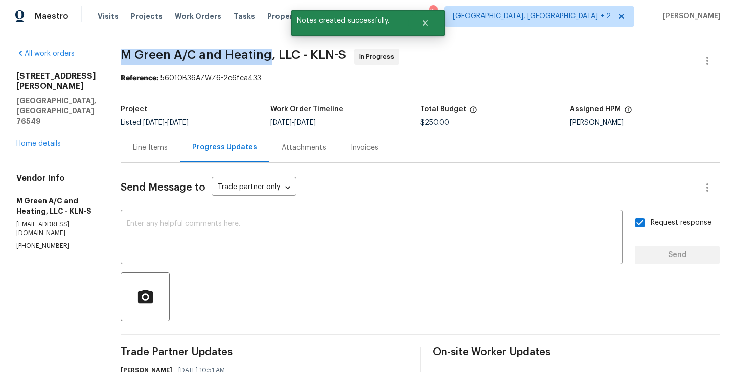
drag, startPoint x: 145, startPoint y: 58, endPoint x: 296, endPoint y: 58, distance: 151.7
click at [296, 58] on div "All work orders 6502 Griffith Loop Killeen, TX 76549 Home details Vendor Info M…" at bounding box center [368, 321] width 736 height 578
copy span "M Green A/C and Heating"
click at [42, 116] on div "6502 Griffith Loop Killeen, TX 76549 Home details" at bounding box center [56, 110] width 80 height 78
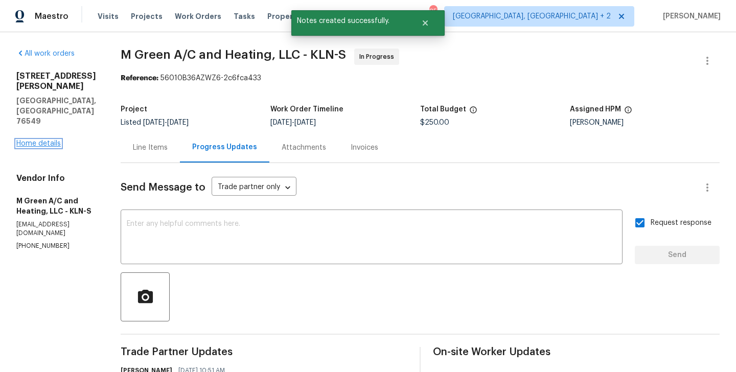
click at [38, 140] on link "Home details" at bounding box center [38, 143] width 44 height 7
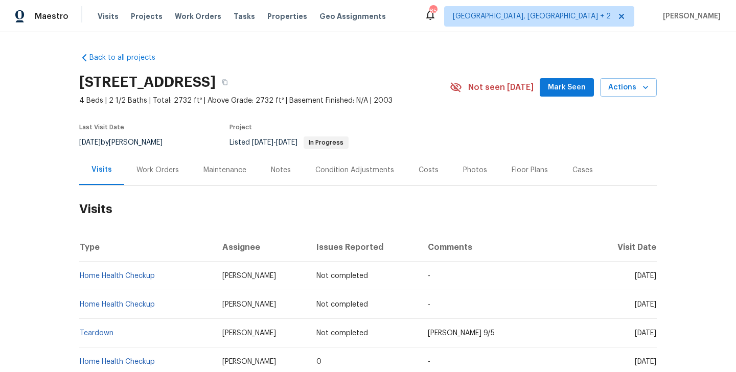
click at [152, 166] on div "Work Orders" at bounding box center [157, 170] width 42 height 10
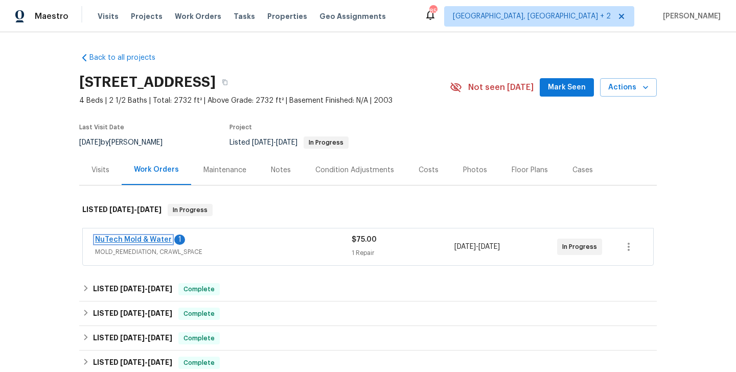
click at [167, 240] on link "NuTech Mold & Water" at bounding box center [133, 239] width 77 height 7
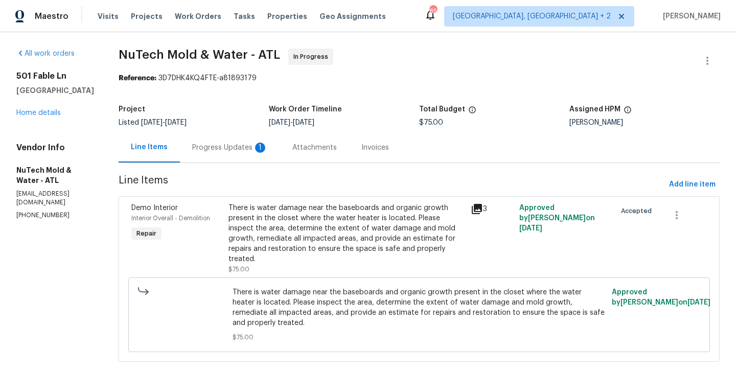
click at [218, 138] on div "Progress Updates 1" at bounding box center [230, 147] width 100 height 30
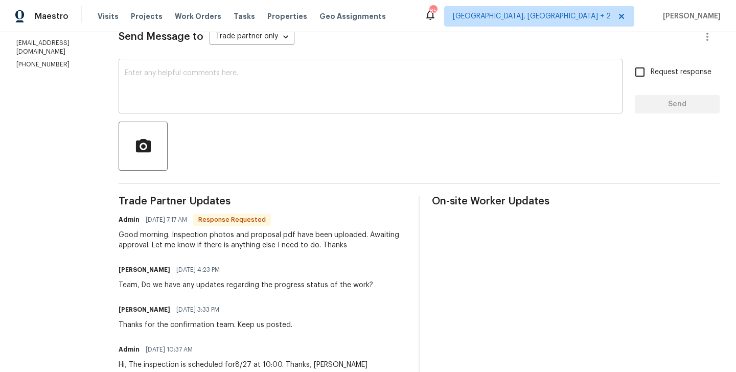
scroll to position [181, 0]
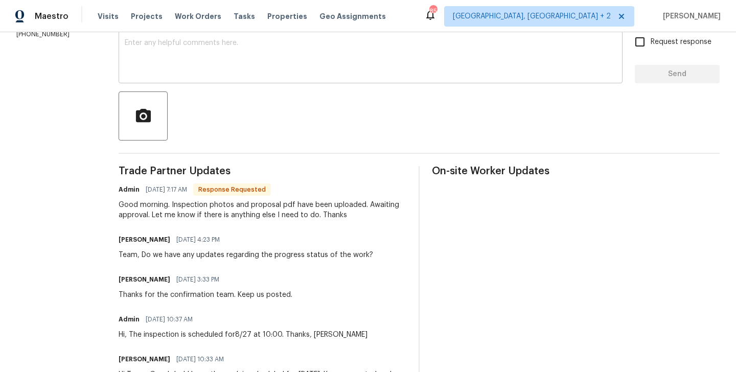
click at [180, 60] on textarea at bounding box center [370, 57] width 491 height 36
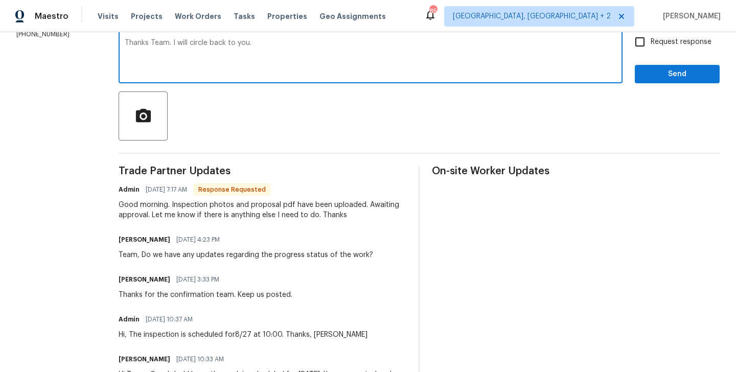
type textarea "Thanks Team. I will circle back to you."
click at [631, 43] on input "Request response" at bounding box center [639, 41] width 21 height 21
checkbox input "true"
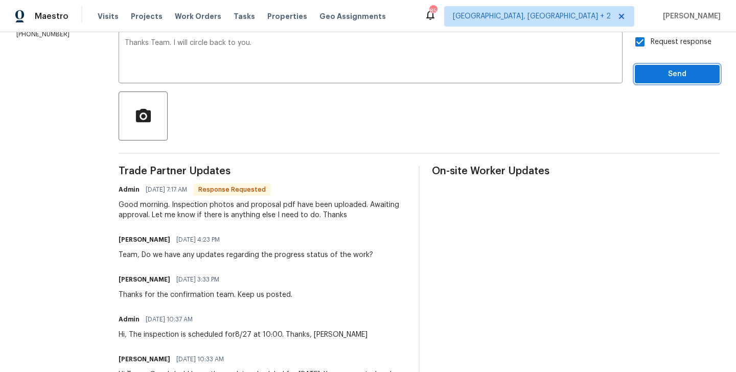
click at [653, 73] on span "Send" at bounding box center [677, 74] width 68 height 13
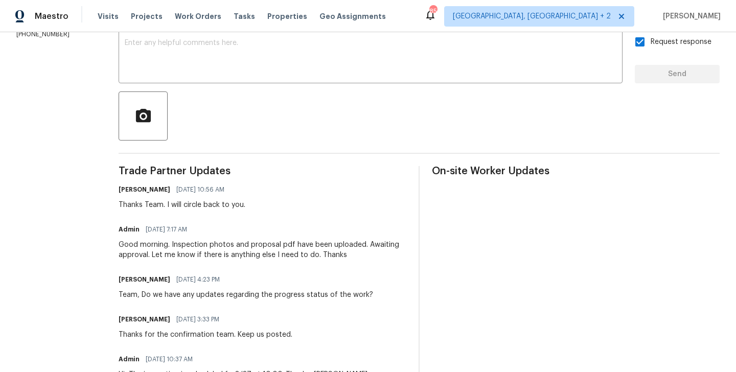
scroll to position [0, 0]
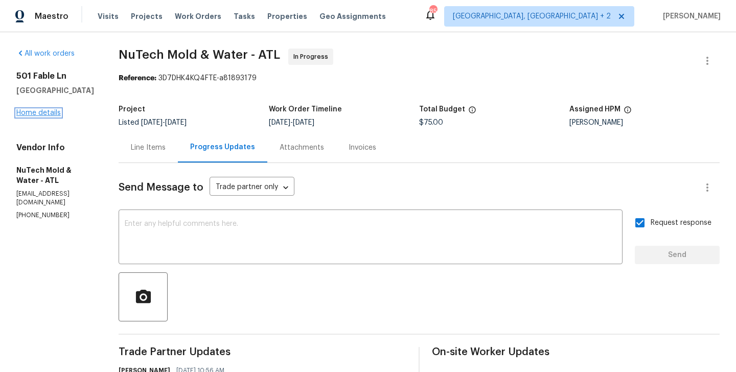
click at [42, 109] on link "Home details" at bounding box center [38, 112] width 44 height 7
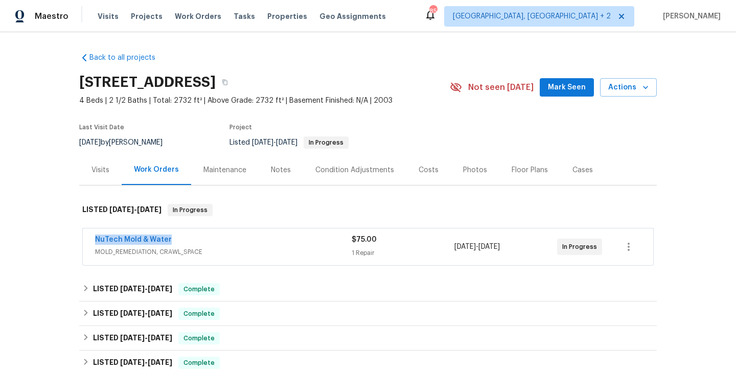
drag, startPoint x: 177, startPoint y: 236, endPoint x: 85, endPoint y: 236, distance: 91.9
click at [85, 236] on div "NuTech Mold & Water MOLD_REMEDIATION, CRAWL_SPACE $75.00 1 Repair 8/27/2025 - 8…" at bounding box center [368, 246] width 570 height 37
copy link "NuTech Mold & Water"
click at [122, 241] on link "NuTech Mold & Water" at bounding box center [133, 239] width 77 height 7
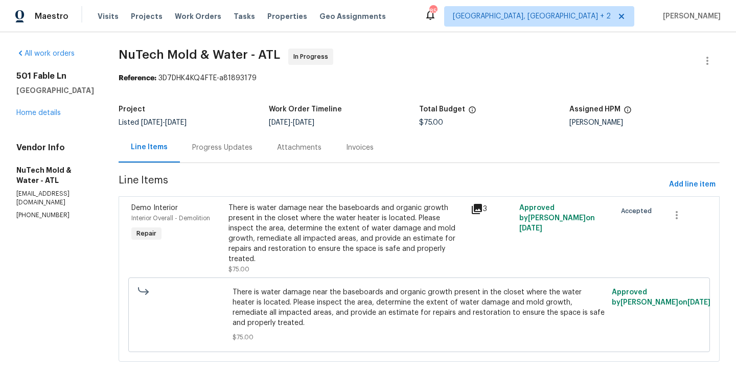
click at [256, 217] on div "There is water damage near the baseboards and organic growth present in the clo…" at bounding box center [346, 233] width 236 height 61
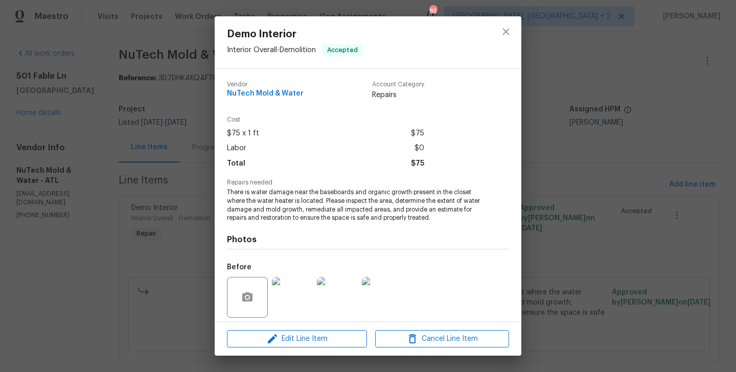
click at [244, 208] on span "There is water damage near the baseboards and organic growth present in the clo…" at bounding box center [354, 205] width 254 height 34
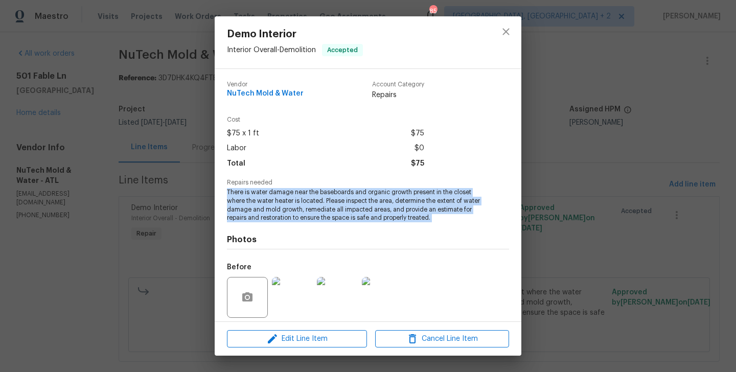
click at [244, 208] on span "There is water damage near the baseboards and organic growth present in the clo…" at bounding box center [354, 205] width 254 height 34
copy span "There is water damage near the baseboards and organic growth present in the clo…"
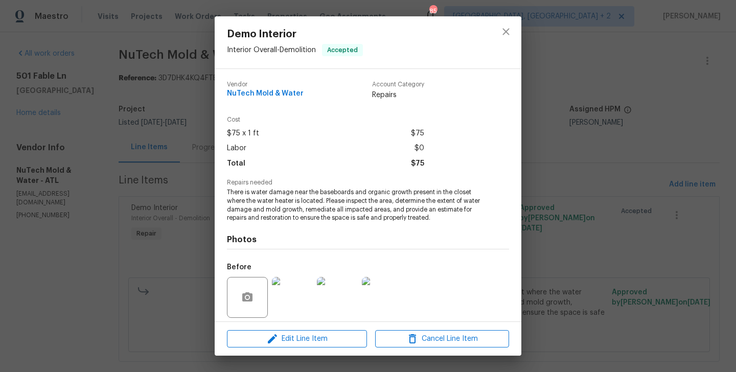
click at [221, 120] on div "Vendor NuTech Mold & Water Account Category Repairs Cost $75 x 1 ft $75 Labor $…" at bounding box center [368, 195] width 306 height 252
click at [208, 120] on div "Demo Interior Interior Overall - Demolition Accepted Vendor NuTech Mold & Water…" at bounding box center [368, 186] width 736 height 372
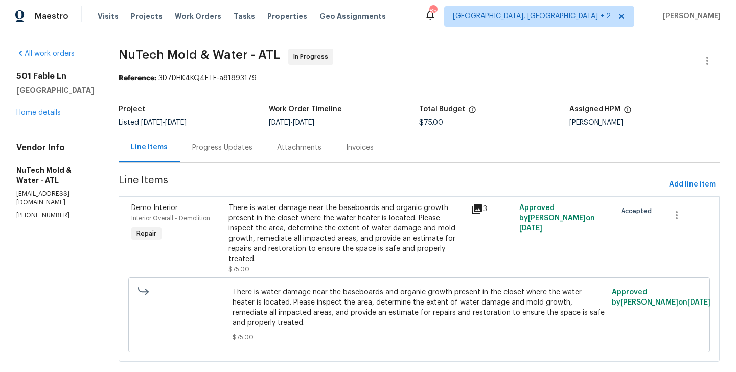
click at [208, 163] on section "NuTech Mold & Water - ATL In Progress Reference: 3D7DHK4KQ4FTE-a81893179 Projec…" at bounding box center [419, 211] width 601 height 325
click at [208, 158] on div "Progress Updates" at bounding box center [222, 147] width 85 height 30
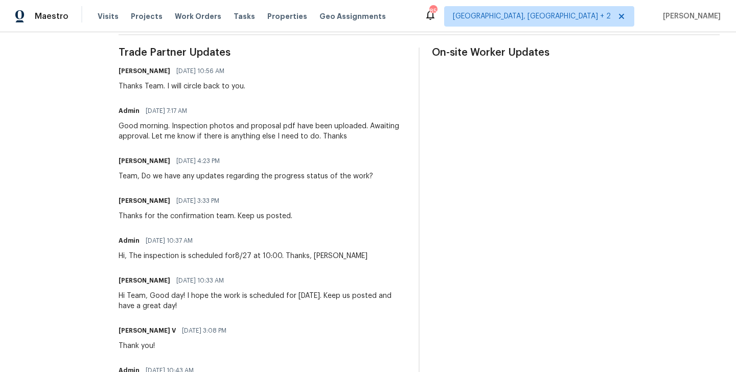
scroll to position [299, 0]
click at [192, 125] on div "Good morning. Inspection photos and proposal pdf have been uploaded. Awaiting a…" at bounding box center [263, 132] width 288 height 20
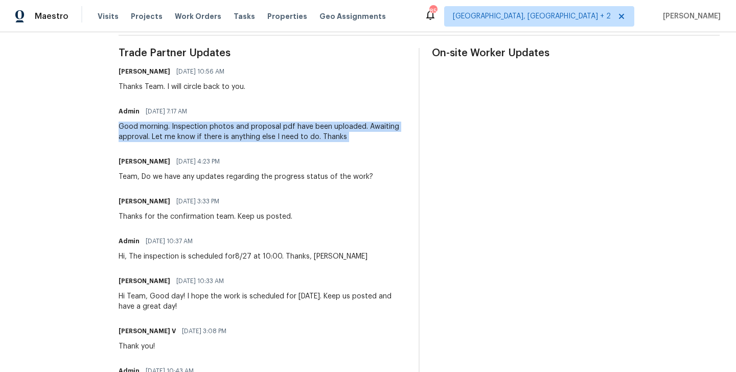
click at [192, 125] on div "Good morning. Inspection photos and proposal pdf have been uploaded. Awaiting a…" at bounding box center [263, 132] width 288 height 20
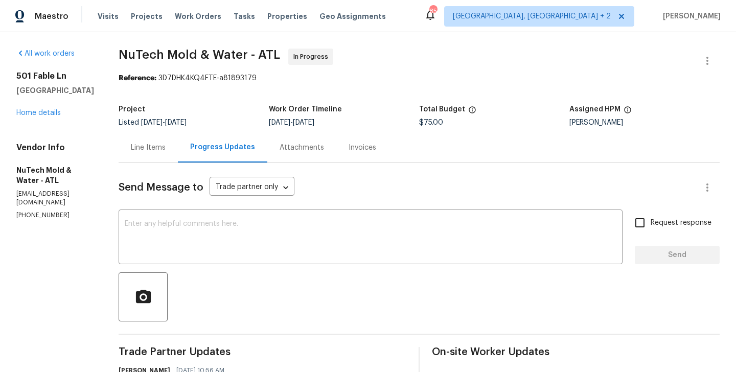
click at [427, 123] on span "$75.00" at bounding box center [431, 122] width 24 height 7
copy span "$75.00"
drag, startPoint x: 104, startPoint y: 50, endPoint x: 231, endPoint y: 54, distance: 127.8
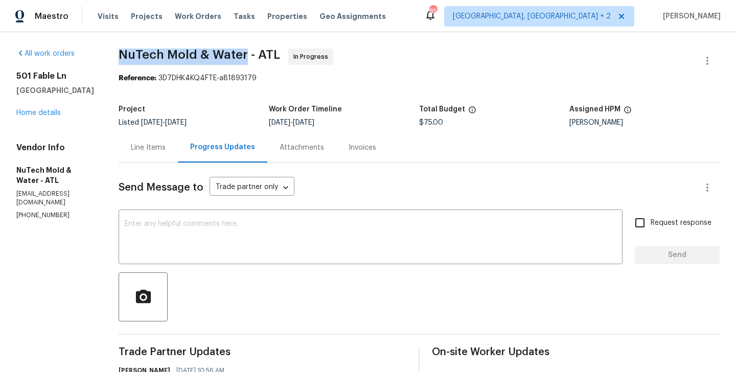
copy span "NuTech Mold & Water"
click at [29, 111] on link "Home details" at bounding box center [38, 112] width 44 height 7
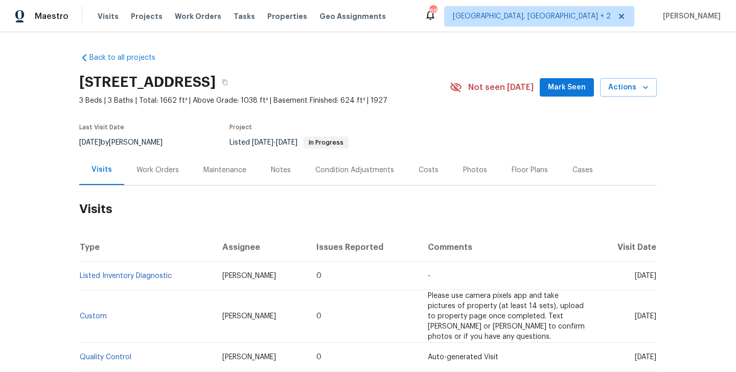
click at [151, 176] on div "Work Orders" at bounding box center [157, 170] width 67 height 30
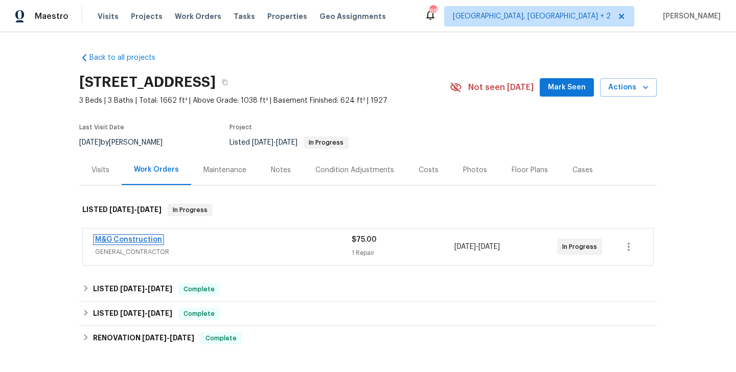
click at [151, 239] on link "M&G Construction" at bounding box center [128, 239] width 67 height 7
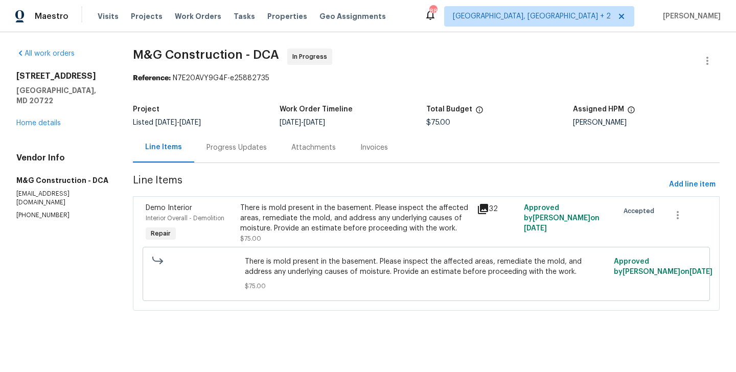
click at [241, 144] on div "Progress Updates" at bounding box center [236, 148] width 60 height 10
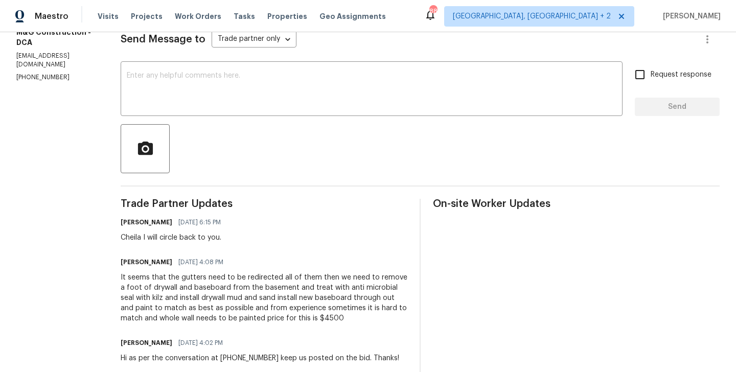
scroll to position [156, 0]
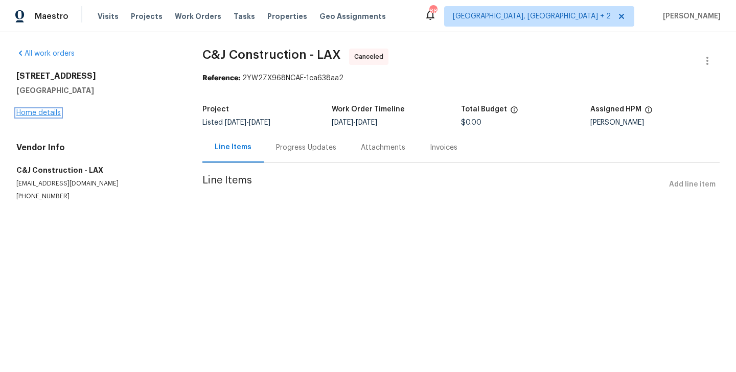
click at [56, 111] on link "Home details" at bounding box center [38, 112] width 44 height 7
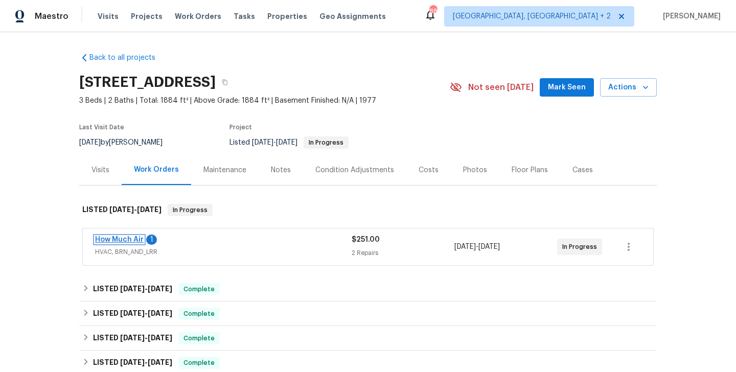
click at [126, 238] on link "How Much Air" at bounding box center [119, 239] width 49 height 7
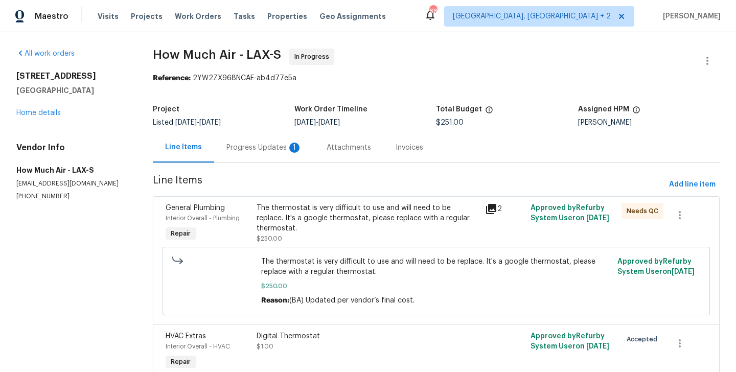
click at [261, 146] on div "Progress Updates 1" at bounding box center [264, 148] width 76 height 10
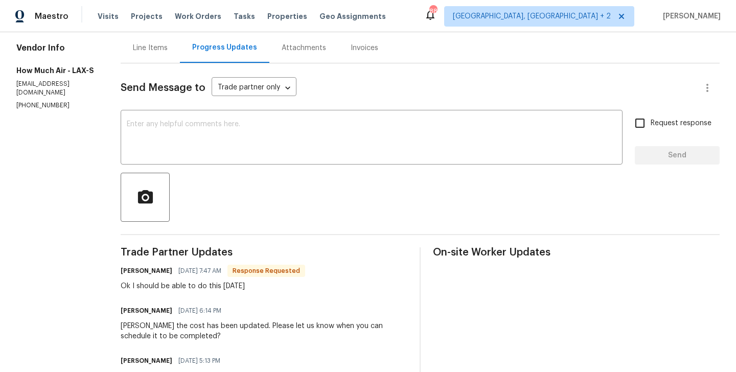
scroll to position [113, 0]
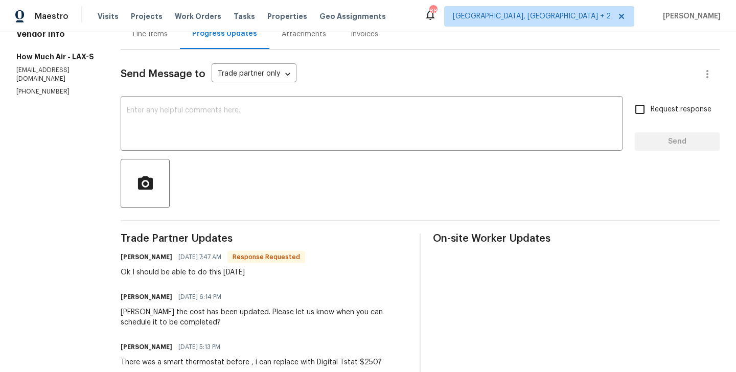
click at [122, 258] on h6 "[PERSON_NAME]" at bounding box center [147, 257] width 52 height 10
copy h6 "[PERSON_NAME]"
click at [203, 134] on textarea at bounding box center [371, 125] width 489 height 36
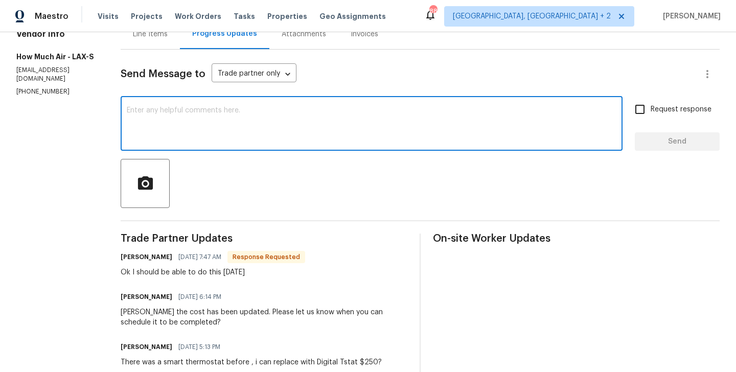
paste textarea "[PERSON_NAME]"
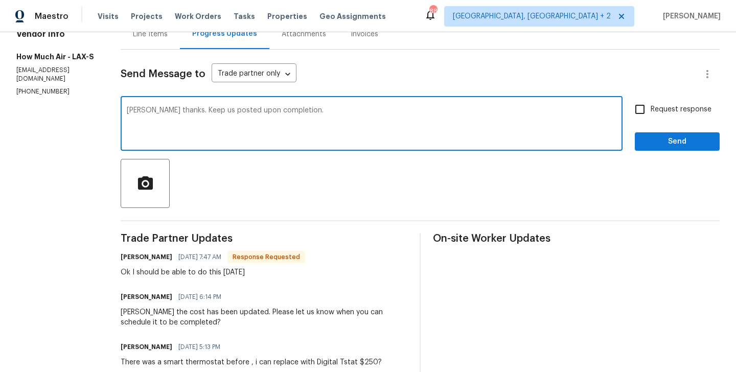
type textarea "[PERSON_NAME] thanks. Keep us posted upon completion."
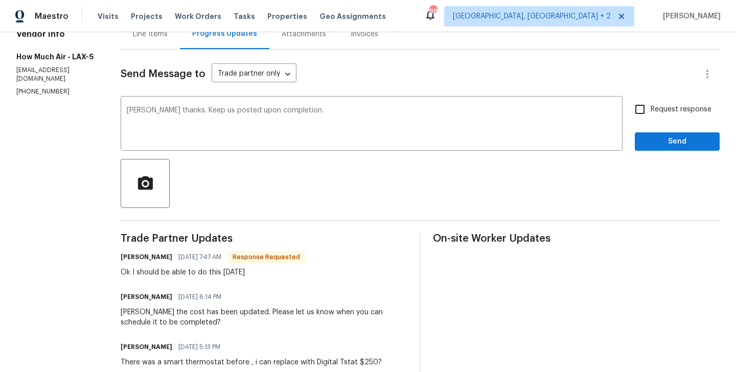
click at [665, 106] on span "Request response" at bounding box center [680, 109] width 61 height 11
click at [650, 106] on input "Request response" at bounding box center [639, 109] width 21 height 21
checkbox input "true"
click at [652, 138] on span "Send" at bounding box center [677, 141] width 68 height 13
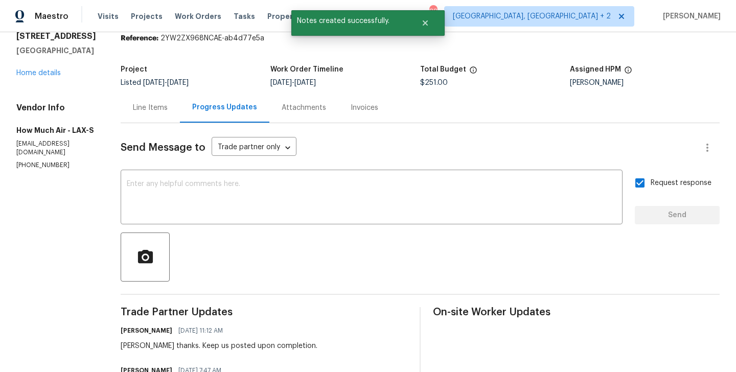
scroll to position [0, 0]
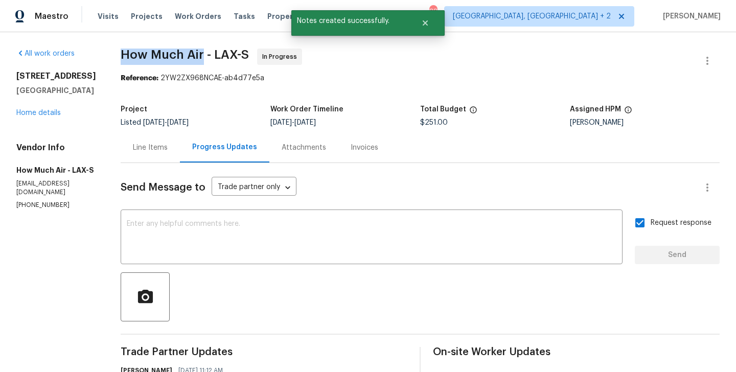
drag, startPoint x: 118, startPoint y: 50, endPoint x: 201, endPoint y: 55, distance: 82.9
click at [201, 55] on div "All work orders [STREET_ADDRESS] Home details Vendor Info How Much Air - LAX-S …" at bounding box center [368, 331] width 736 height 598
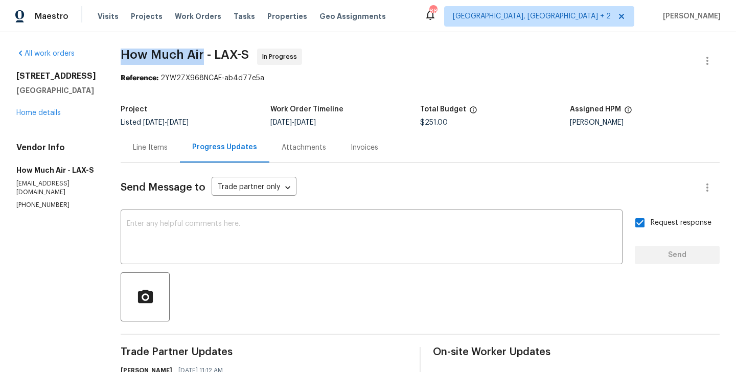
copy span "How Much Air"
click at [26, 116] on div "[STREET_ADDRESS] Home details" at bounding box center [56, 94] width 80 height 47
click at [26, 114] on link "Home details" at bounding box center [38, 112] width 44 height 7
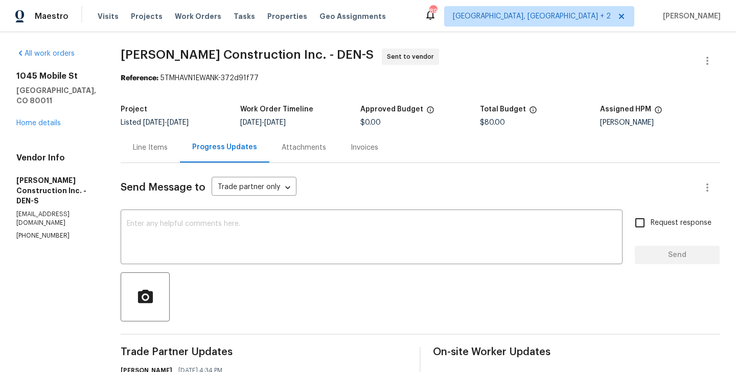
click at [36, 212] on section "All work orders [STREET_ADDRESS] Home details Vendor Info [PERSON_NAME] Constru…" at bounding box center [56, 246] width 80 height 395
copy p "[PHONE_NUMBER]"
drag, startPoint x: 81, startPoint y: 95, endPoint x: 11, endPoint y: 74, distance: 73.2
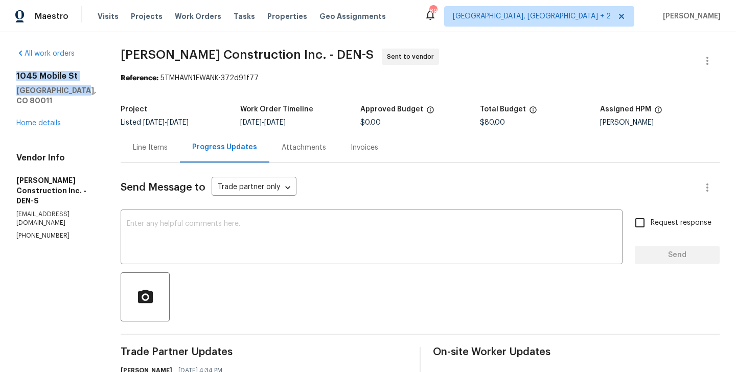
click at [11, 74] on div "All work orders [STREET_ADDRESS] Home details Vendor Info [PERSON_NAME] Constru…" at bounding box center [368, 246] width 736 height 428
copy div "[STREET_ADDRESS]"
